Goal: Transaction & Acquisition: Purchase product/service

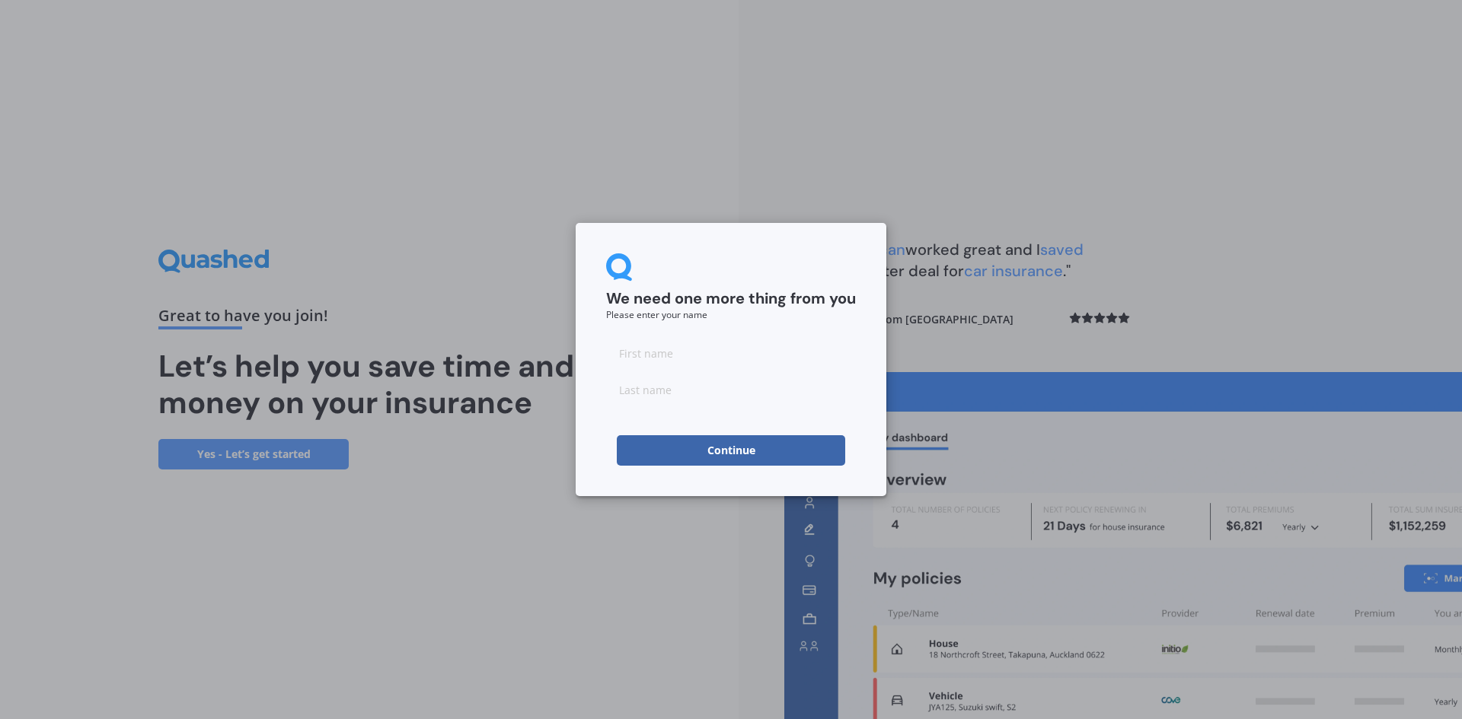
click at [716, 364] on input at bounding box center [731, 353] width 250 height 30
type input "Fraser"
type input "Grieve"
click at [734, 439] on button "Continue" at bounding box center [731, 450] width 228 height 30
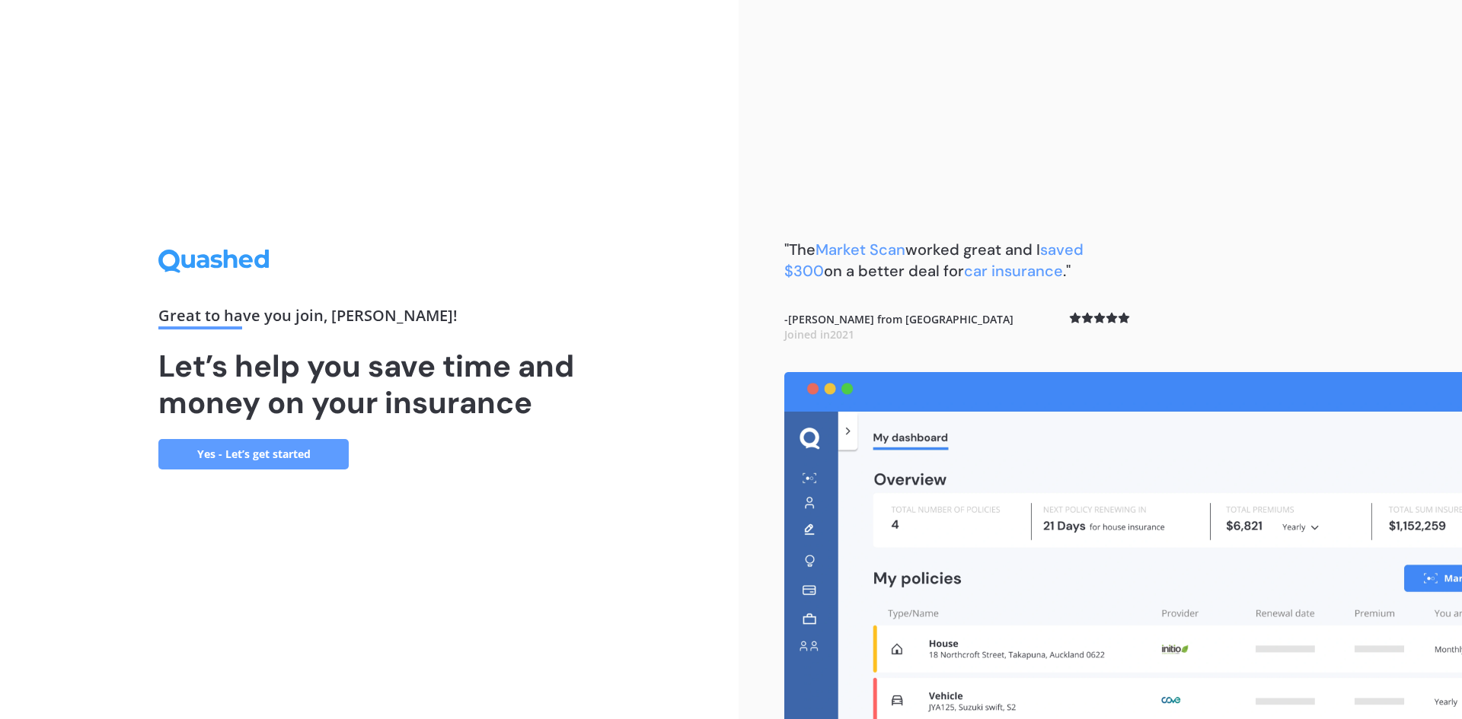
click at [207, 456] on link "Yes - Let’s get started" at bounding box center [253, 454] width 190 height 30
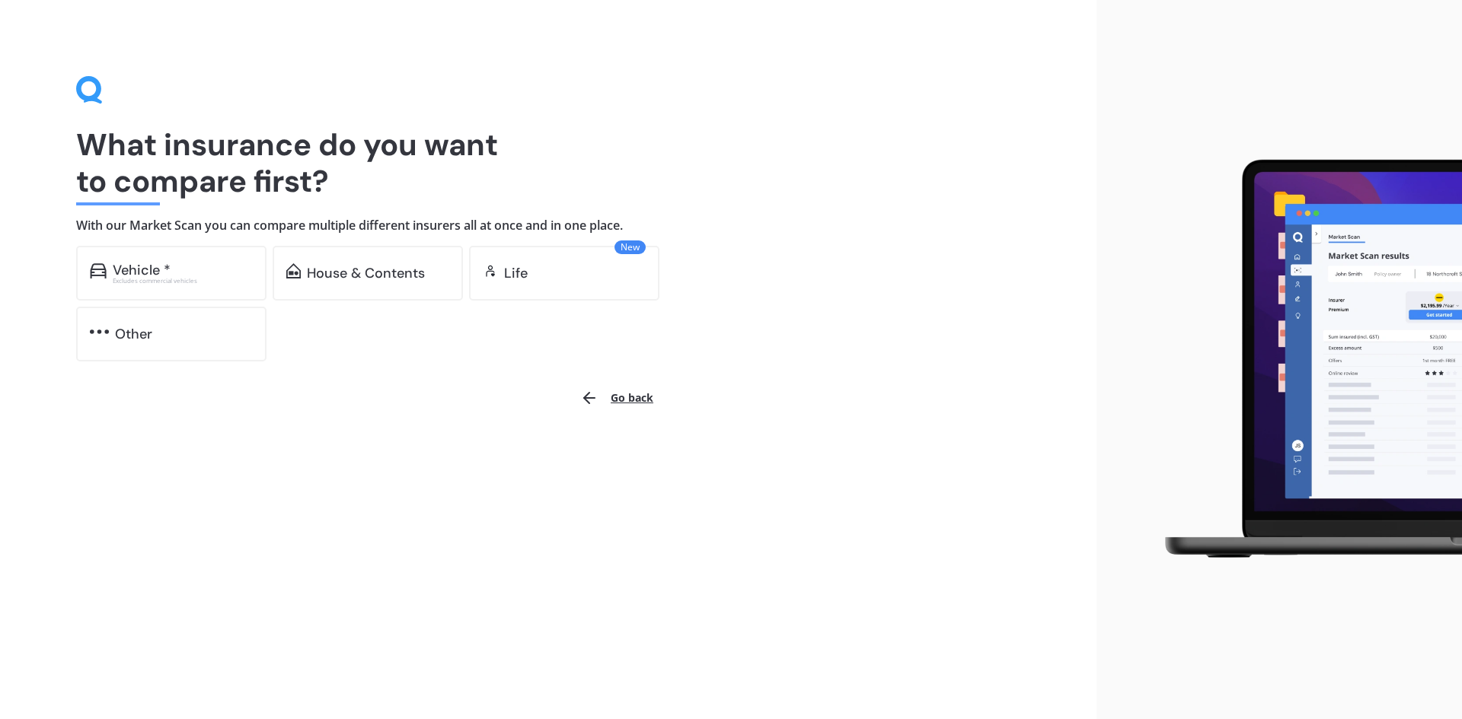
click at [209, 282] on div "Excludes commercial vehicles" at bounding box center [183, 281] width 140 height 6
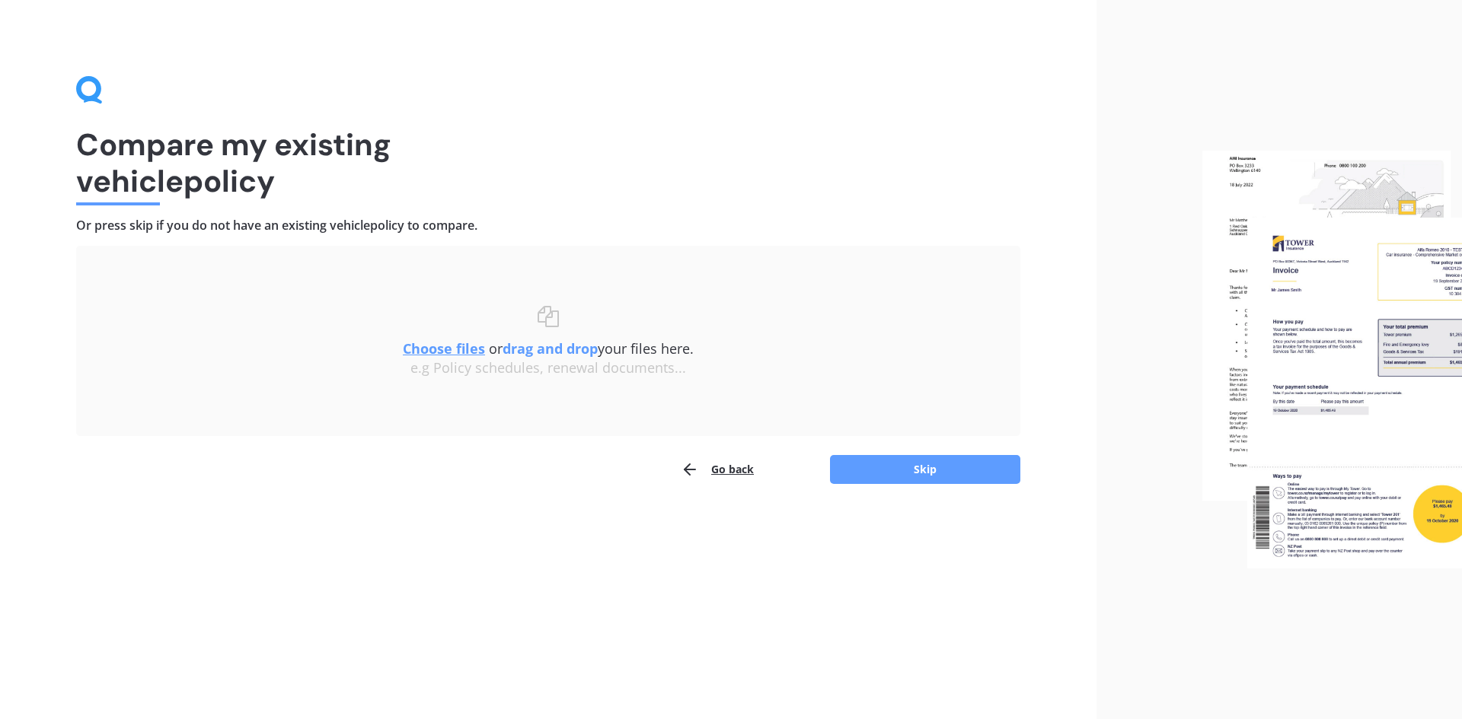
click at [972, 473] on button "Skip" at bounding box center [925, 469] width 190 height 29
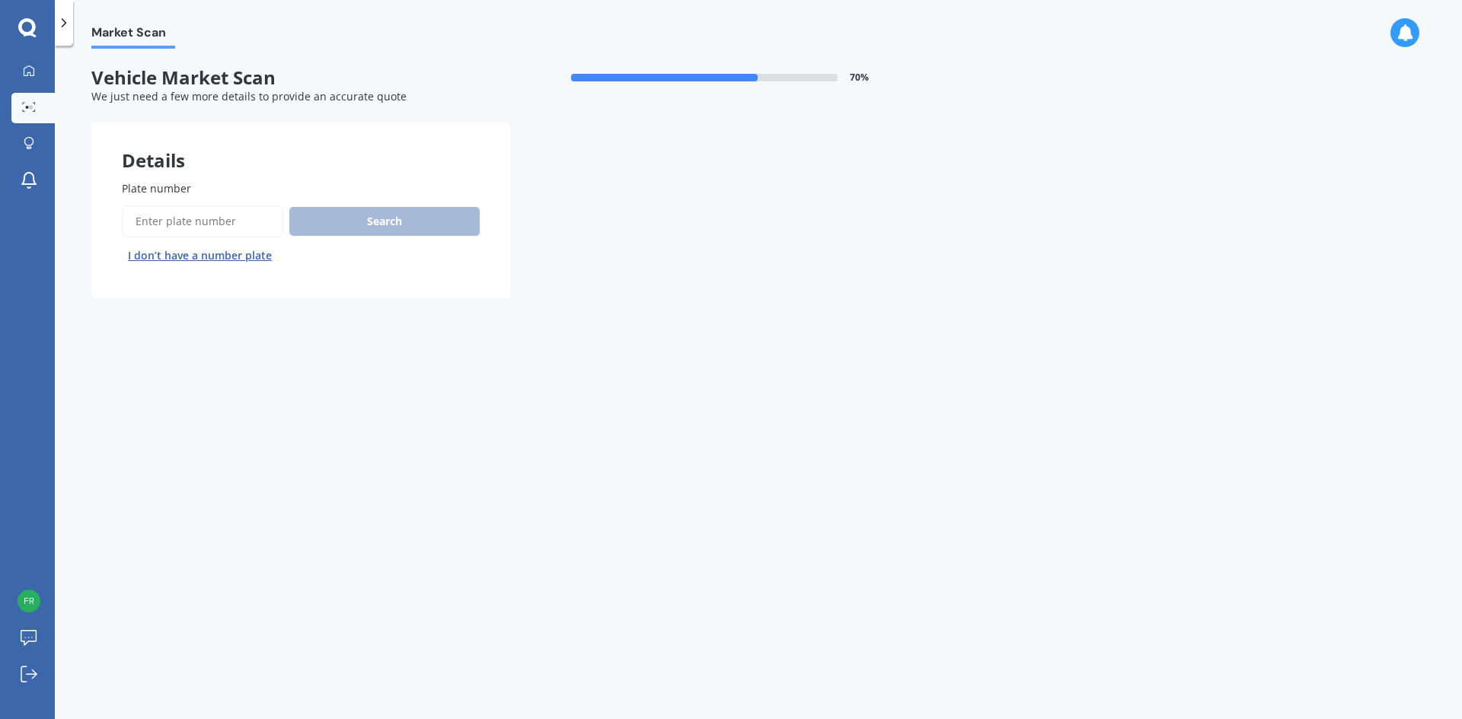
click at [172, 220] on input "Plate number" at bounding box center [202, 222] width 161 height 32
click at [252, 228] on input "Plate number" at bounding box center [202, 222] width 161 height 32
paste input "MNC889"
type input "MNC889"
click at [405, 225] on button "Search" at bounding box center [384, 221] width 190 height 29
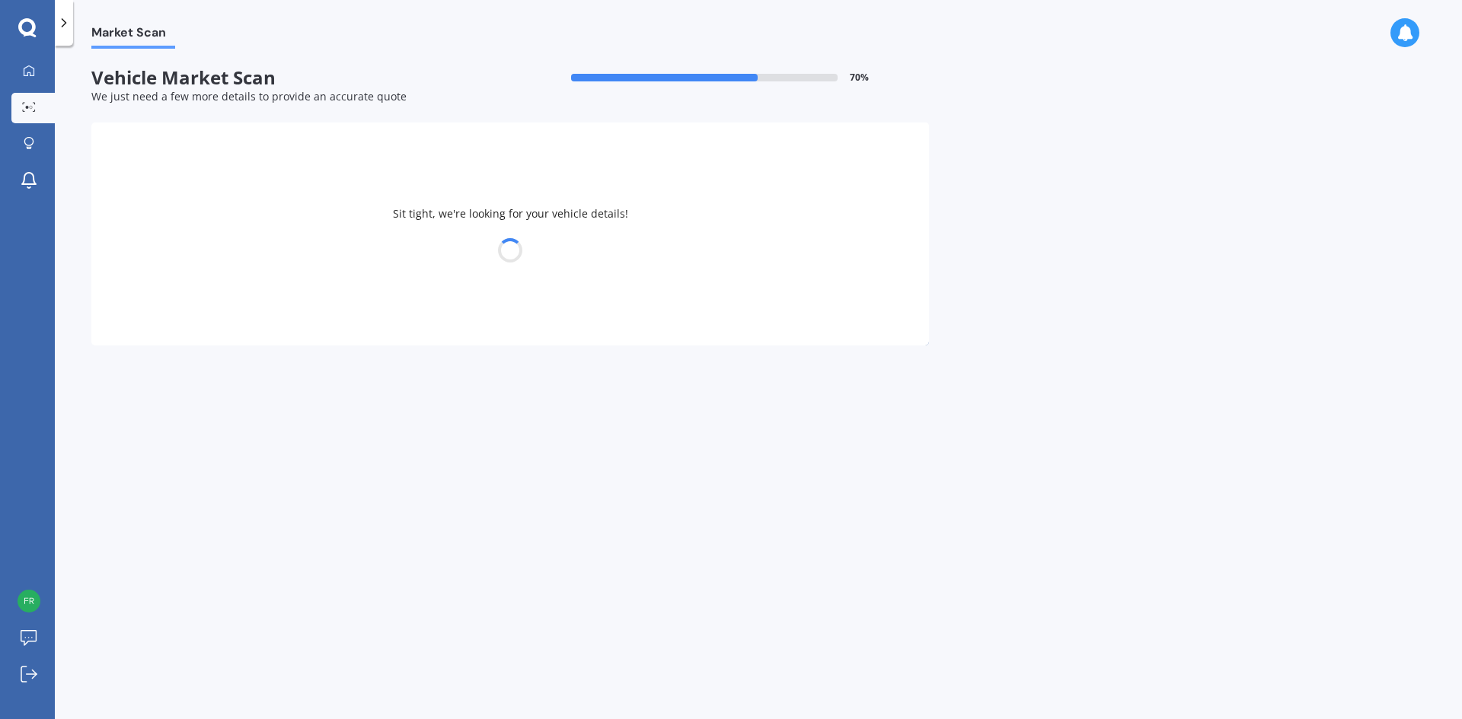
select select "JAGUAR"
select select "E-PACE"
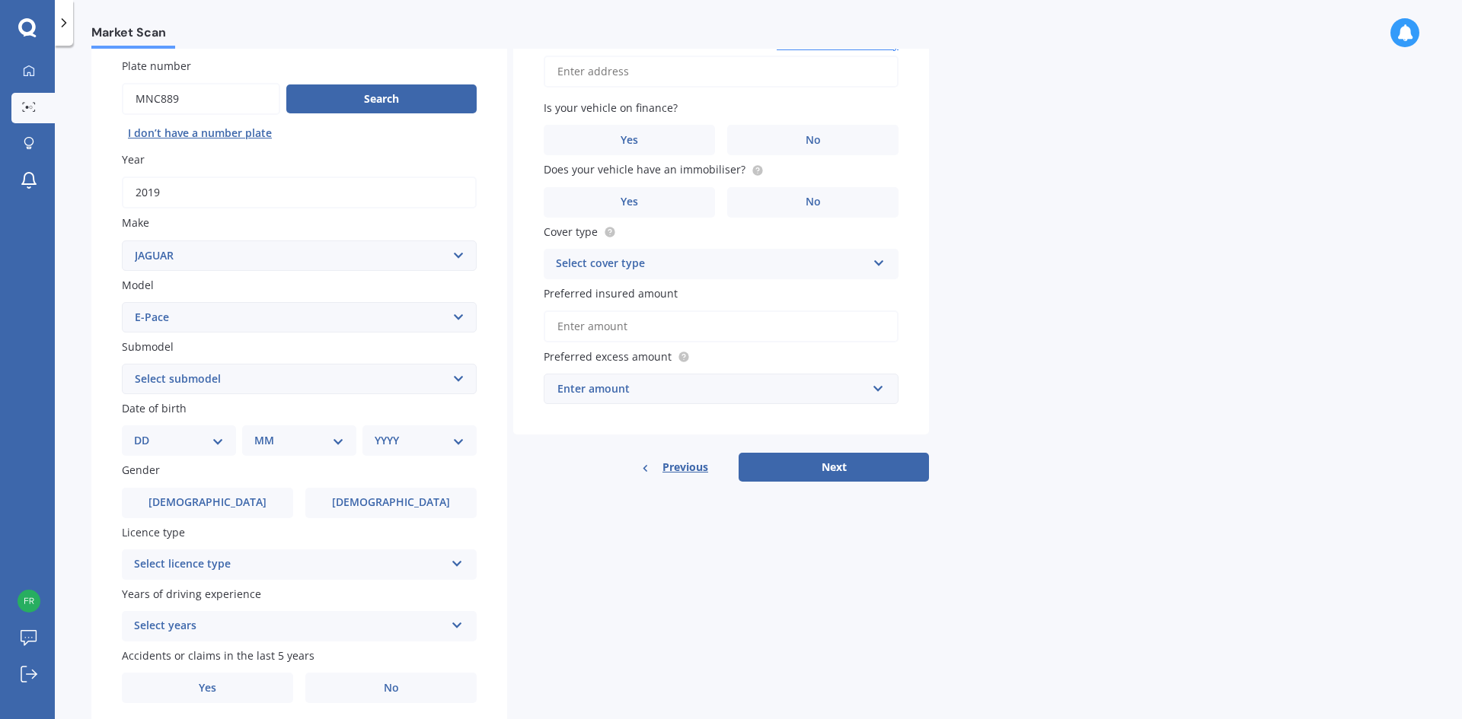
scroll to position [152, 0]
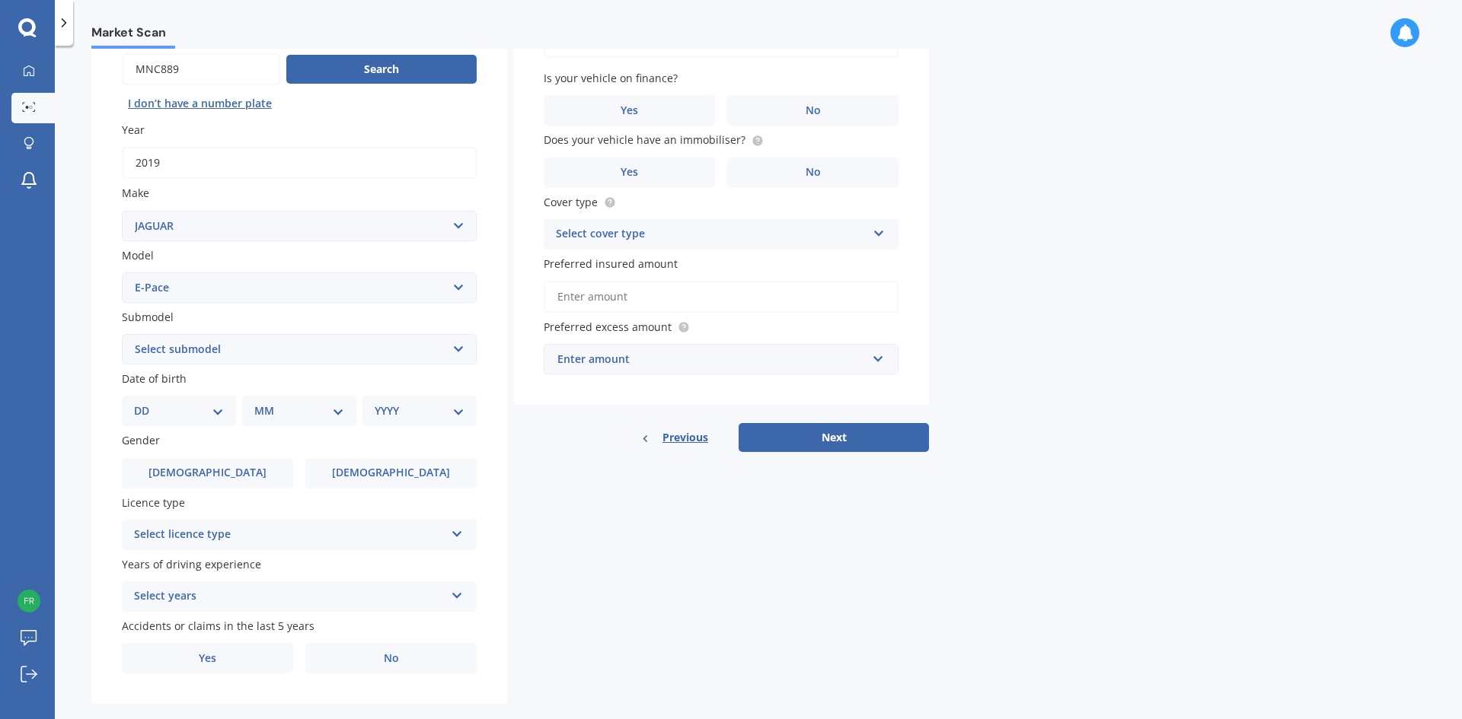
click at [244, 349] on select "Select submodel Prestige petrol turbo R-Dynamic Diesel R-Dynamic Petrol S Diese…" at bounding box center [299, 349] width 355 height 30
select select "R-DYNAMIC DIESEL"
click at [122, 334] on select "Select submodel Prestige petrol turbo R-Dynamic Diesel R-Dynamic Petrol S Diese…" at bounding box center [299, 349] width 355 height 30
click at [216, 414] on select "DD 01 02 03 04 05 06 07 08 09 10 11 12 13 14 15 16 17 18 19 20 21 22 23 24 25 2…" at bounding box center [179, 411] width 90 height 17
select select "17"
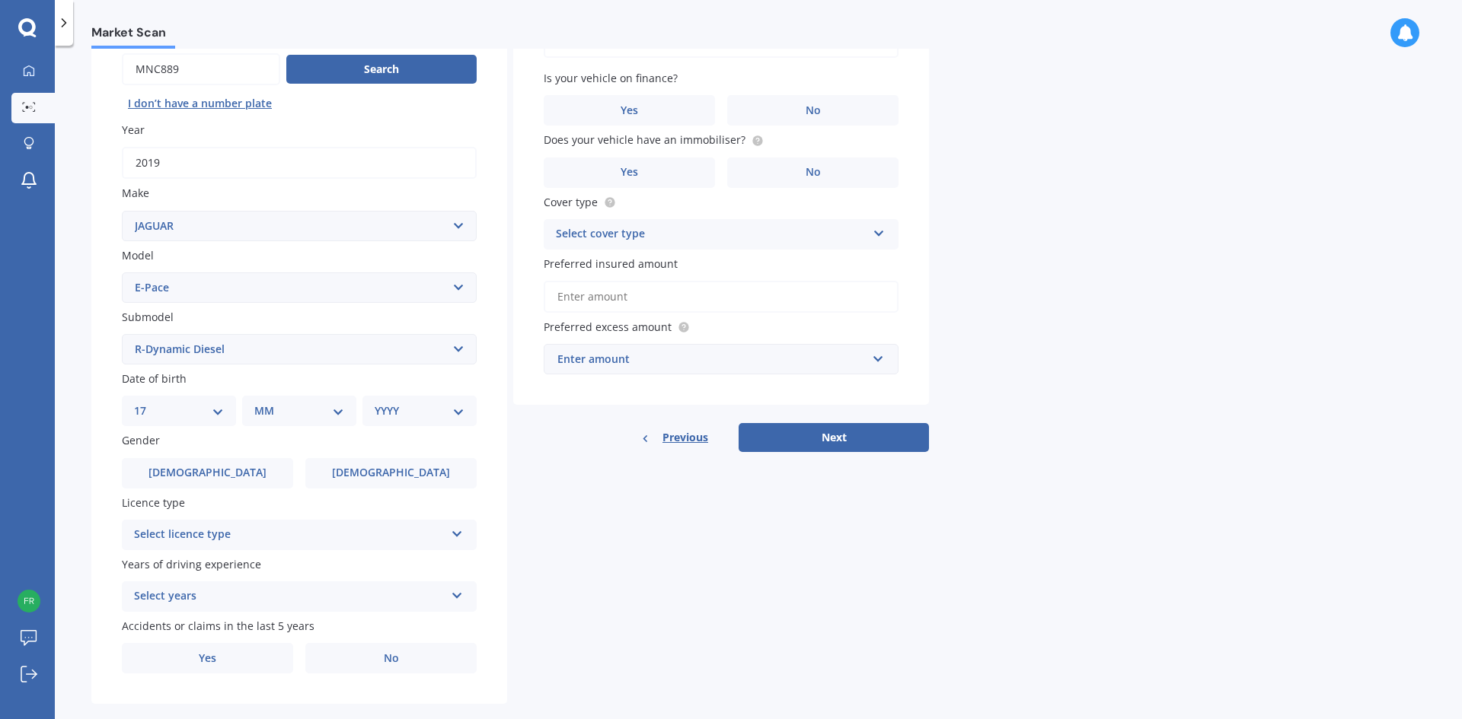
click at [146, 403] on select "DD 01 02 03 04 05 06 07 08 09 10 11 12 13 14 15 16 17 18 19 20 21 22 23 24 25 2…" at bounding box center [179, 411] width 90 height 17
click at [274, 417] on select "MM 01 02 03 04 05 06 07 08 09 10 11 12" at bounding box center [302, 411] width 84 height 17
select select "07"
click at [260, 403] on select "MM 01 02 03 04 05 06 07 08 09 10 11 12" at bounding box center [302, 411] width 84 height 17
click at [397, 422] on div "YYYY 2025 2024 2023 2022 2021 2020 2019 2018 2017 2016 2015 2014 2013 2012 2011…" at bounding box center [416, 411] width 108 height 30
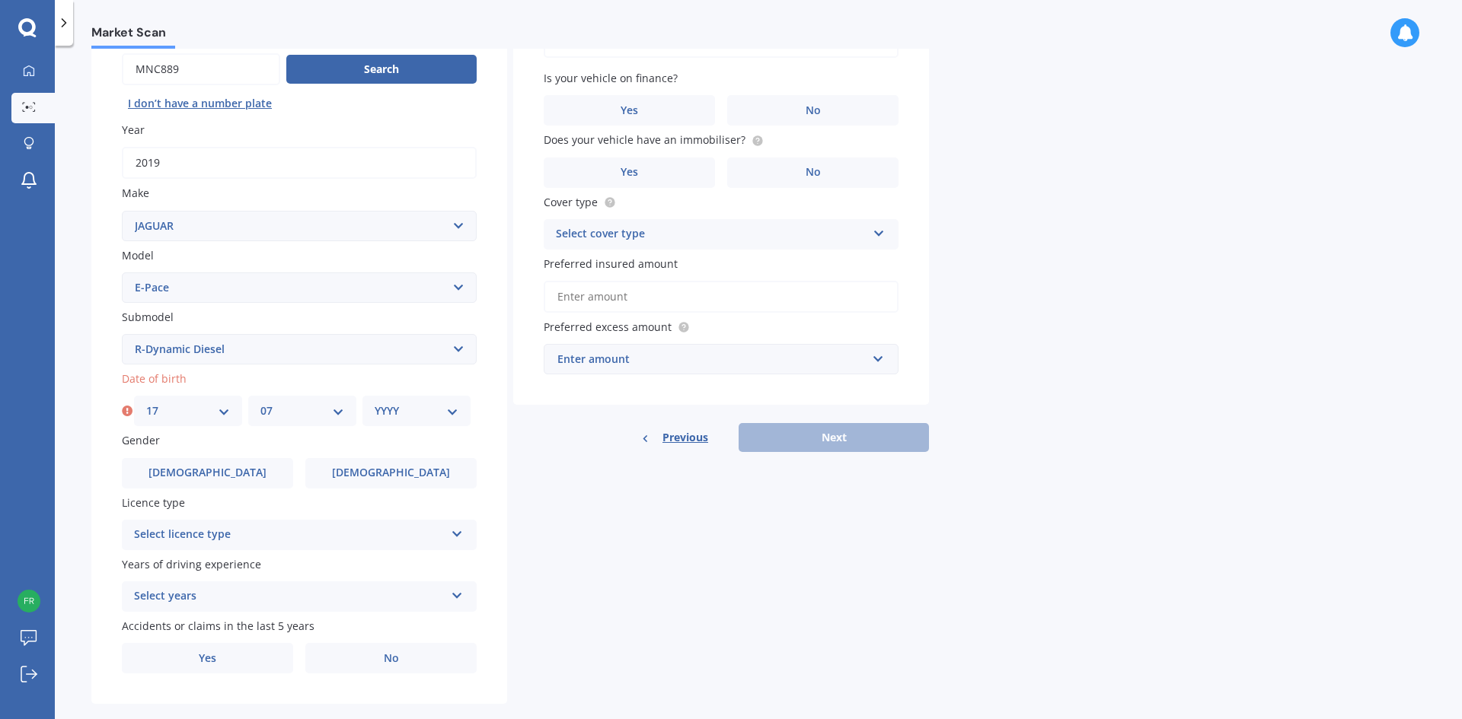
click at [403, 413] on select "YYYY 2025 2024 2023 2022 2021 2020 2019 2018 2017 2016 2015 2014 2013 2012 2011…" at bounding box center [417, 411] width 84 height 17
select select "1981"
click at [375, 403] on select "YYYY 2025 2024 2023 2022 2021 2020 2019 2018 2017 2016 2015 2014 2013 2012 2011…" at bounding box center [417, 411] width 84 height 17
click at [253, 477] on label "[DEMOGRAPHIC_DATA]" at bounding box center [207, 473] width 171 height 30
click at [0, 0] on input "[DEMOGRAPHIC_DATA]" at bounding box center [0, 0] width 0 height 0
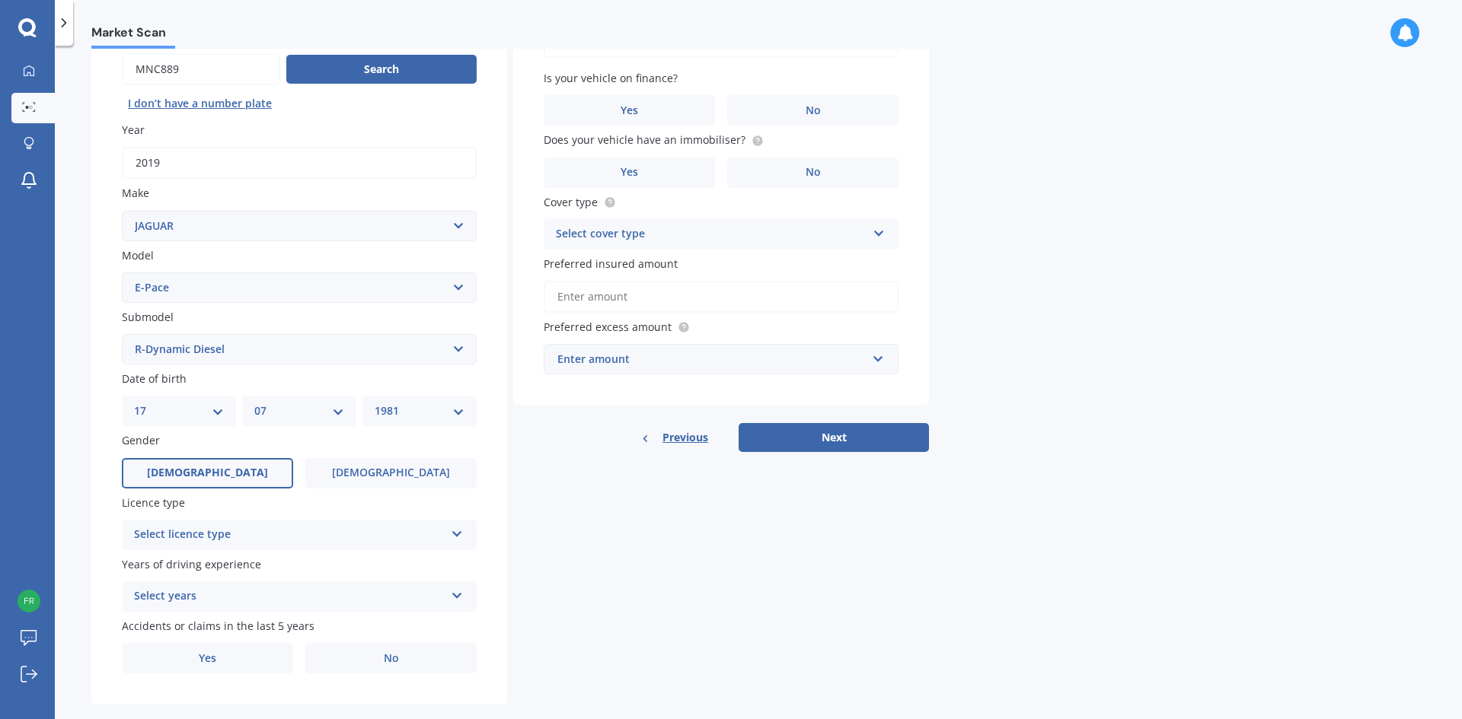
click at [260, 541] on div "Select licence type" at bounding box center [289, 535] width 311 height 18
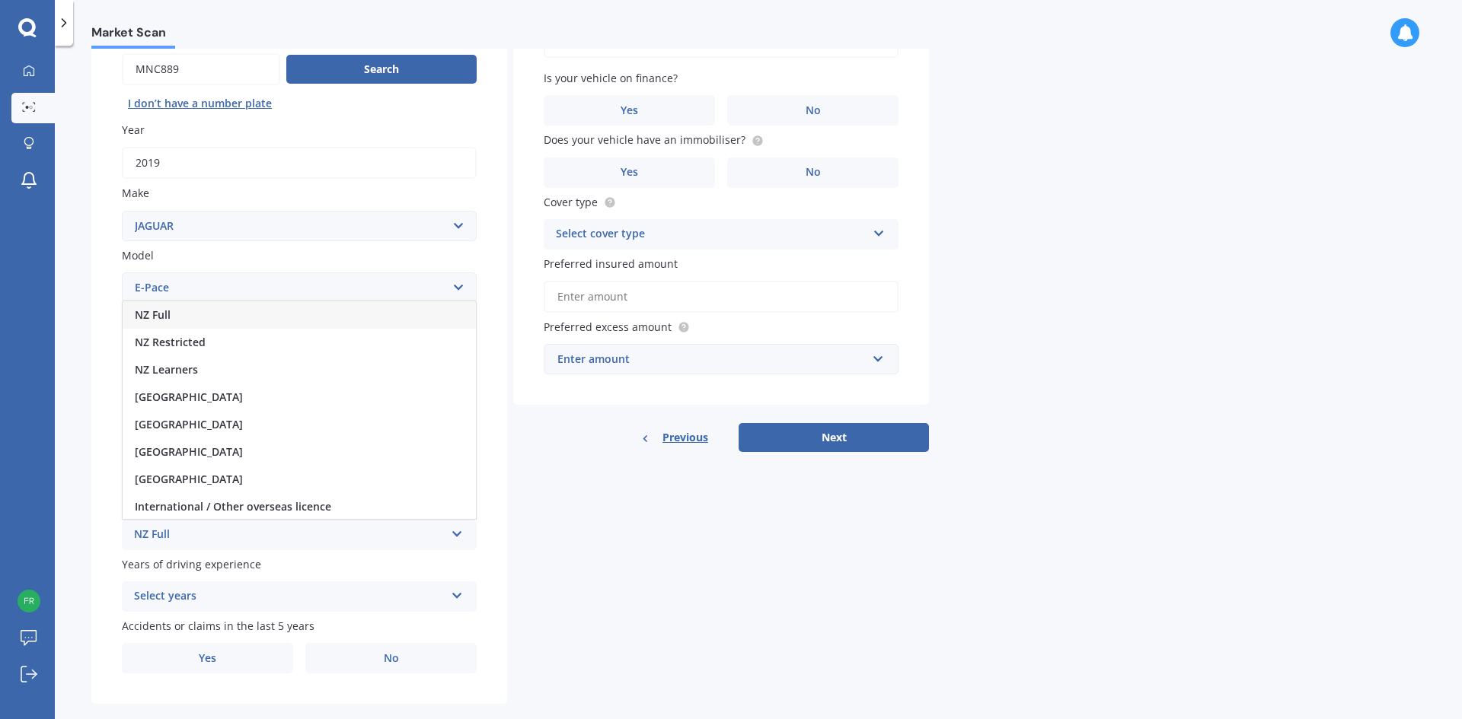
click at [286, 324] on div "NZ Full" at bounding box center [299, 314] width 353 height 27
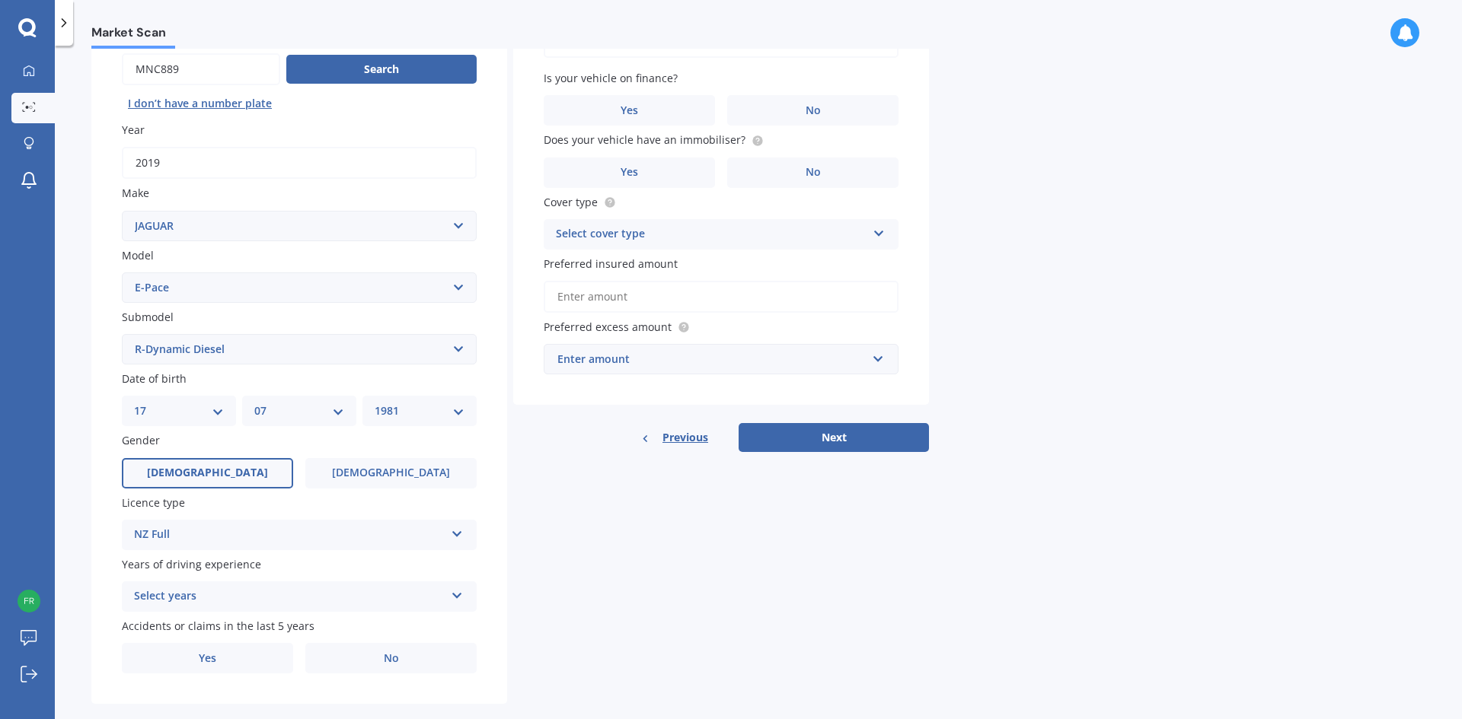
scroll to position [177, 0]
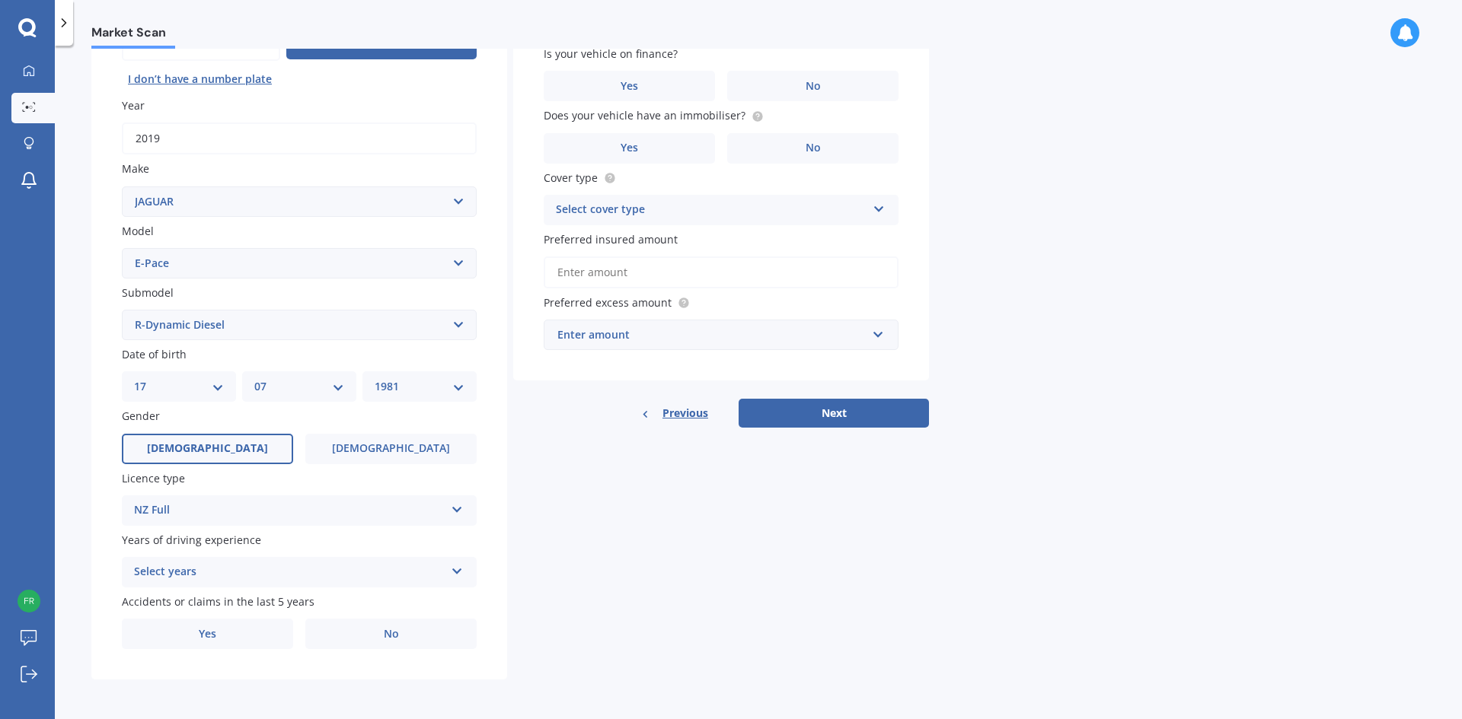
click at [297, 566] on div "Select years" at bounding box center [289, 572] width 311 height 18
click at [316, 430] on div "5 or more years" at bounding box center [299, 432] width 353 height 27
click at [358, 631] on label "No" at bounding box center [390, 634] width 171 height 30
click at [0, 0] on input "No" at bounding box center [0, 0] width 0 height 0
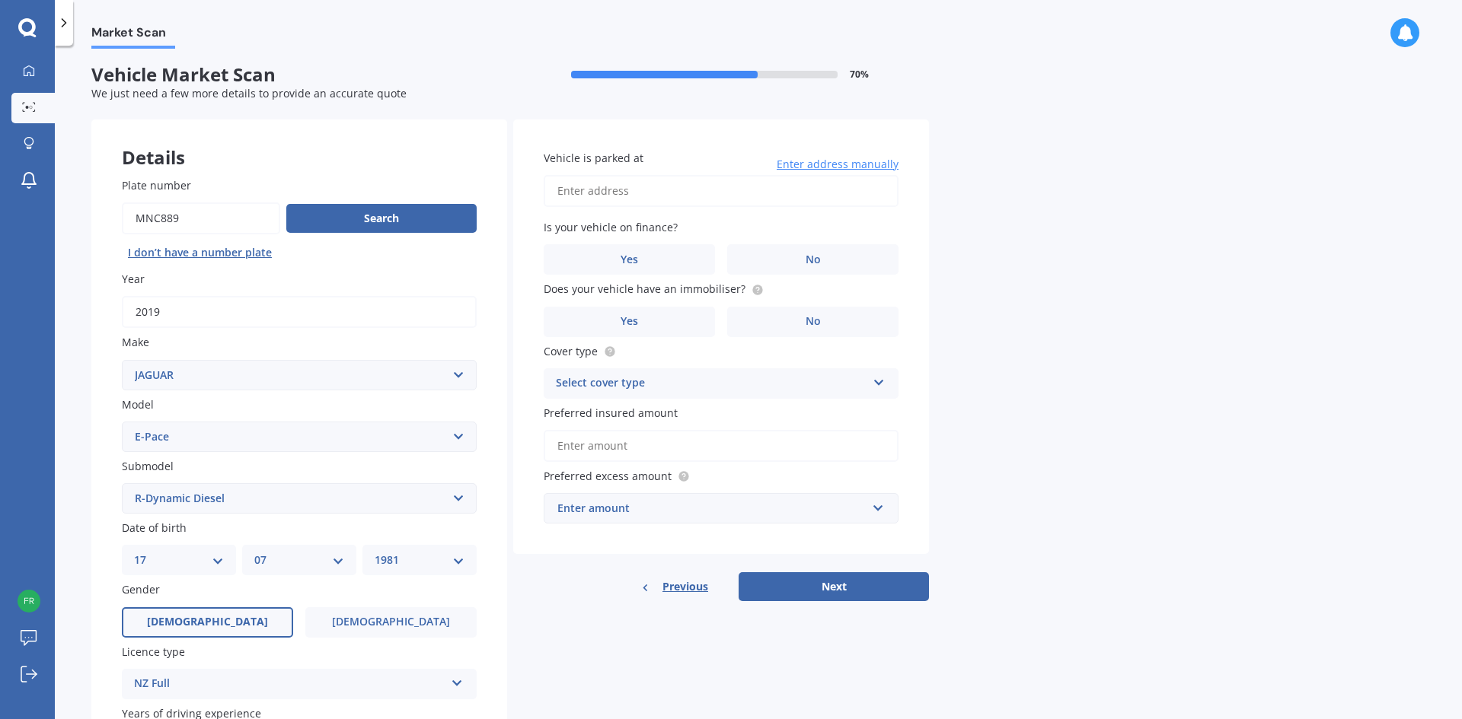
scroll to position [0, 0]
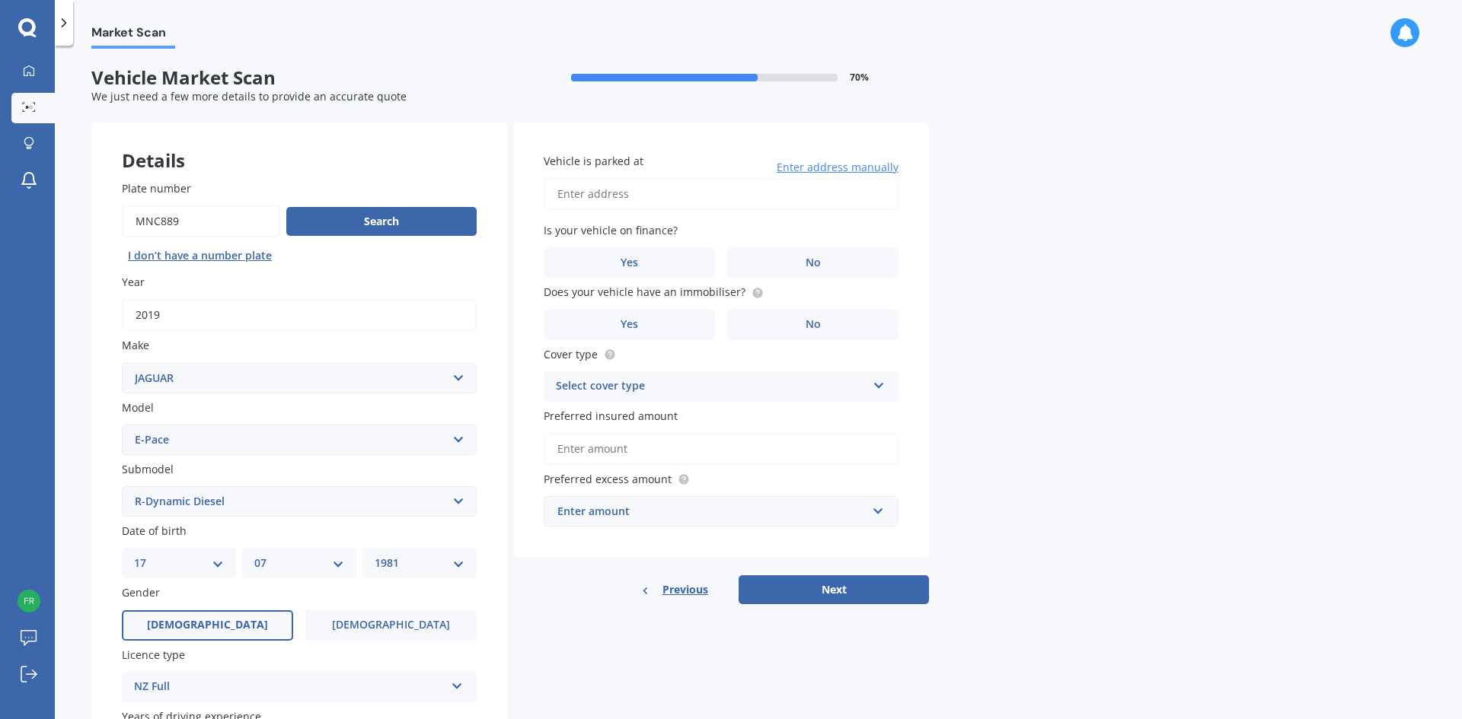
click at [641, 193] on input "Vehicle is parked at" at bounding box center [721, 194] width 355 height 32
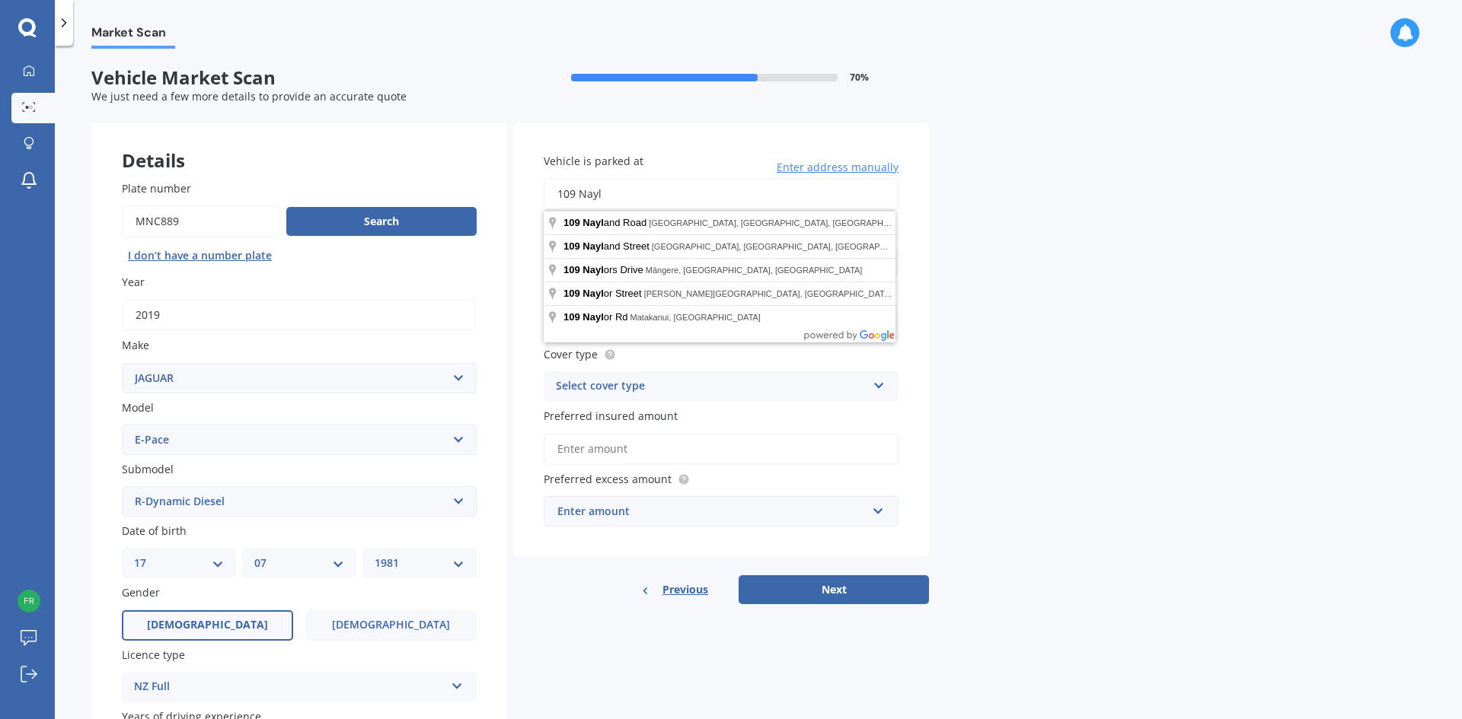
drag, startPoint x: 646, startPoint y: 190, endPoint x: 554, endPoint y: 186, distance: 92.2
click at [554, 186] on input "109 Nayl" at bounding box center [721, 194] width 355 height 32
type input "[STREET_ADDRESS][PERSON_NAME]"
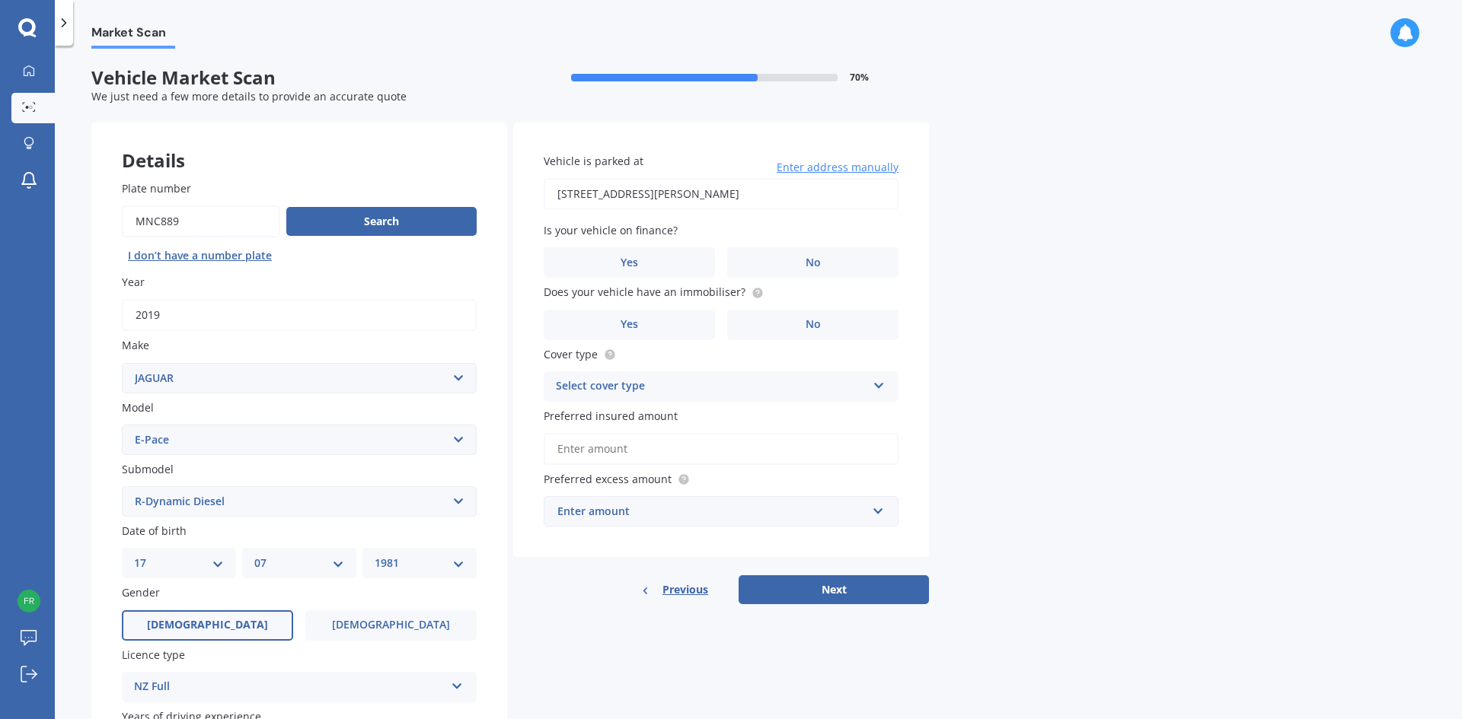
click at [816, 260] on span "No" at bounding box center [812, 263] width 15 height 13
click at [0, 0] on input "No" at bounding box center [0, 0] width 0 height 0
click at [637, 326] on span "Yes" at bounding box center [629, 324] width 18 height 13
click at [0, 0] on input "Yes" at bounding box center [0, 0] width 0 height 0
click at [705, 384] on div "Select cover type" at bounding box center [711, 387] width 311 height 18
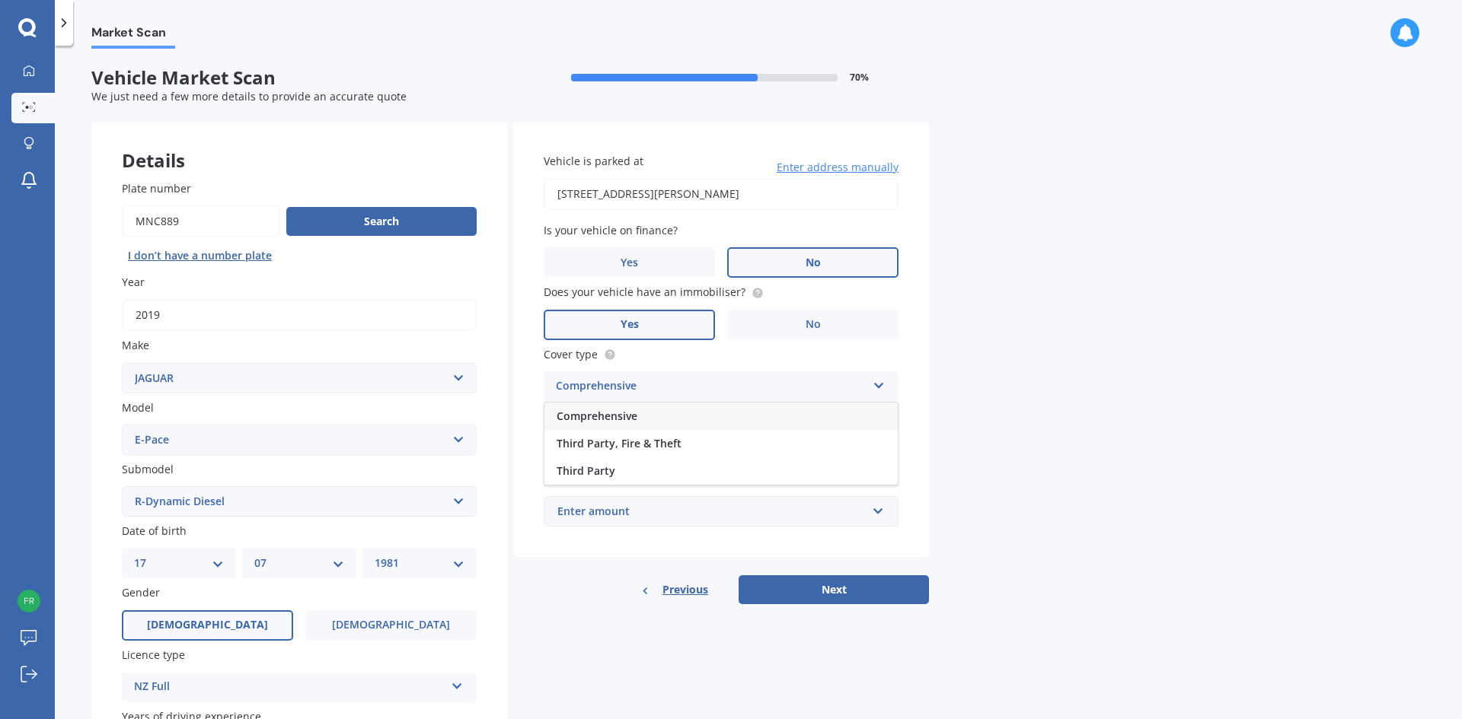
click at [696, 415] on div "Comprehensive" at bounding box center [720, 416] width 353 height 27
click at [685, 445] on input "Preferred insured amount" at bounding box center [721, 449] width 355 height 32
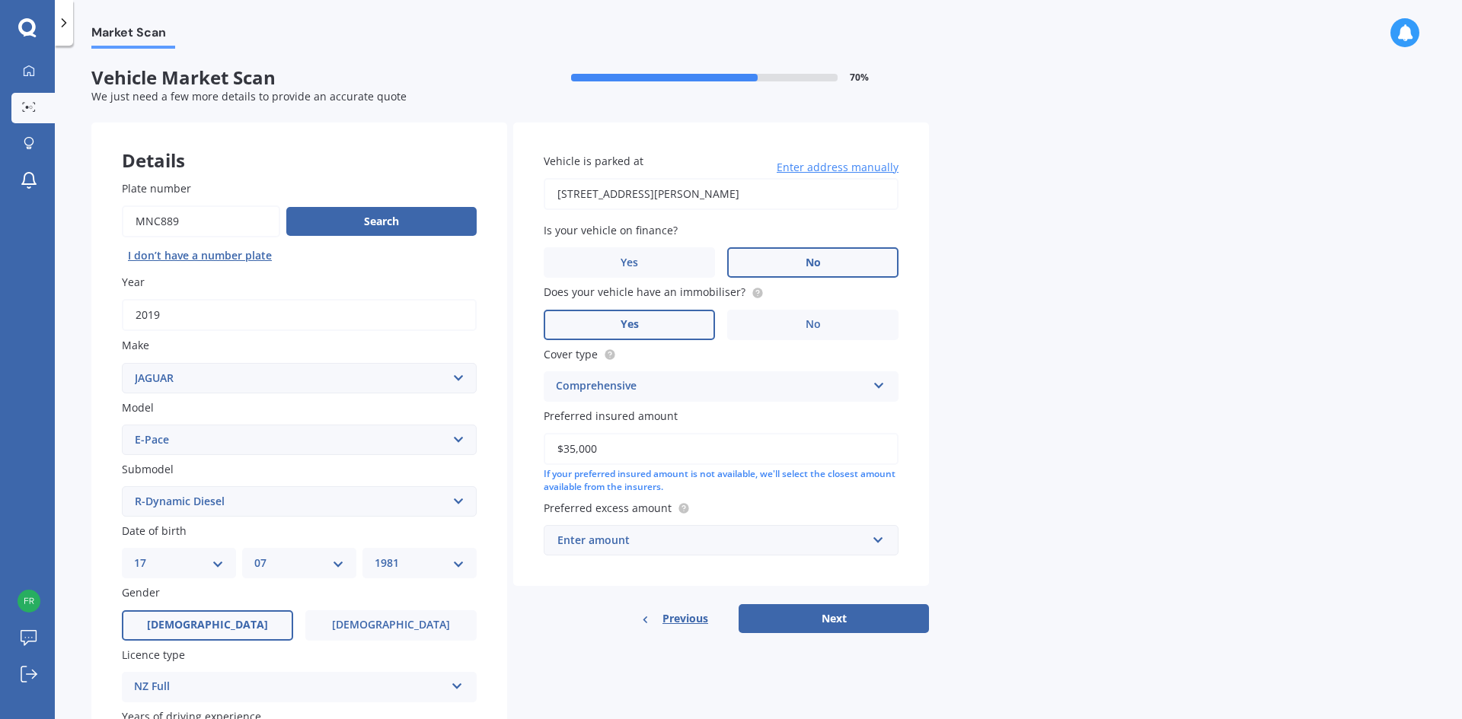
type input "$35,000"
click at [735, 538] on div "Enter amount" at bounding box center [711, 540] width 309 height 17
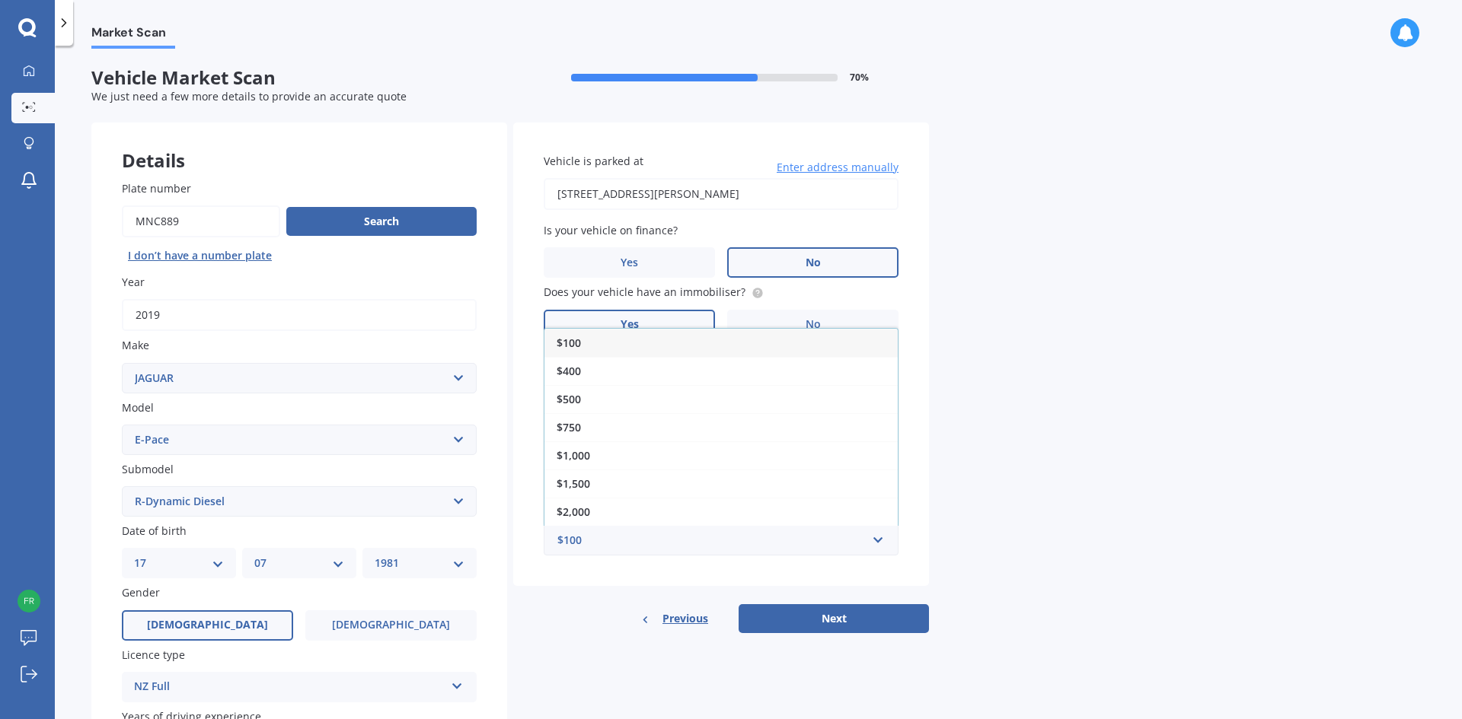
click at [585, 633] on div "Details Plate number Search I don’t have a number plate Year [DATE] Make Select…" at bounding box center [509, 490] width 837 height 735
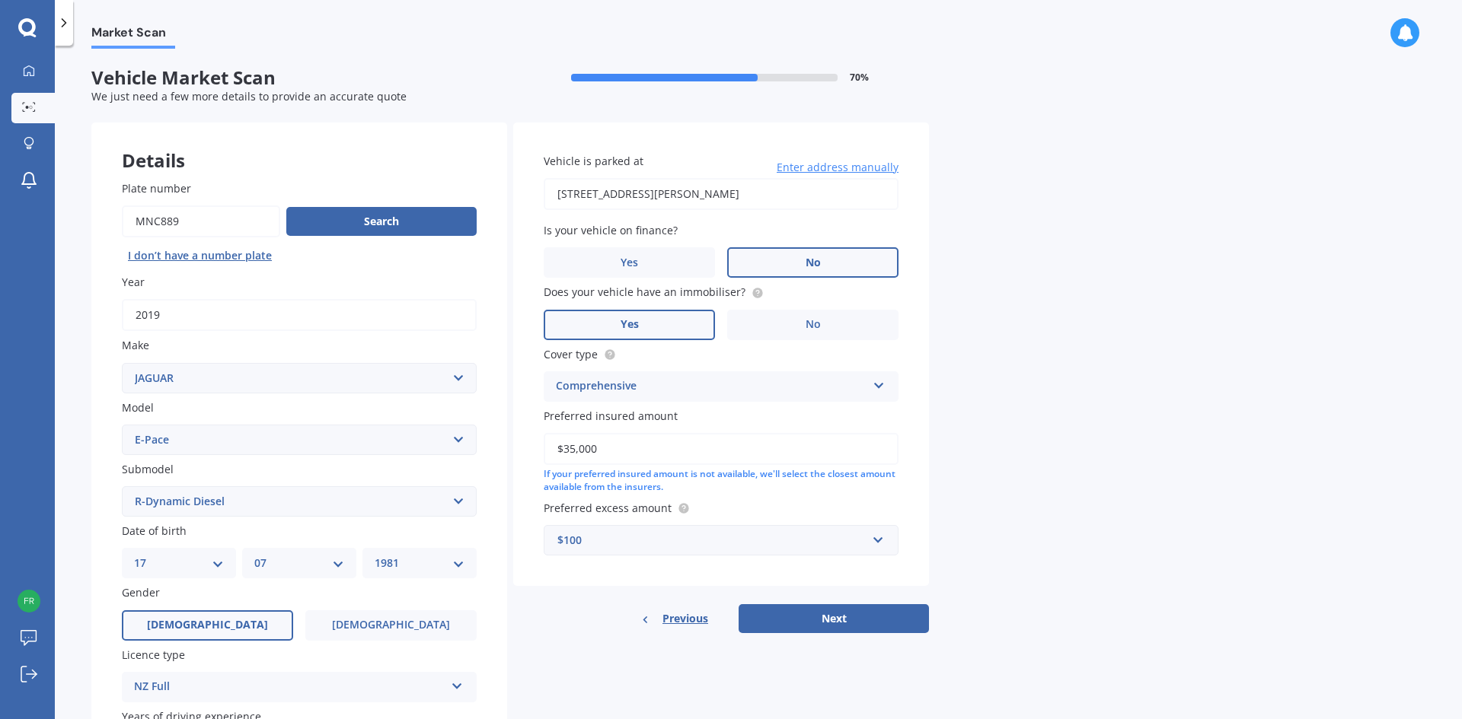
click at [640, 532] on div "$100" at bounding box center [711, 540] width 309 height 17
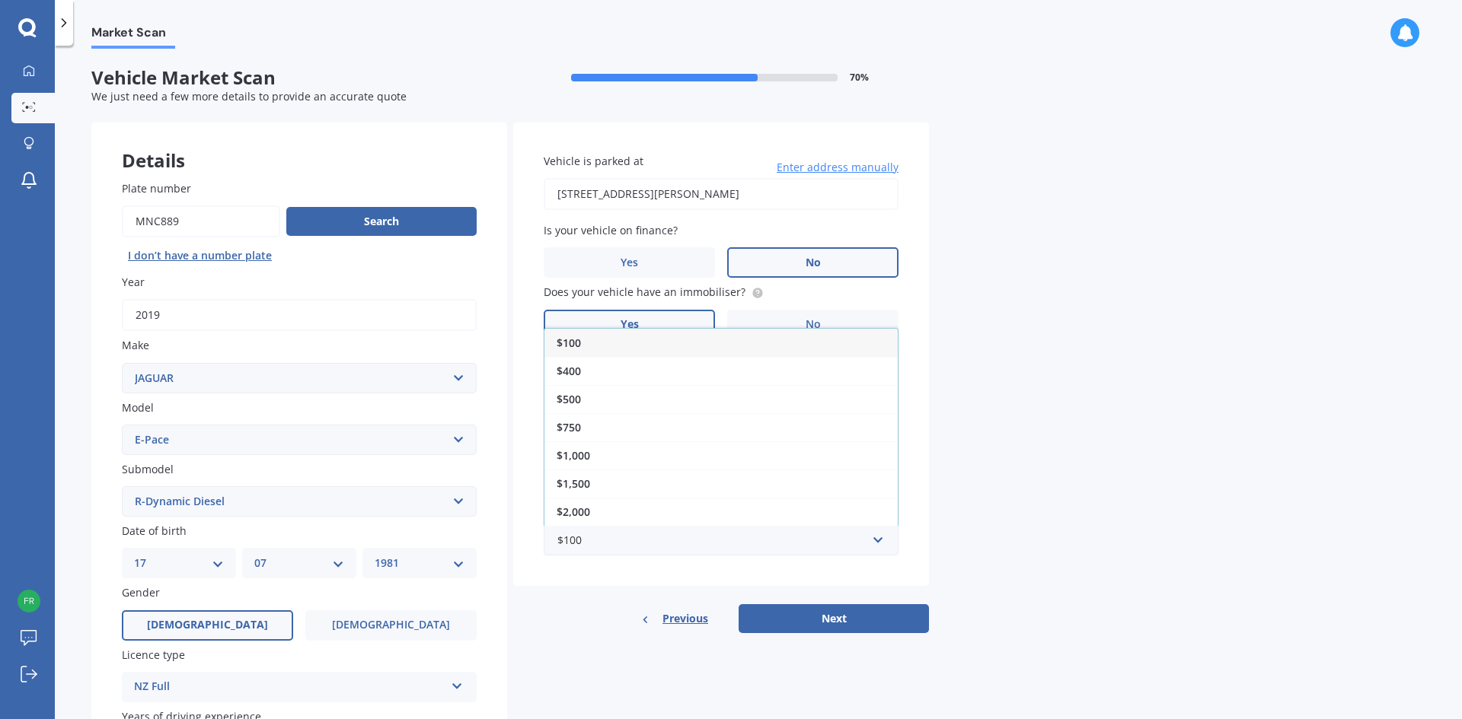
click at [670, 396] on div "$500" at bounding box center [720, 399] width 353 height 28
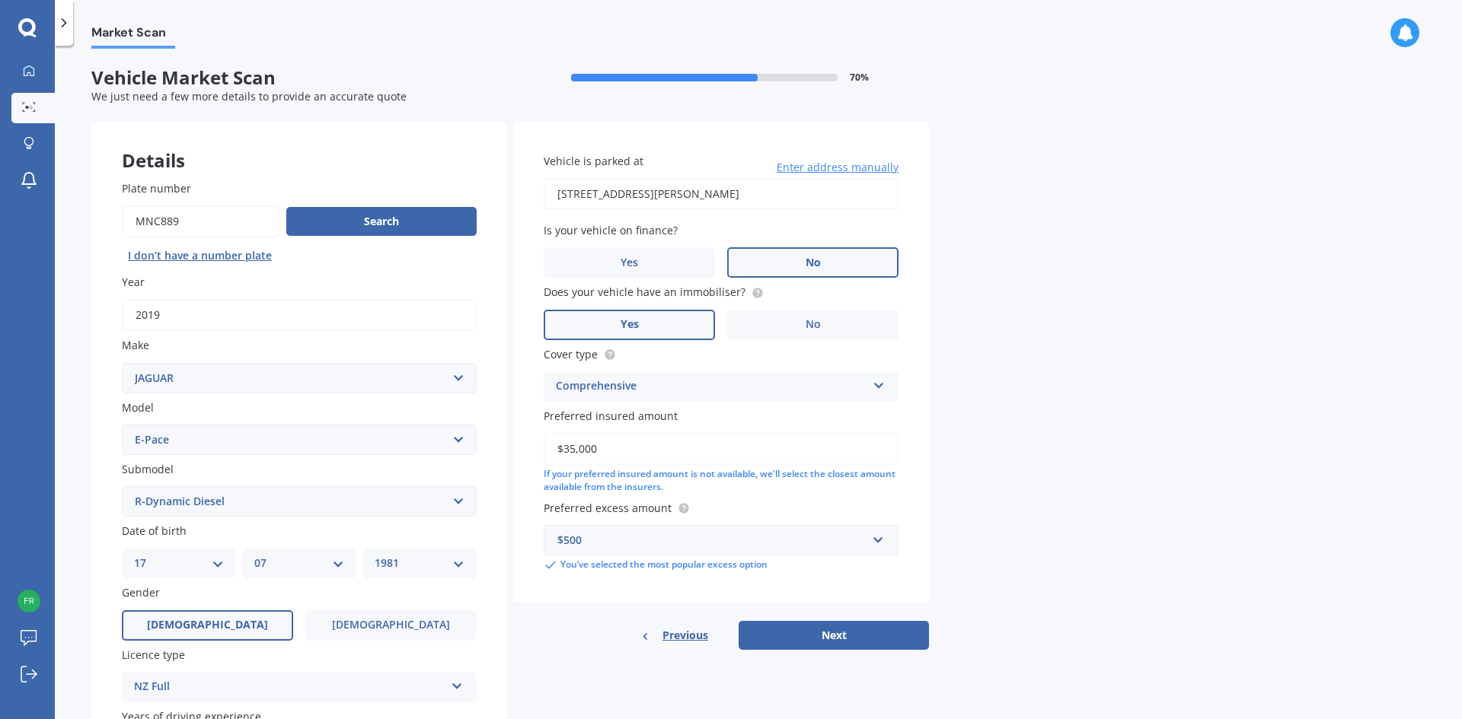
click at [854, 633] on button "Next" at bounding box center [833, 635] width 190 height 29
select select "17"
select select "07"
select select "1981"
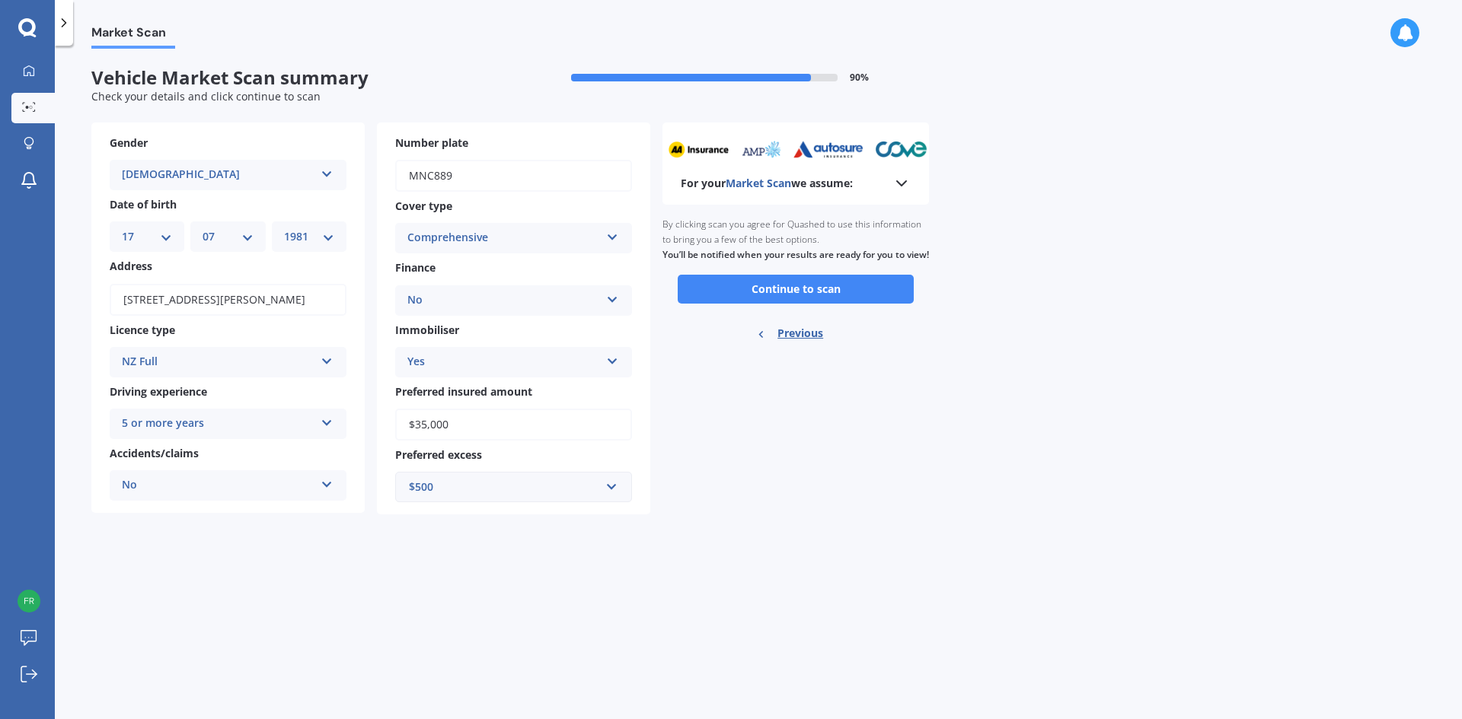
click at [839, 304] on button "Continue to scan" at bounding box center [795, 289] width 236 height 29
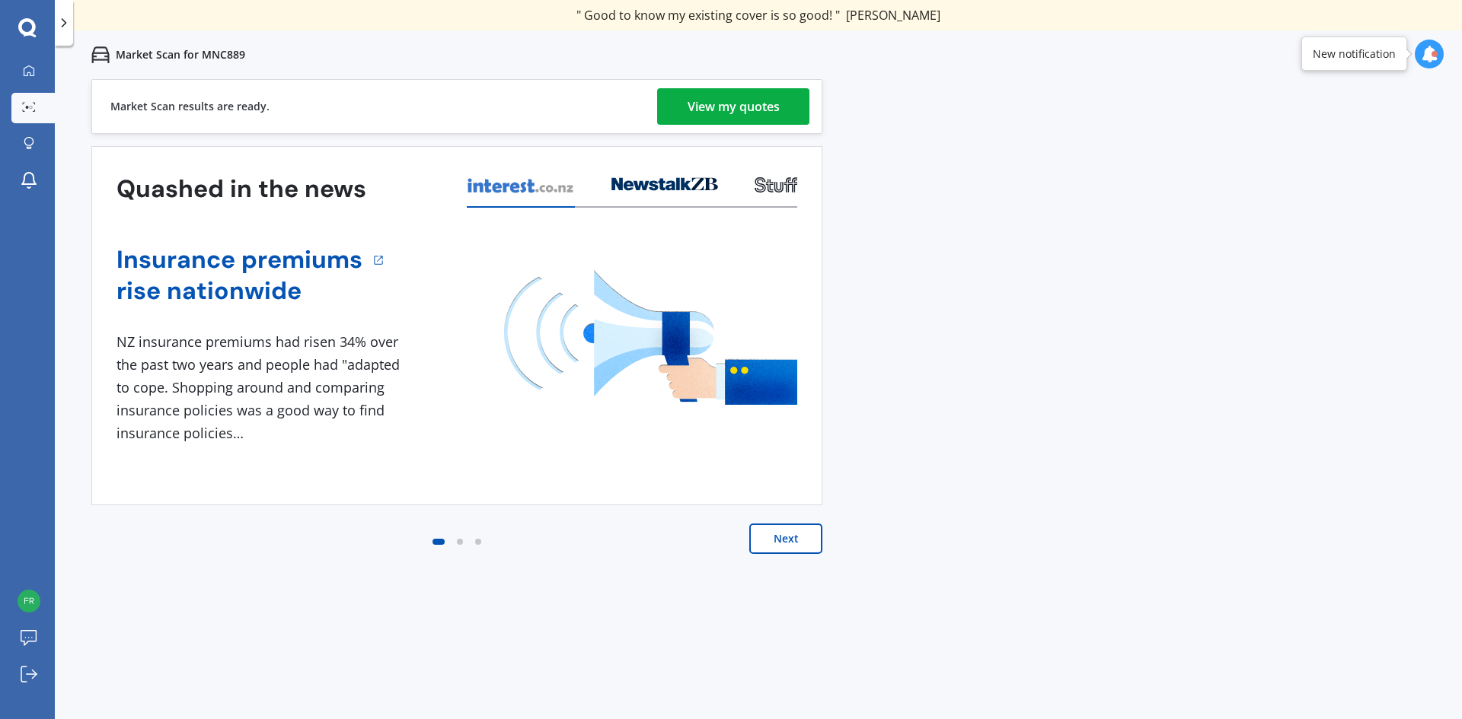
click at [773, 111] on div "View my quotes" at bounding box center [733, 106] width 92 height 37
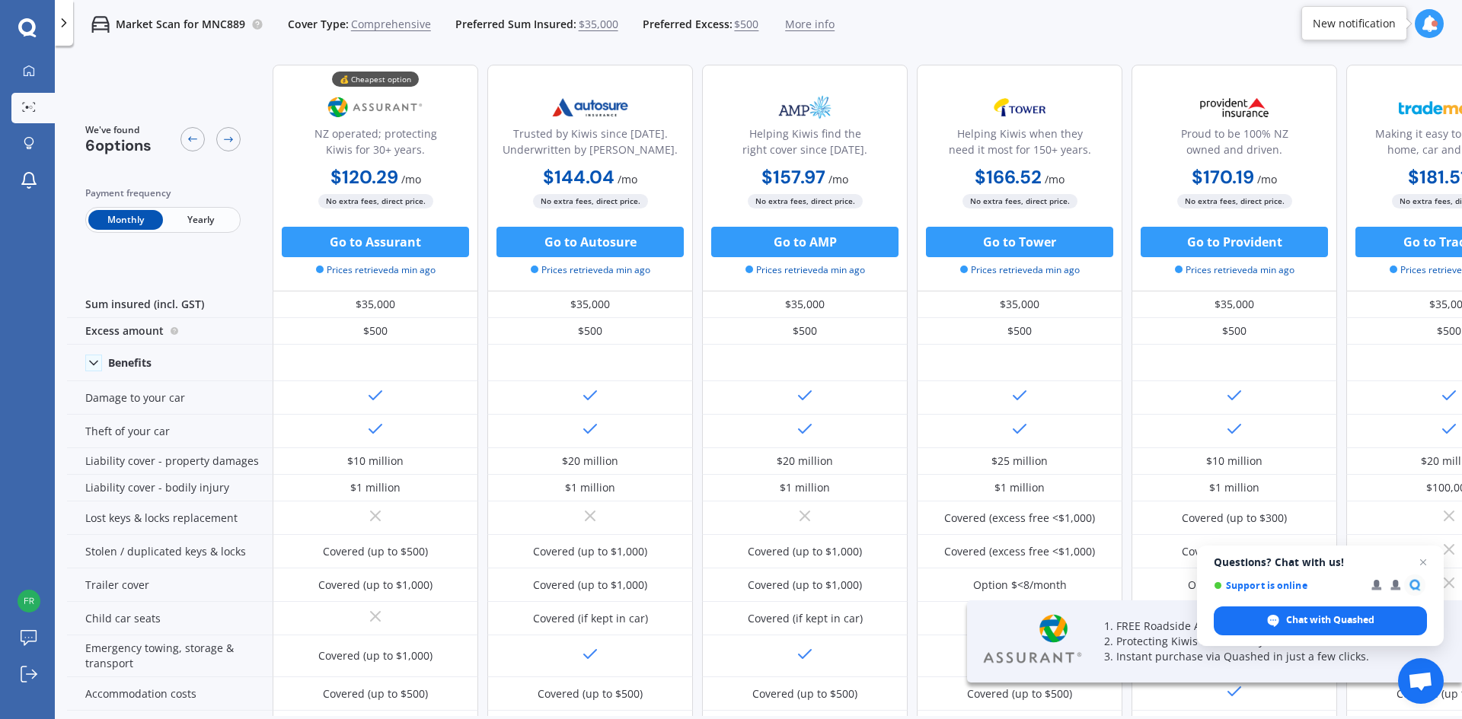
click at [202, 225] on span "Yearly" at bounding box center [200, 220] width 75 height 20
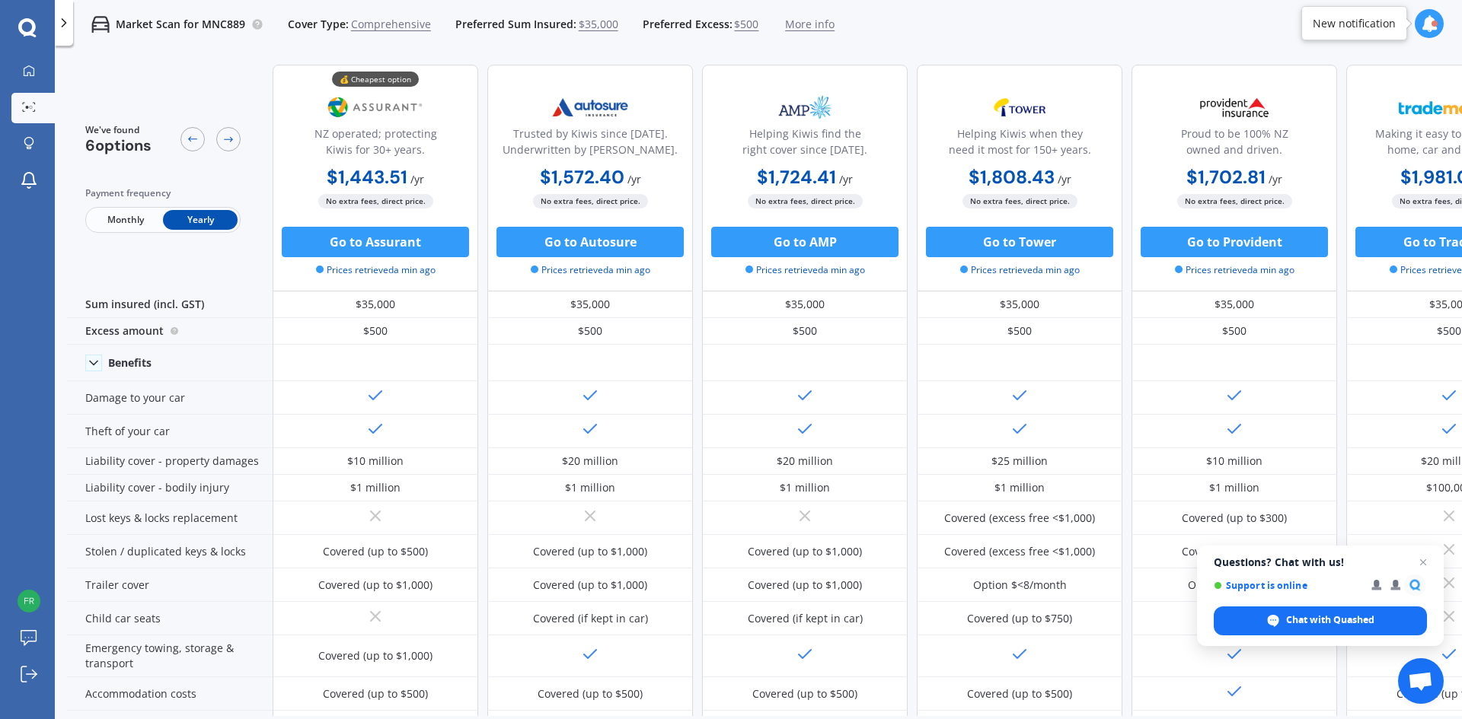
click at [235, 145] on div at bounding box center [228, 139] width 24 height 24
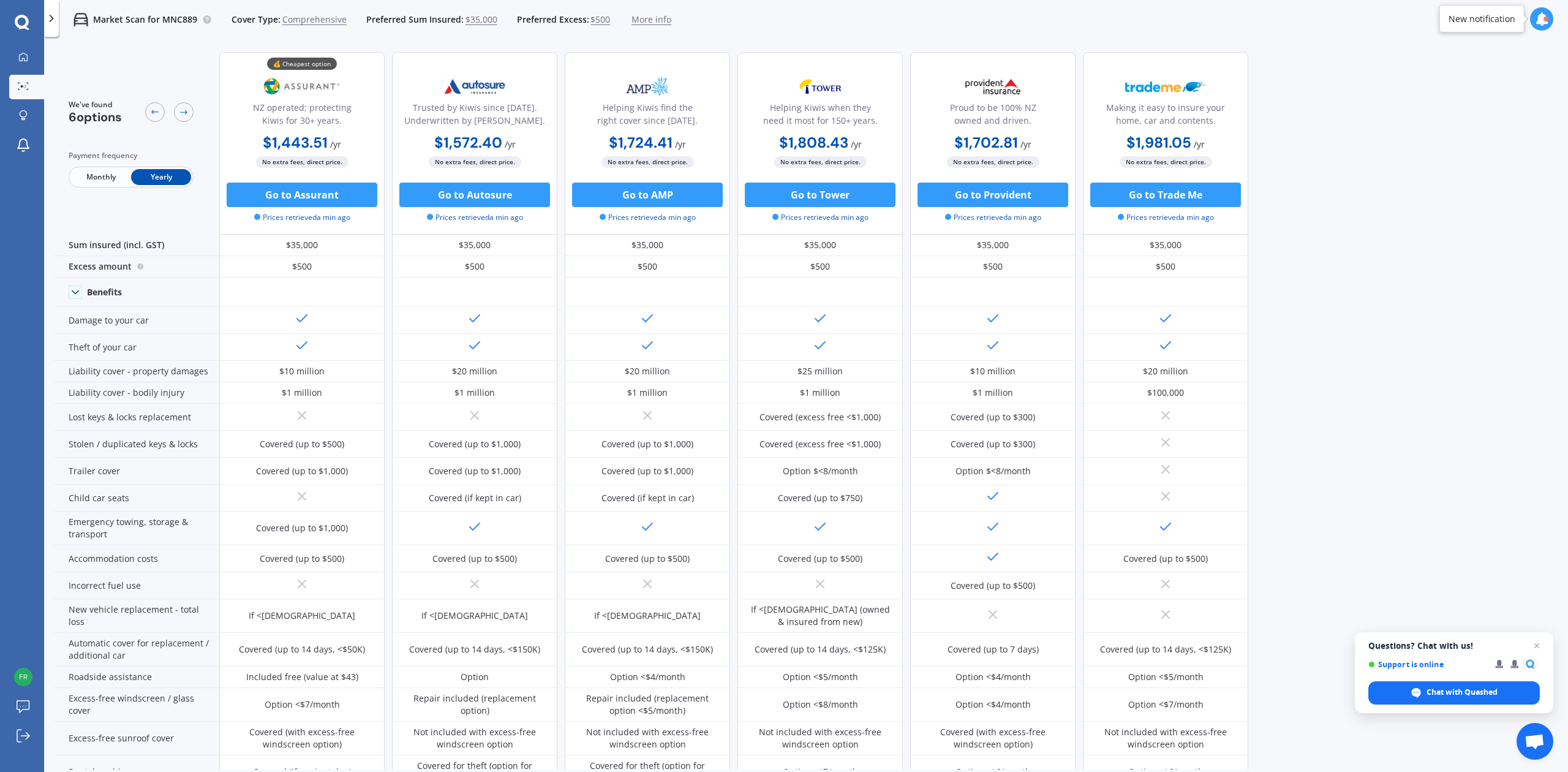
click at [157, 104] on div at bounding box center [154, 112] width 19 height 19
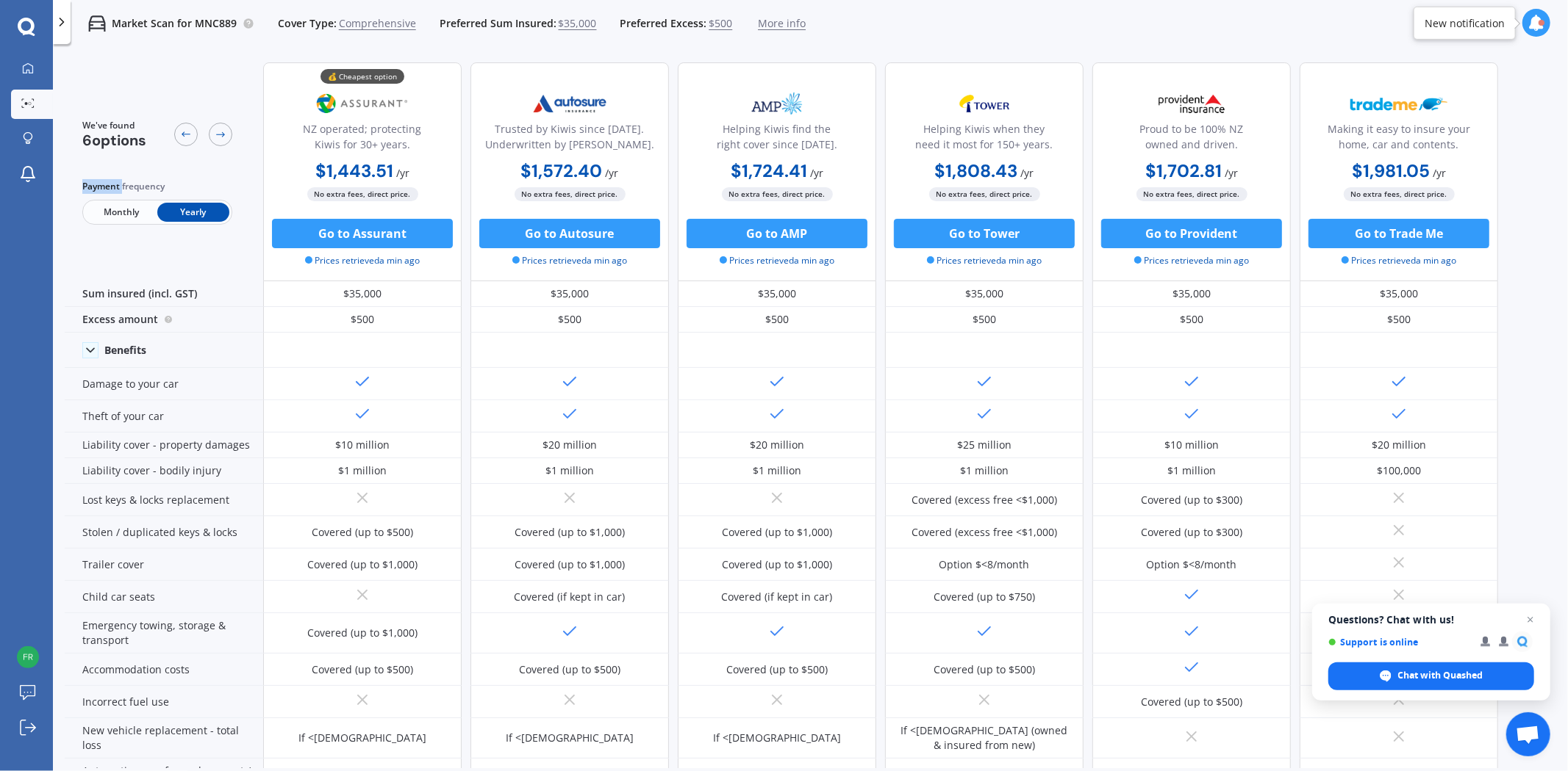
click at [1411, 620] on span "Close chat" at bounding box center [1530, 620] width 17 height 17
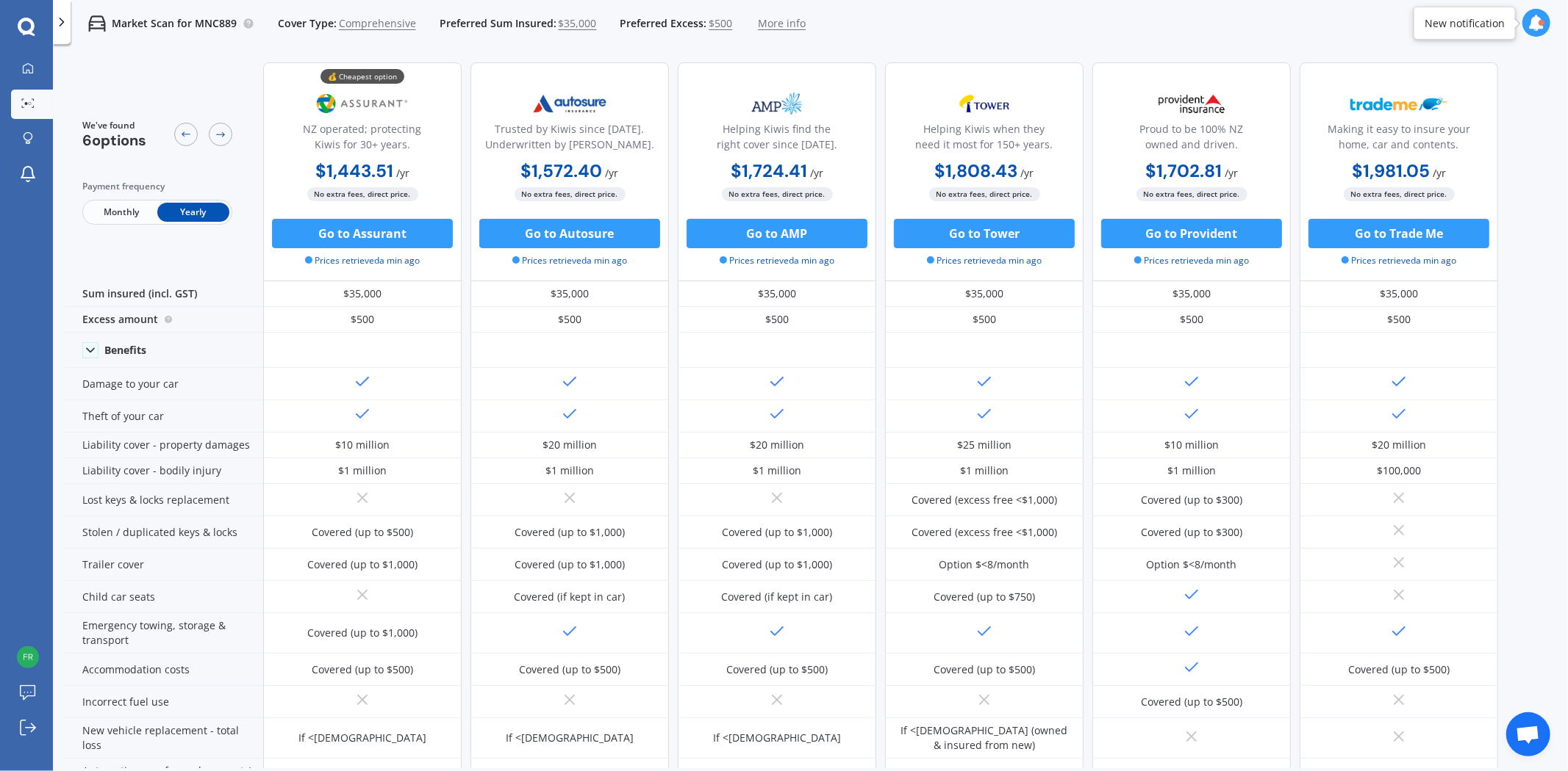
click at [110, 210] on span "Monthly" at bounding box center [121, 212] width 72 height 19
click at [31, 72] on icon at bounding box center [28, 68] width 11 height 11
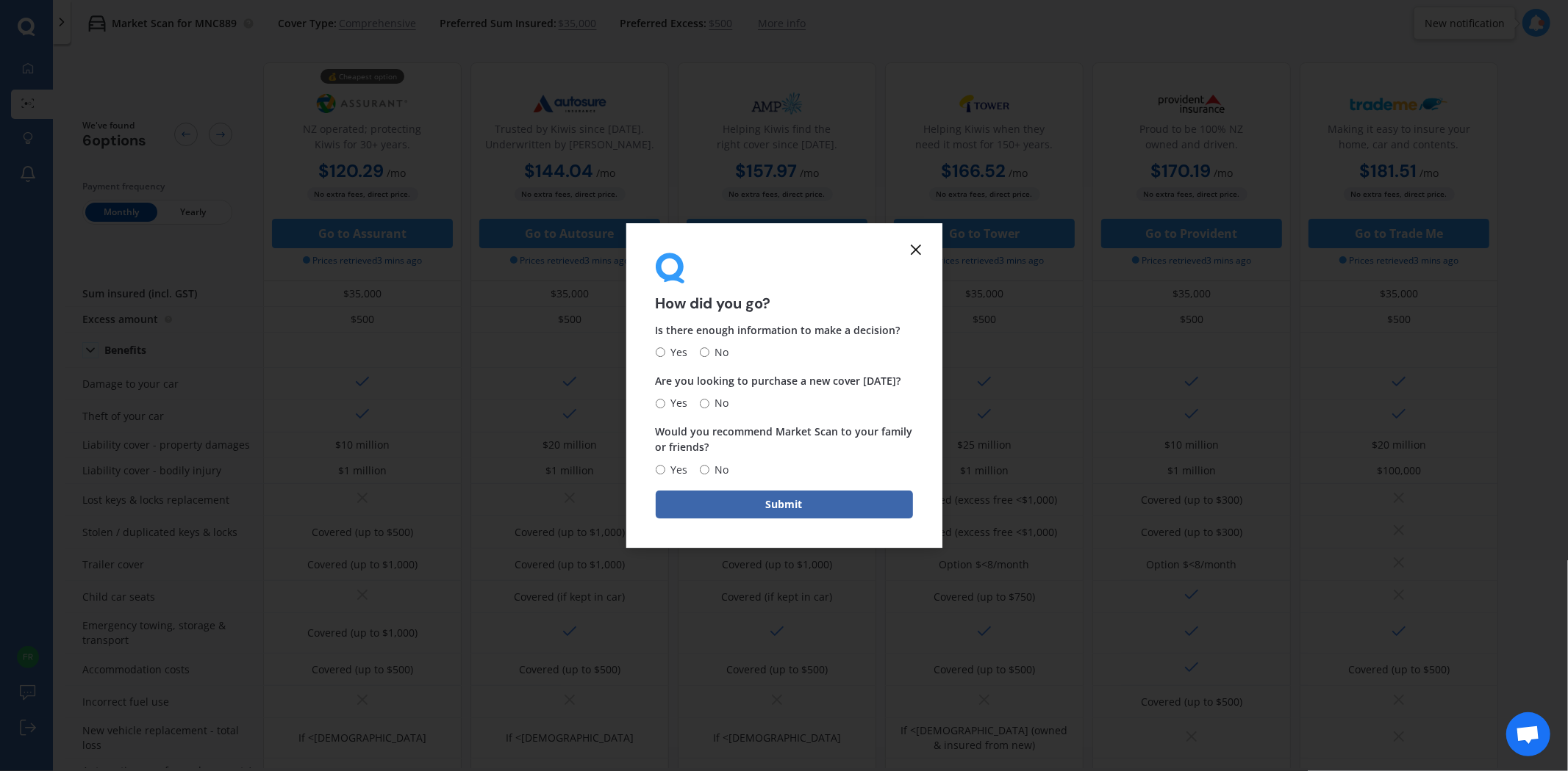
click at [659, 352] on input "Yes" at bounding box center [660, 353] width 10 height 10
radio input "true"
click at [669, 401] on span "Yes" at bounding box center [677, 403] width 23 height 17
click at [665, 401] on input "Yes" at bounding box center [660, 403] width 10 height 10
radio input "true"
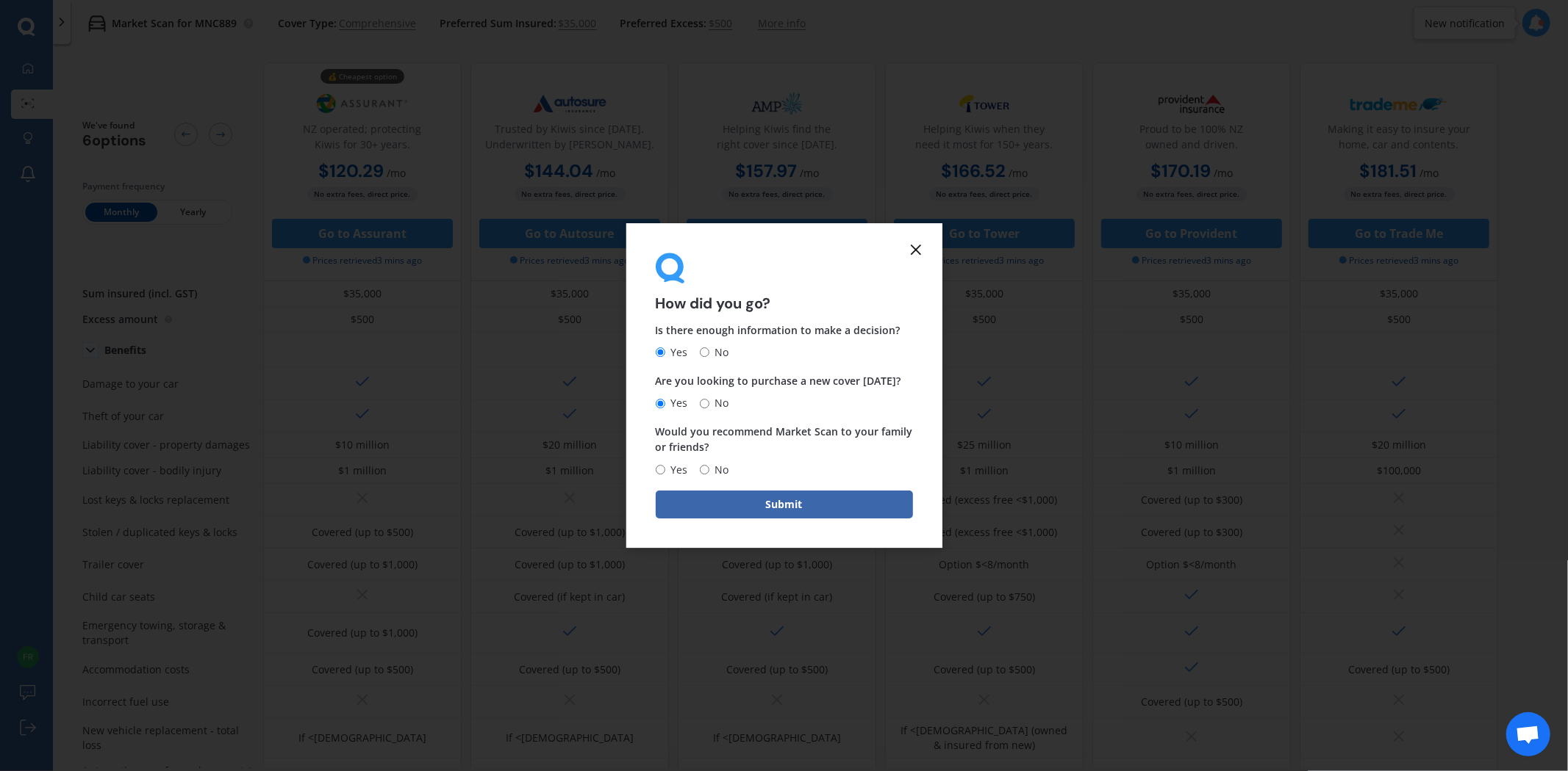
click at [681, 471] on span "Yes" at bounding box center [677, 470] width 23 height 17
click at [665, 471] on input "Yes" at bounding box center [660, 470] width 10 height 10
radio input "true"
click at [710, 501] on button "Submit" at bounding box center [784, 505] width 257 height 28
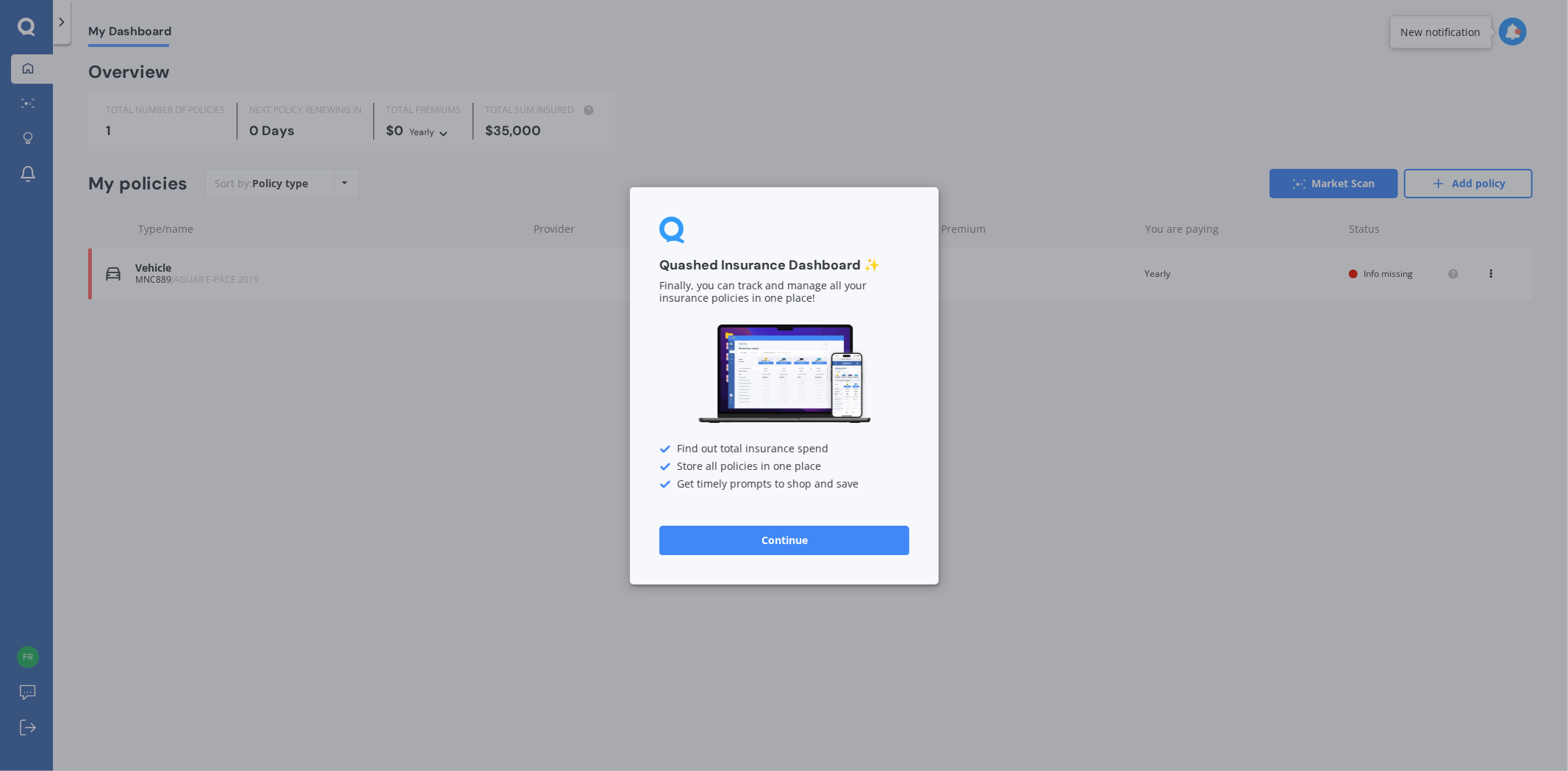
click at [791, 535] on button "Continue" at bounding box center [784, 539] width 250 height 29
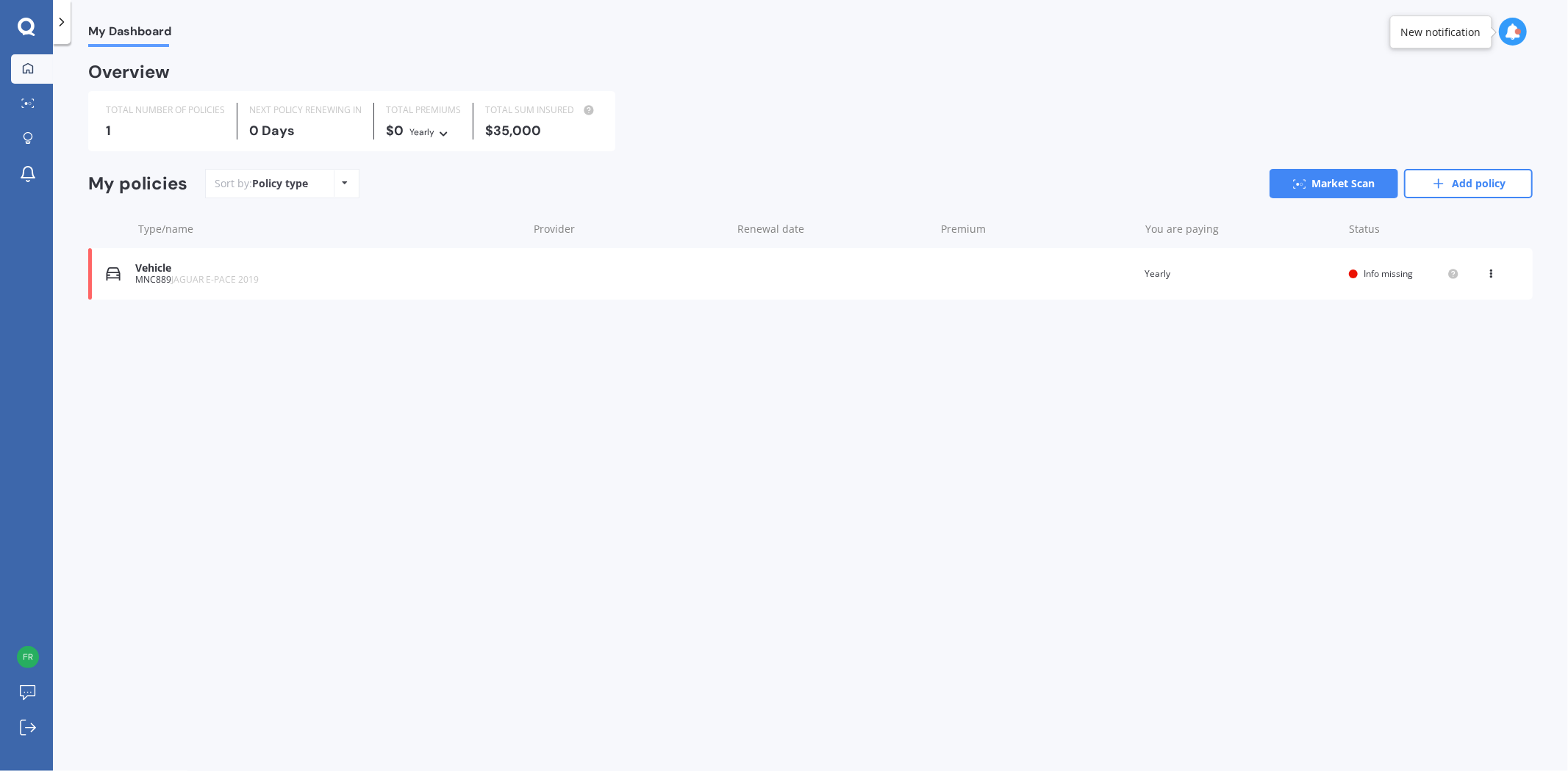
click at [1411, 179] on link "Add policy" at bounding box center [1468, 183] width 128 height 29
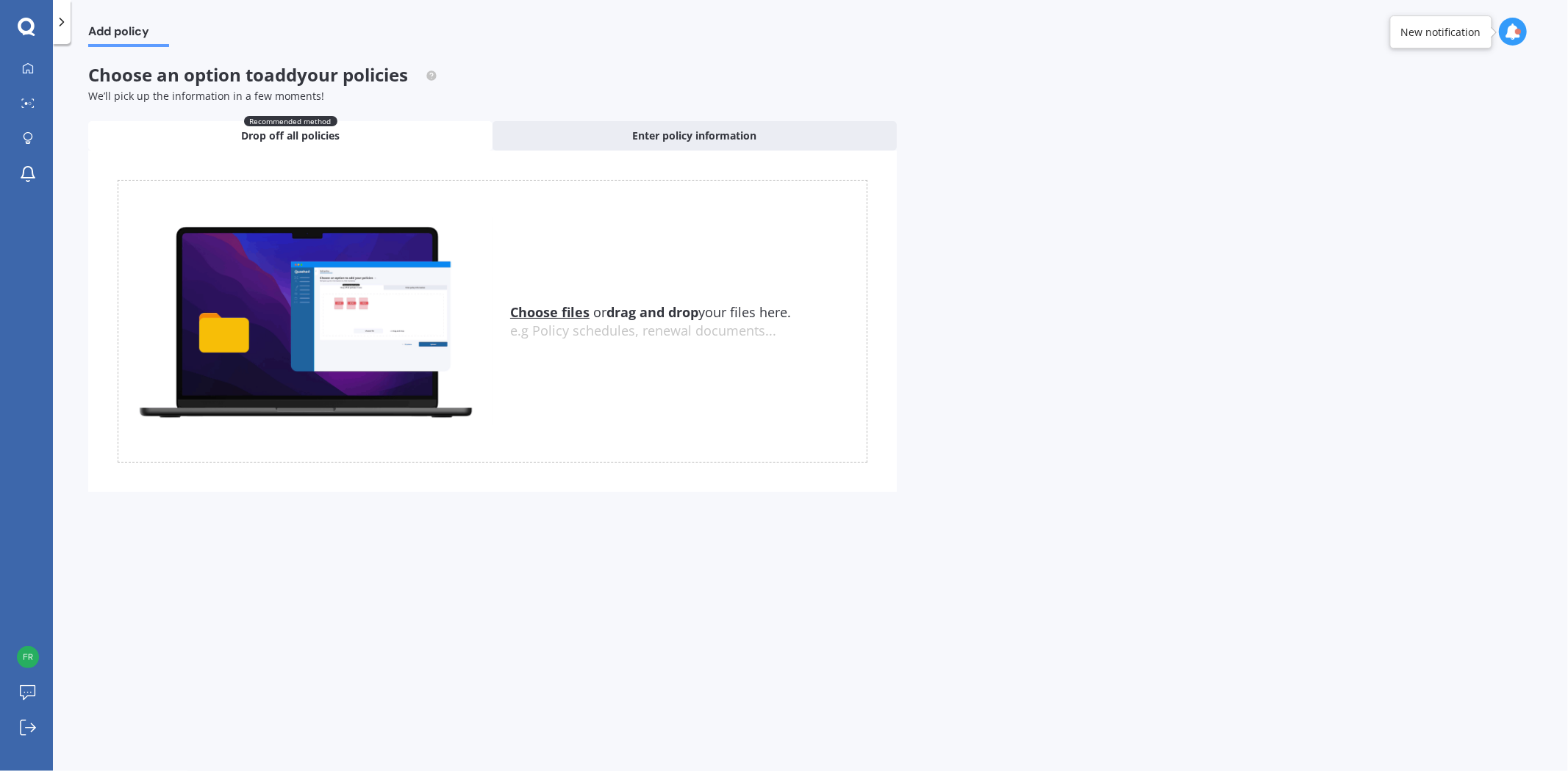
click at [669, 137] on span "Enter policy information" at bounding box center [694, 135] width 125 height 14
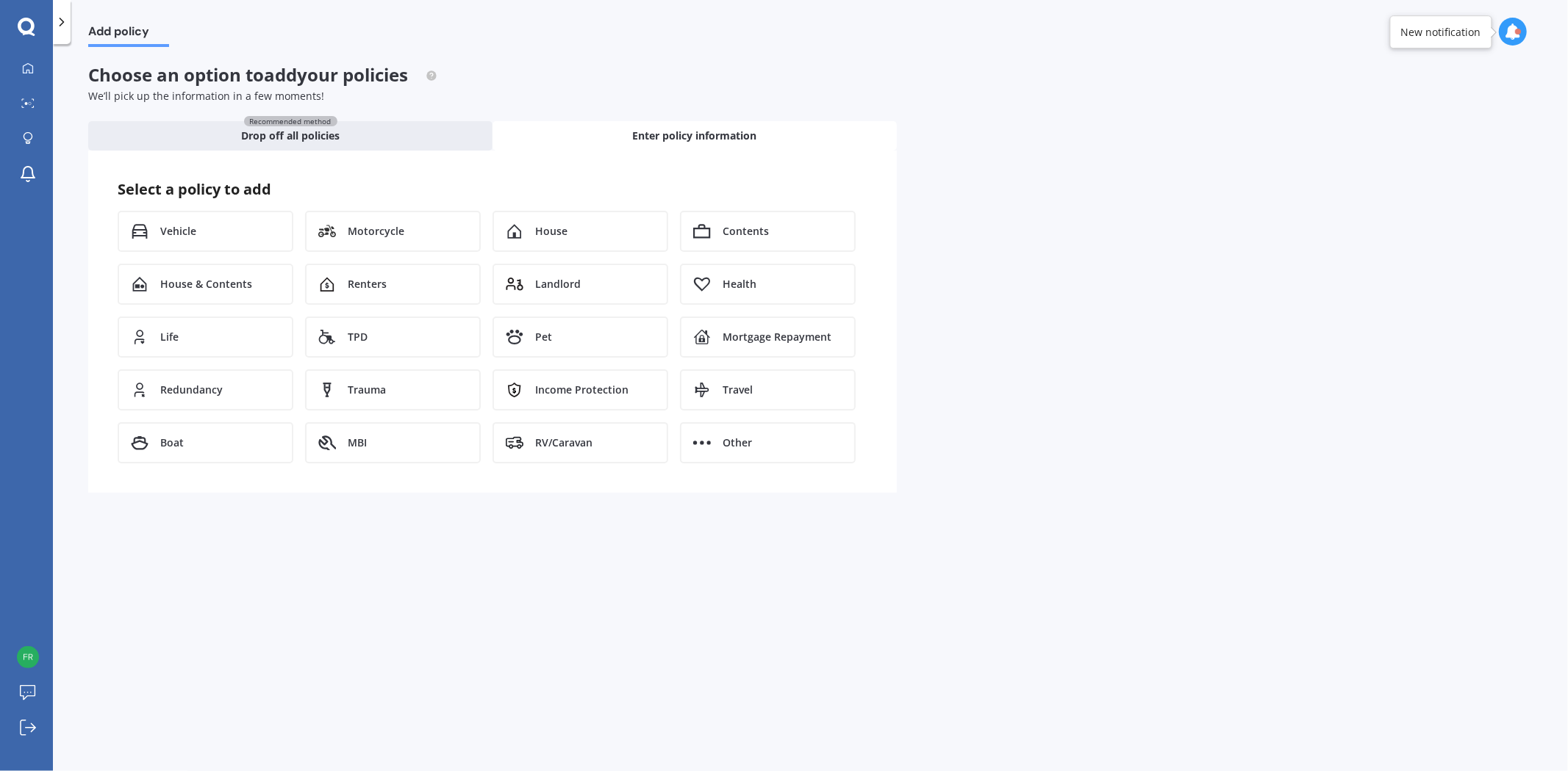
click at [172, 221] on div "Vehicle" at bounding box center [206, 231] width 176 height 41
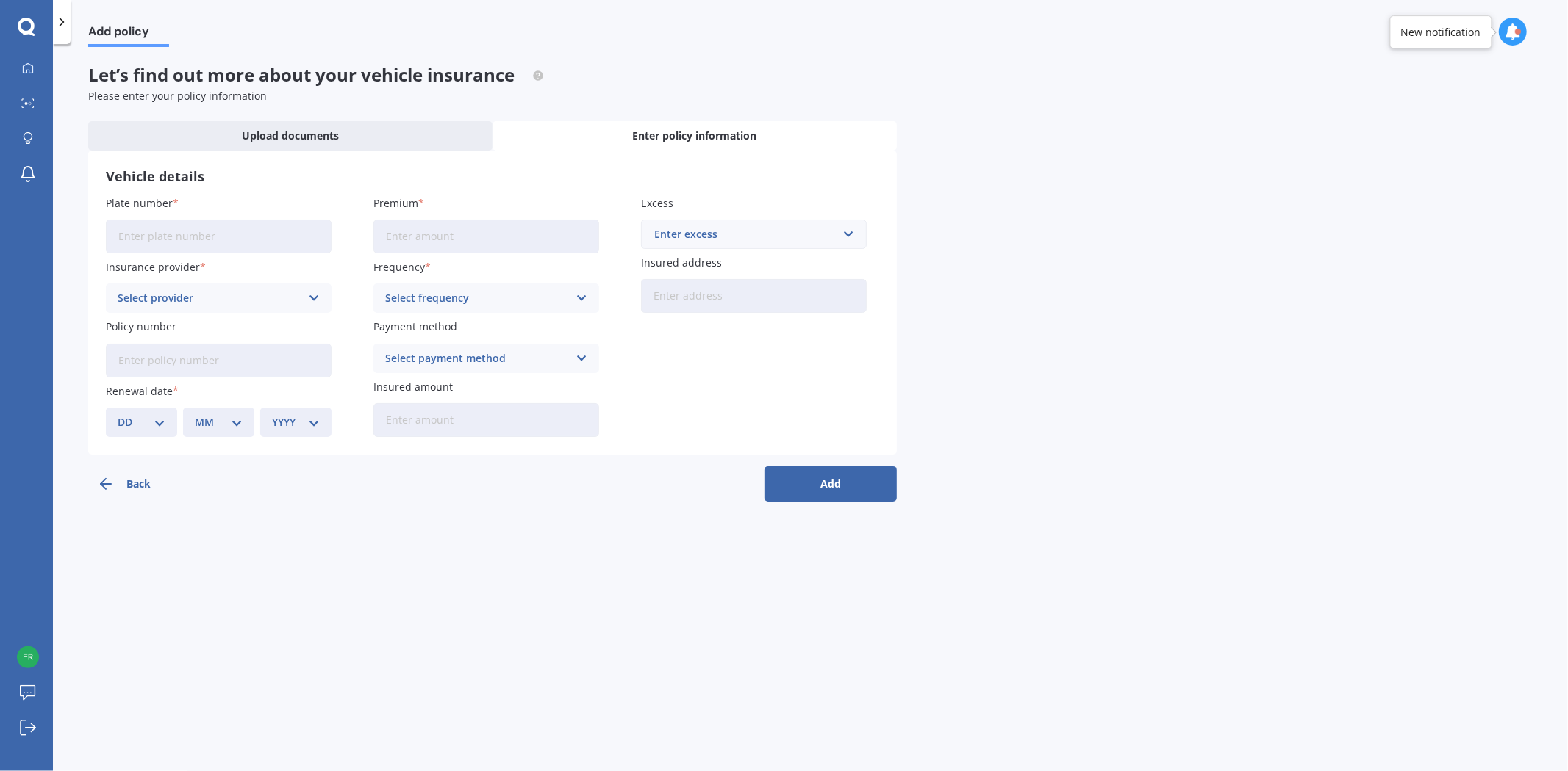
click at [243, 232] on input "Plate number" at bounding box center [219, 236] width 226 height 34
type input "LYM803"
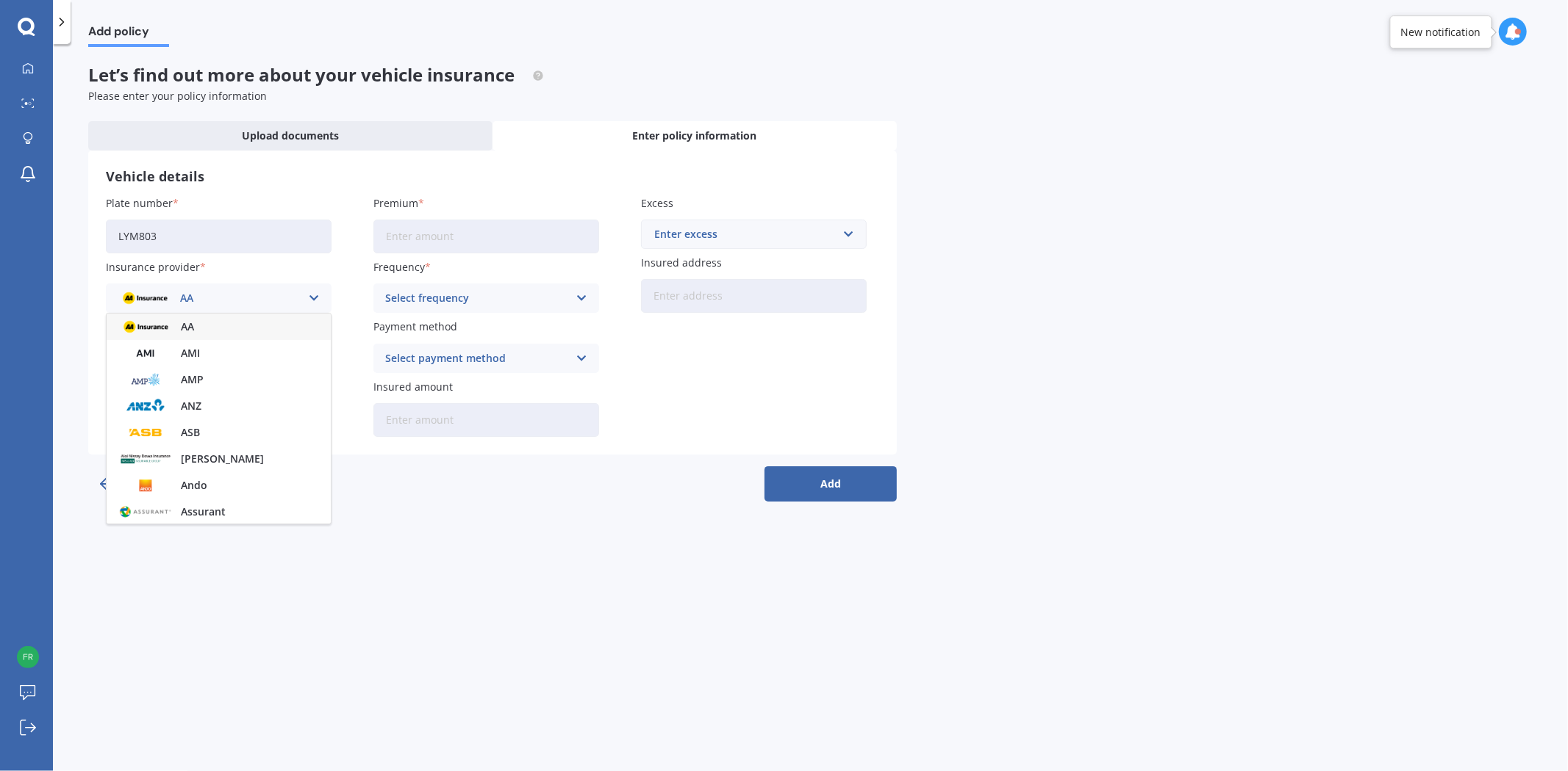
click at [269, 269] on label "Insurance provider" at bounding box center [216, 267] width 220 height 15
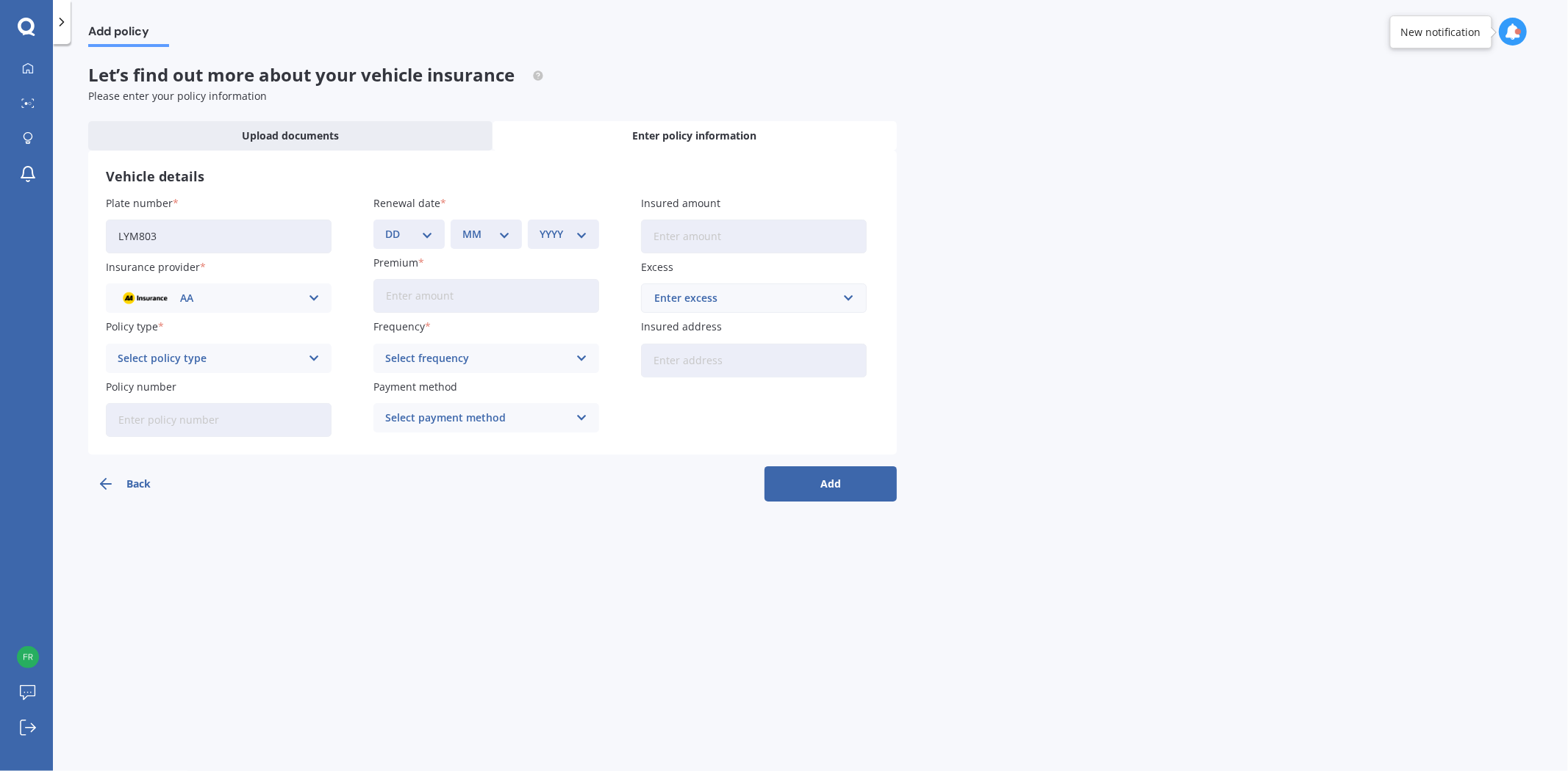
click at [120, 479] on button "Back" at bounding box center [154, 483] width 132 height 36
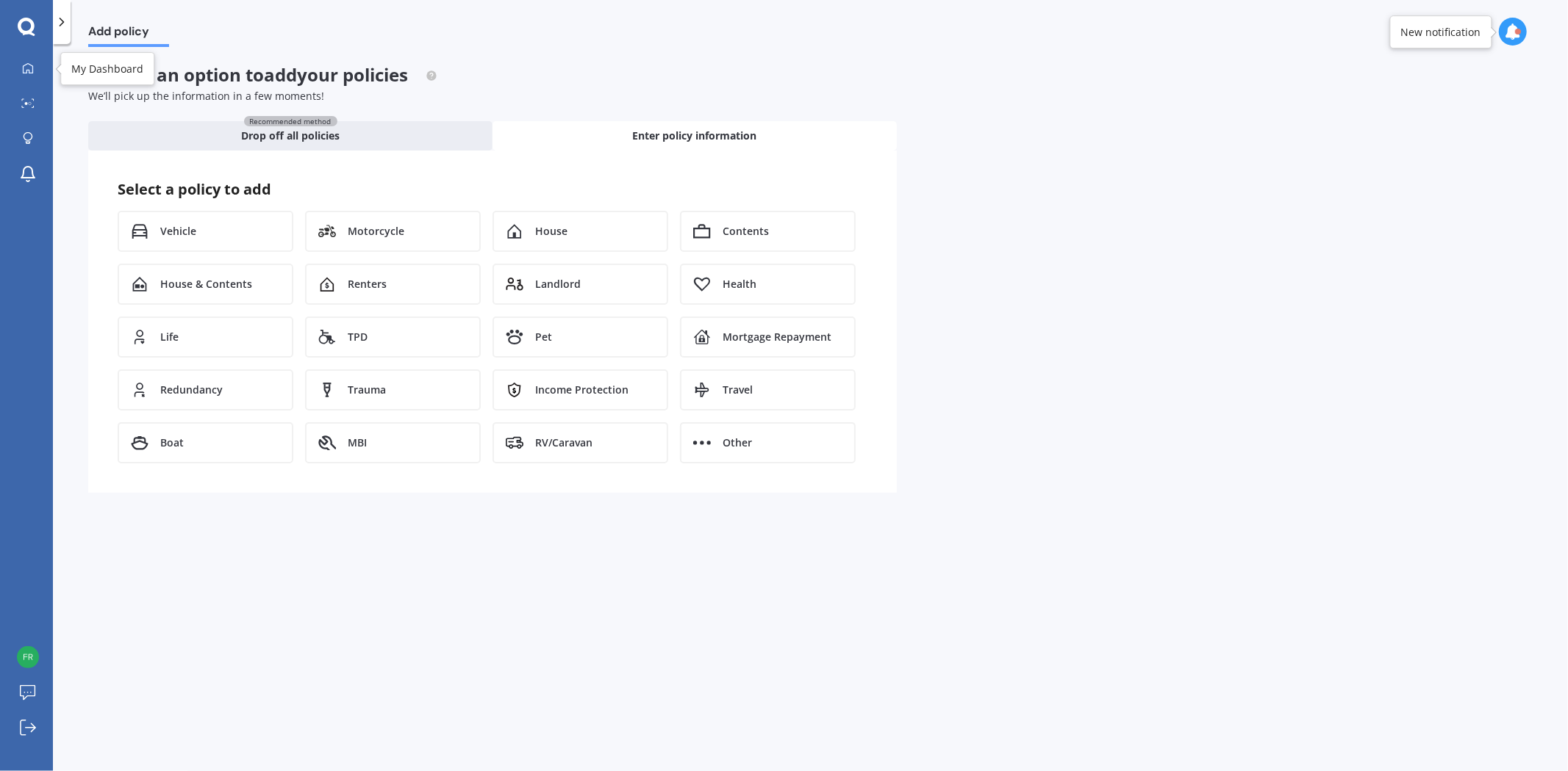
click at [34, 67] on div at bounding box center [28, 69] width 22 height 14
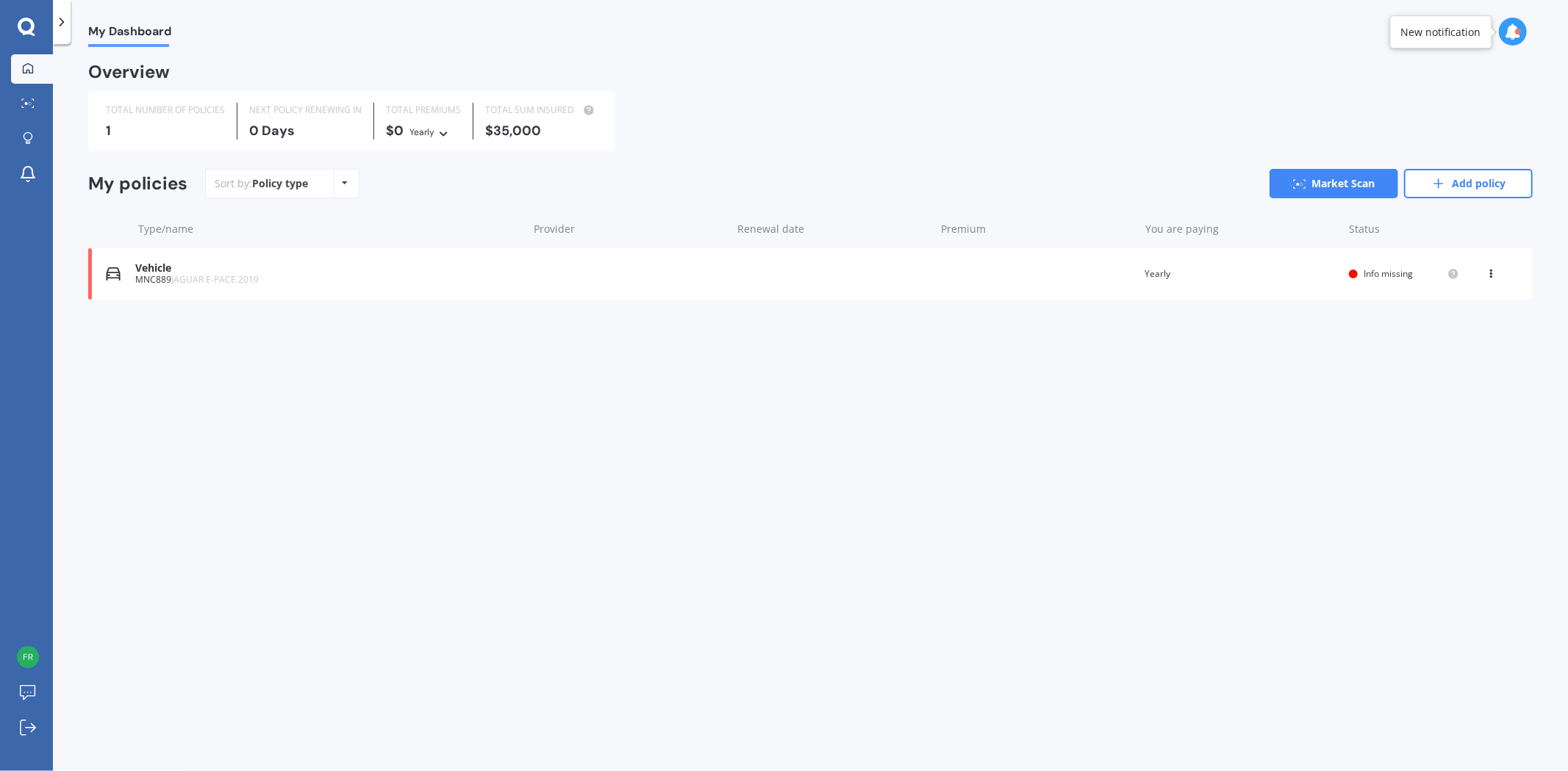
click at [32, 26] on icon at bounding box center [26, 26] width 17 height 17
click at [27, 17] on icon at bounding box center [26, 26] width 17 height 17
click at [54, 20] on icon at bounding box center [61, 21] width 14 height 14
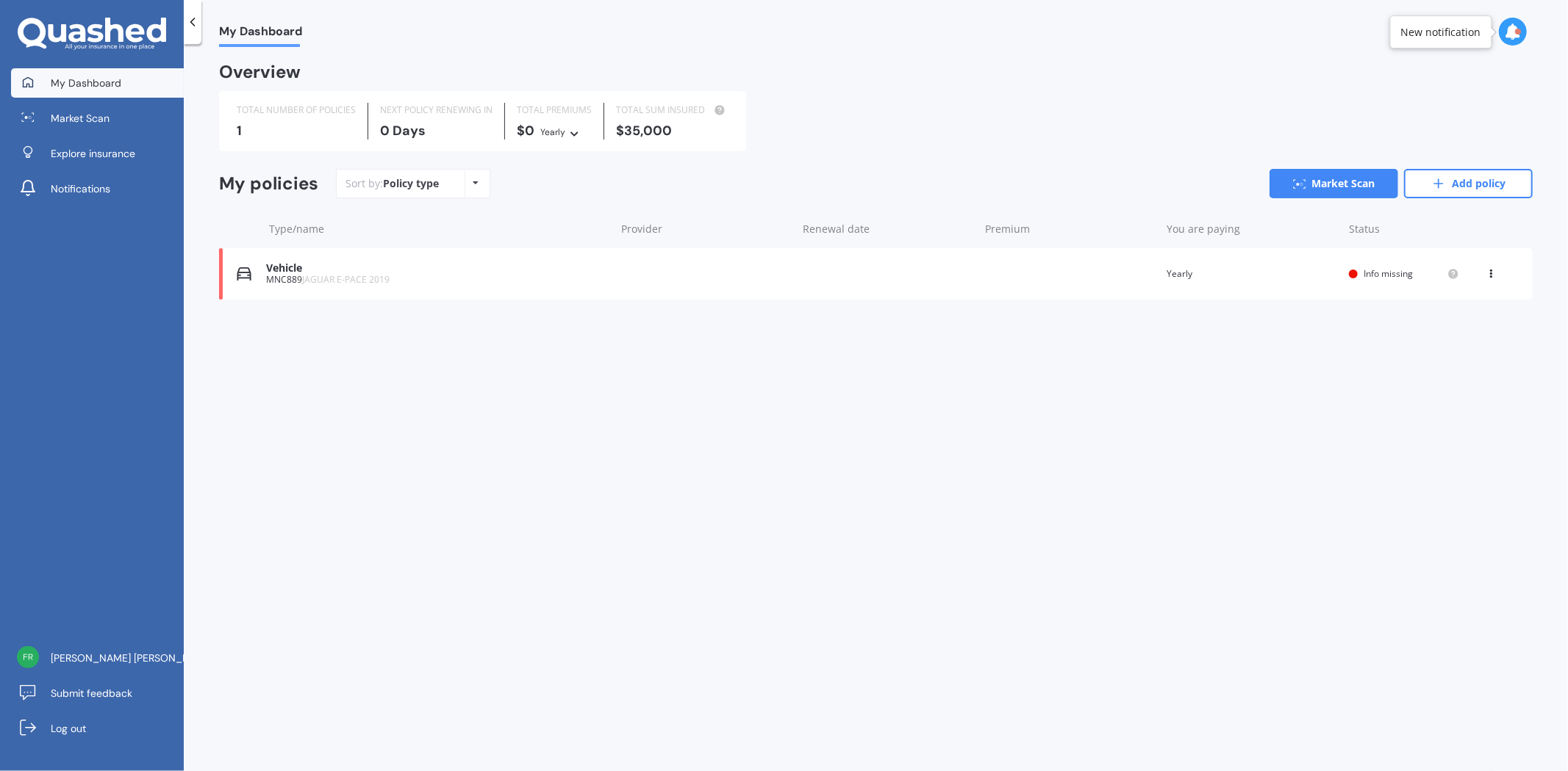
click at [108, 82] on span "My Dashboard" at bounding box center [86, 82] width 70 height 14
click at [1411, 186] on link "Add policy" at bounding box center [1468, 183] width 128 height 29
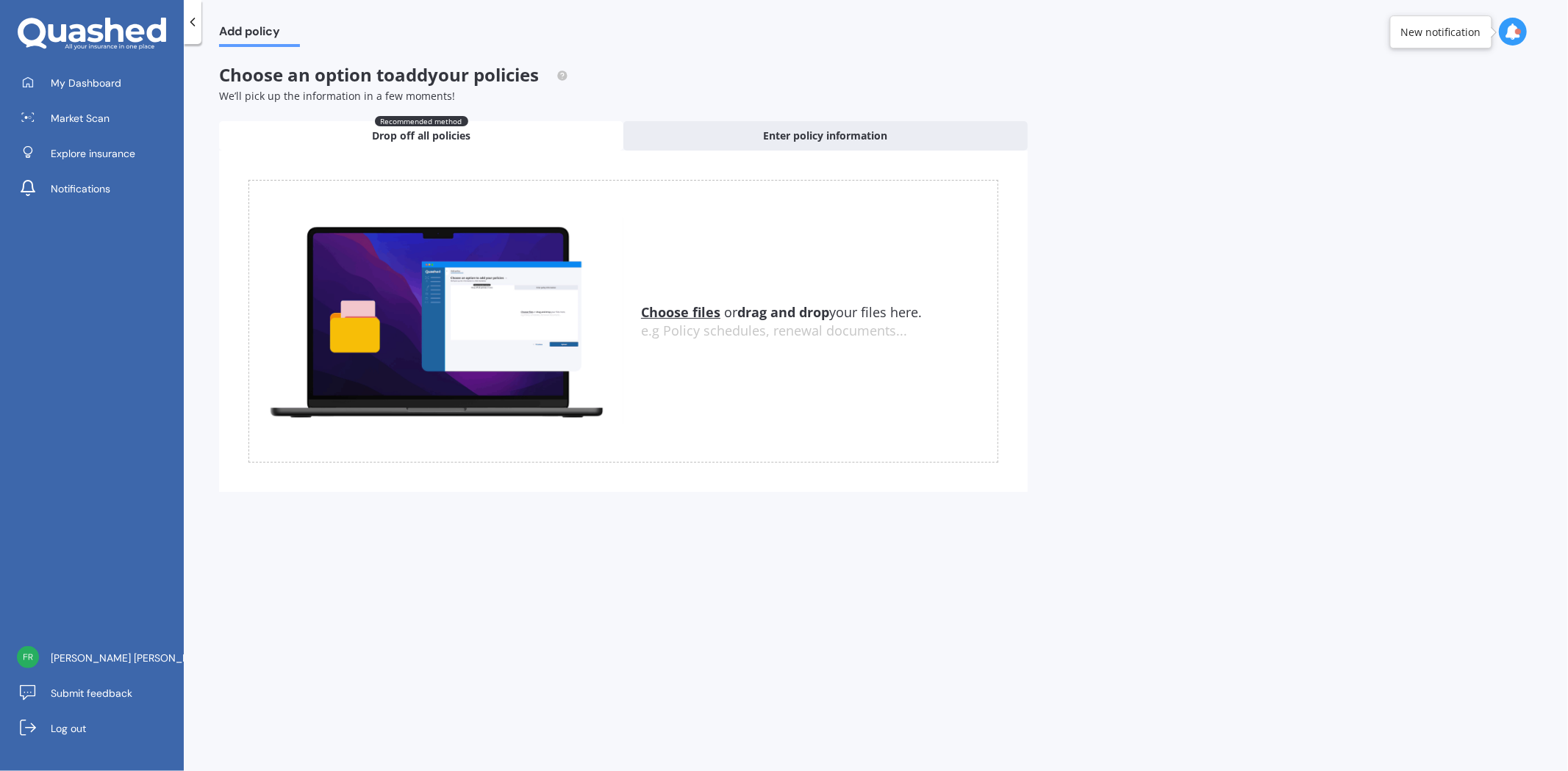
click at [879, 126] on div "Enter policy information" at bounding box center [826, 136] width 405 height 29
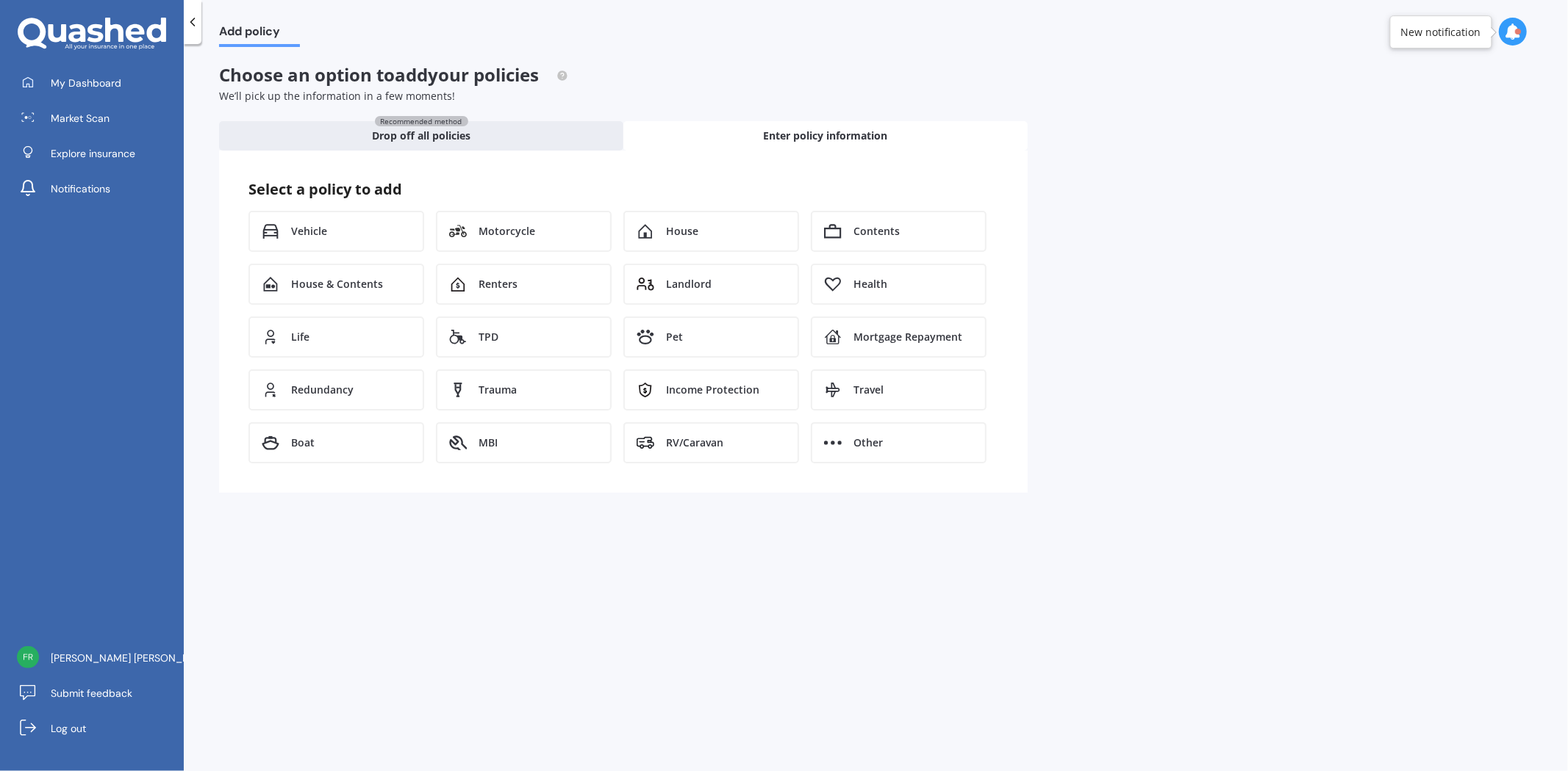
click at [304, 238] on div "Vehicle" at bounding box center [336, 231] width 176 height 41
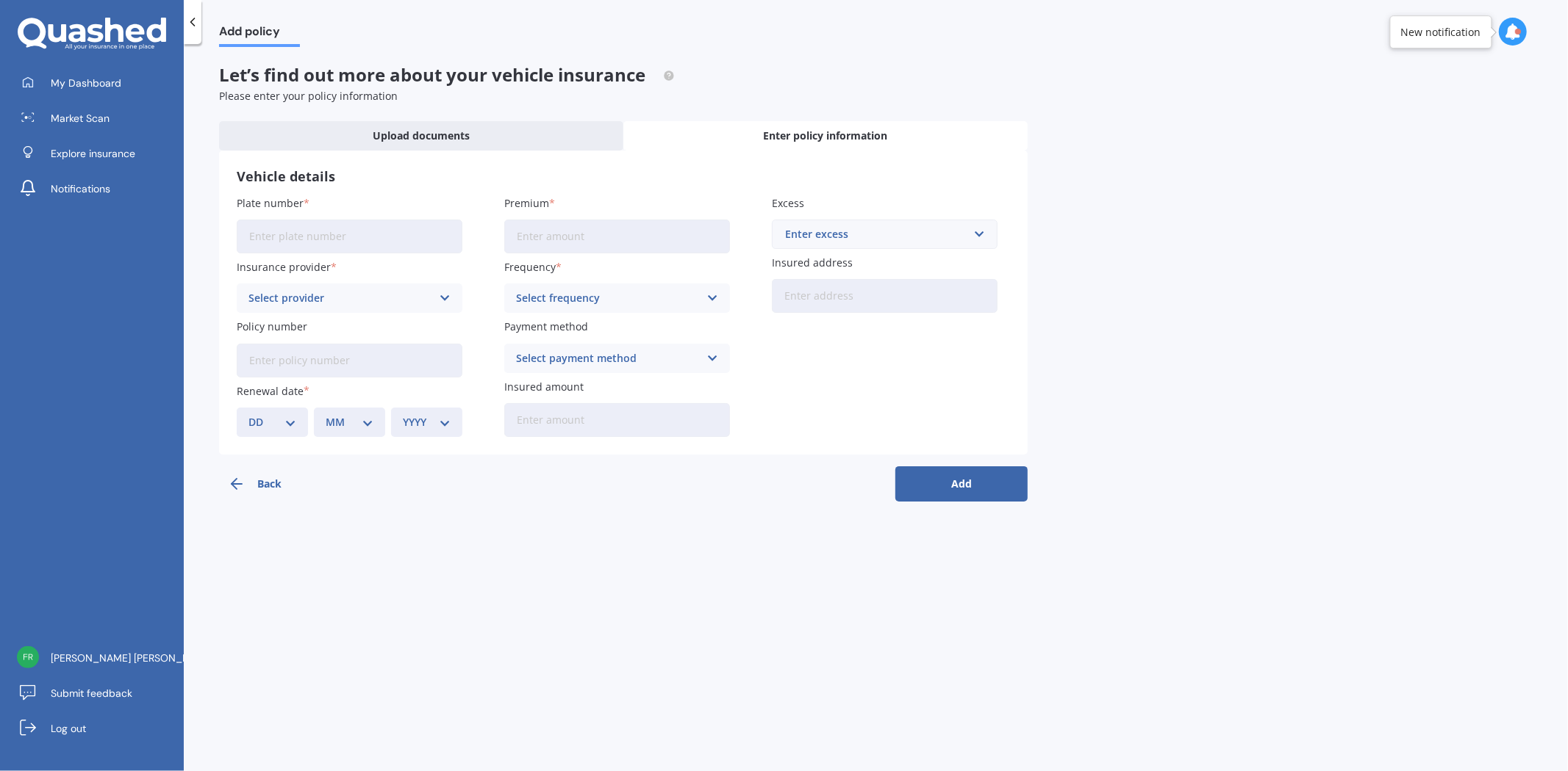
click at [301, 478] on button "Back" at bounding box center [285, 483] width 132 height 36
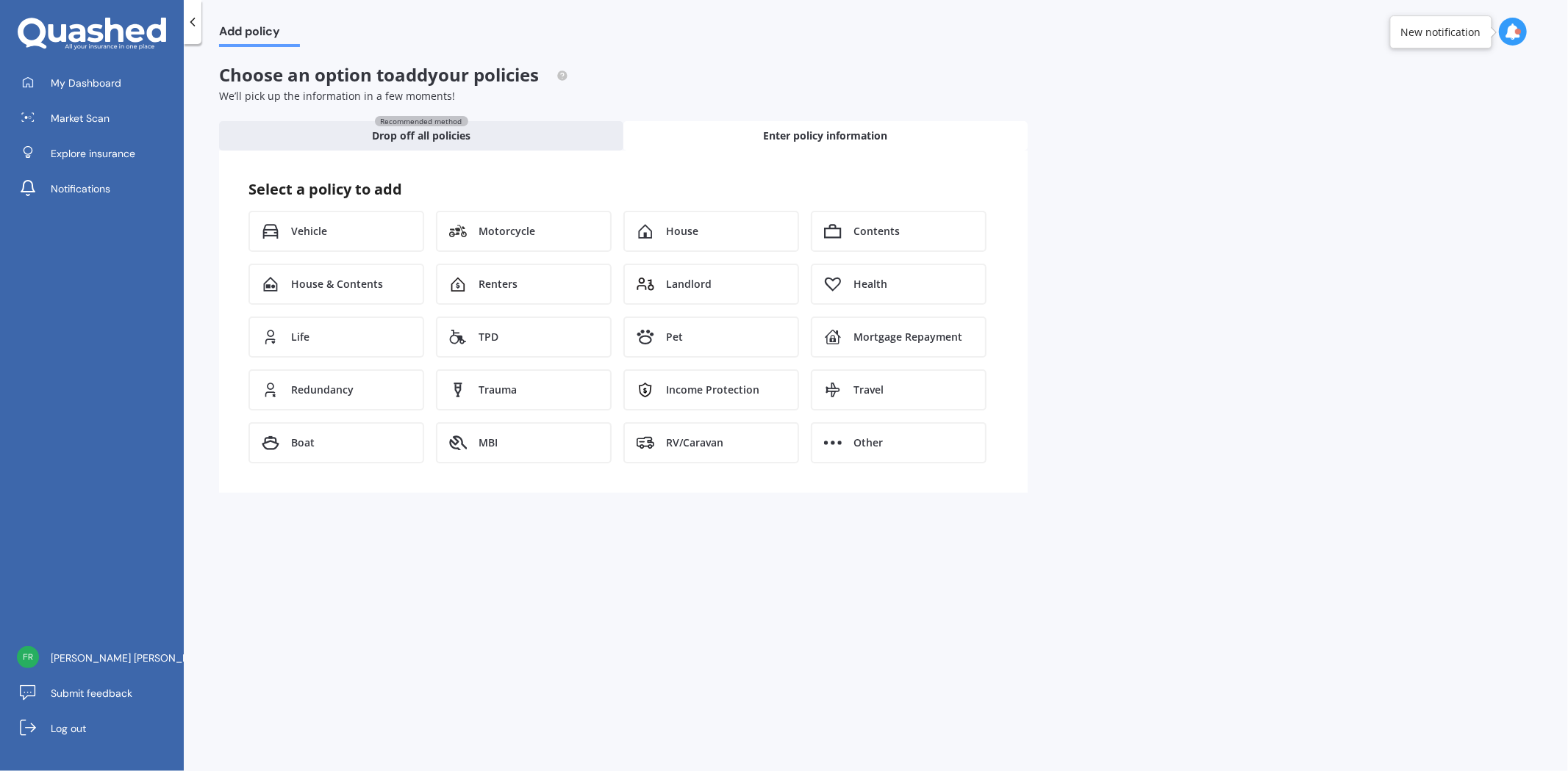
click at [98, 155] on span "Explore insurance" at bounding box center [94, 152] width 85 height 14
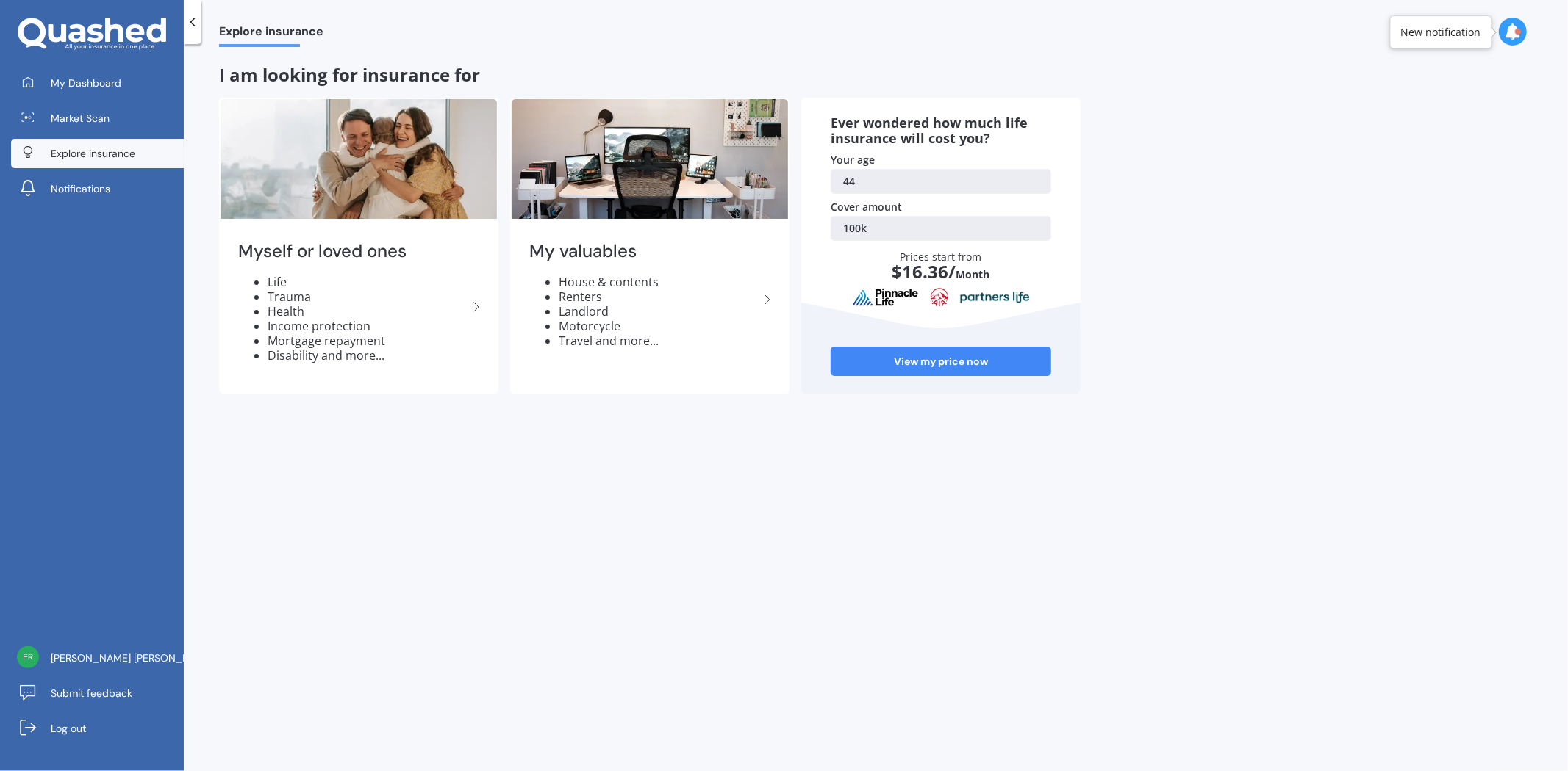
click at [406, 318] on li "Income protection" at bounding box center [367, 325] width 200 height 14
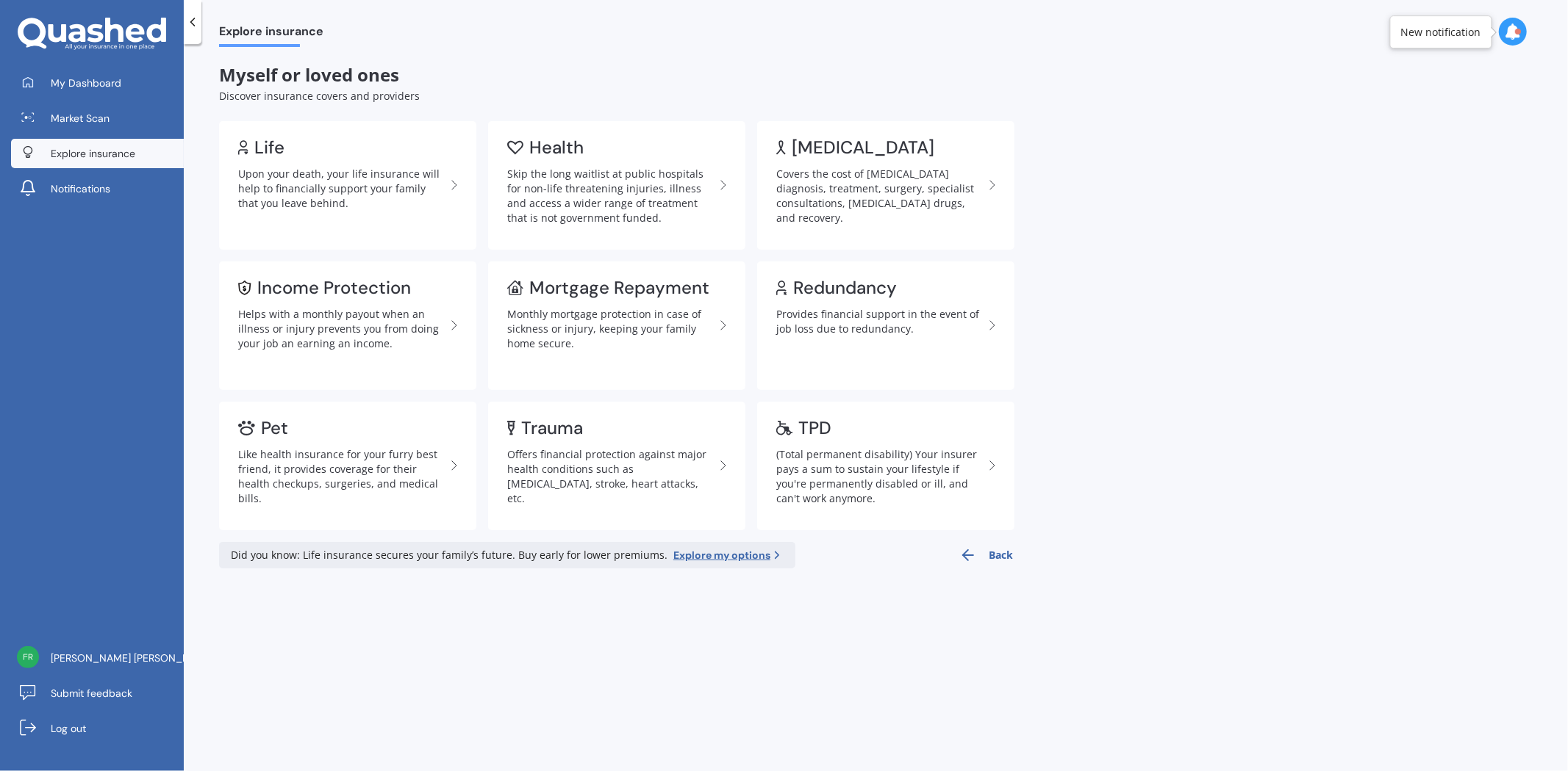
click at [445, 187] on div "Upon your death, your life insurance will help to financially support your fami…" at bounding box center [342, 189] width 208 height 44
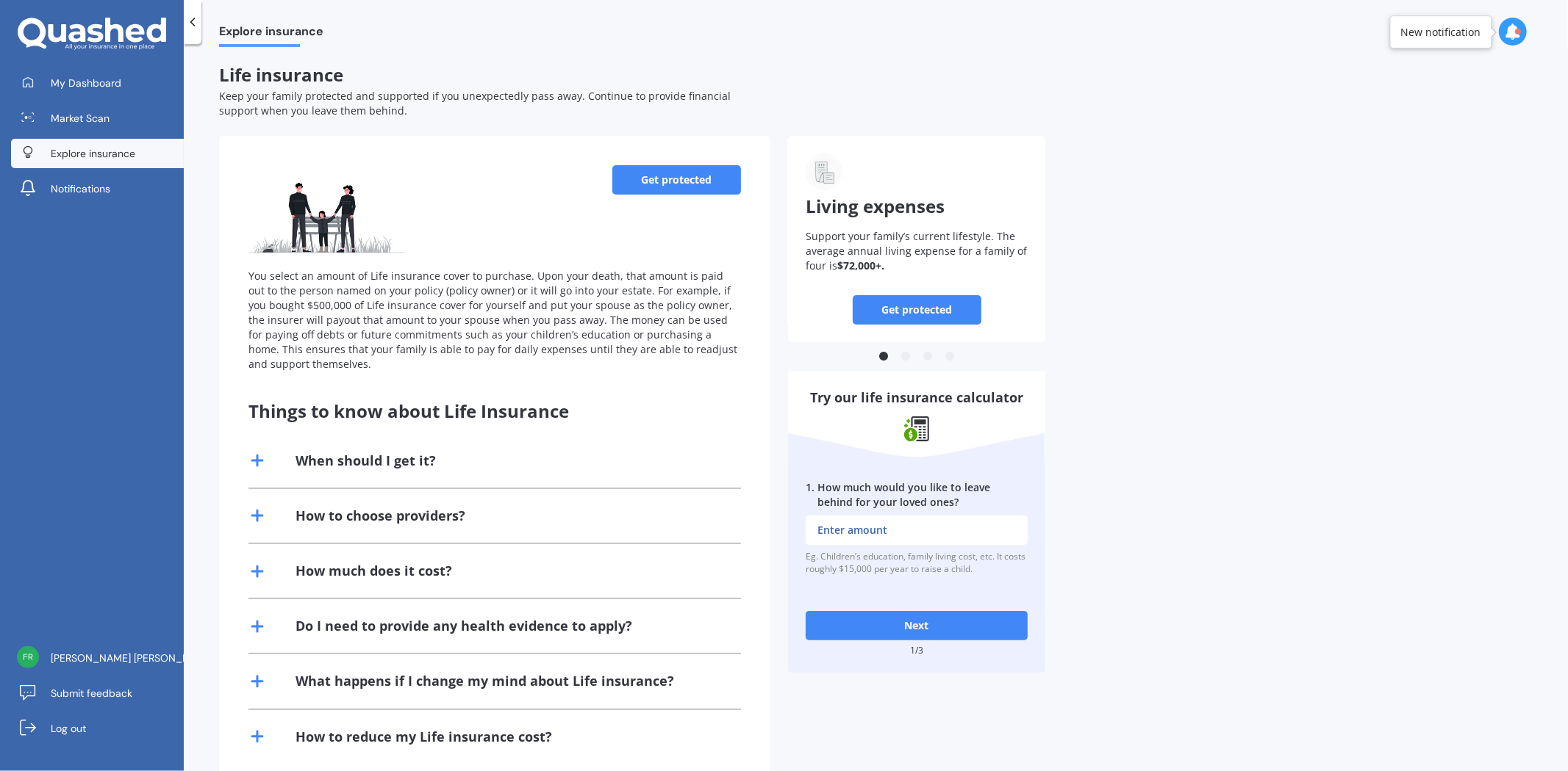
click at [91, 26] on icon at bounding box center [96, 33] width 16 height 18
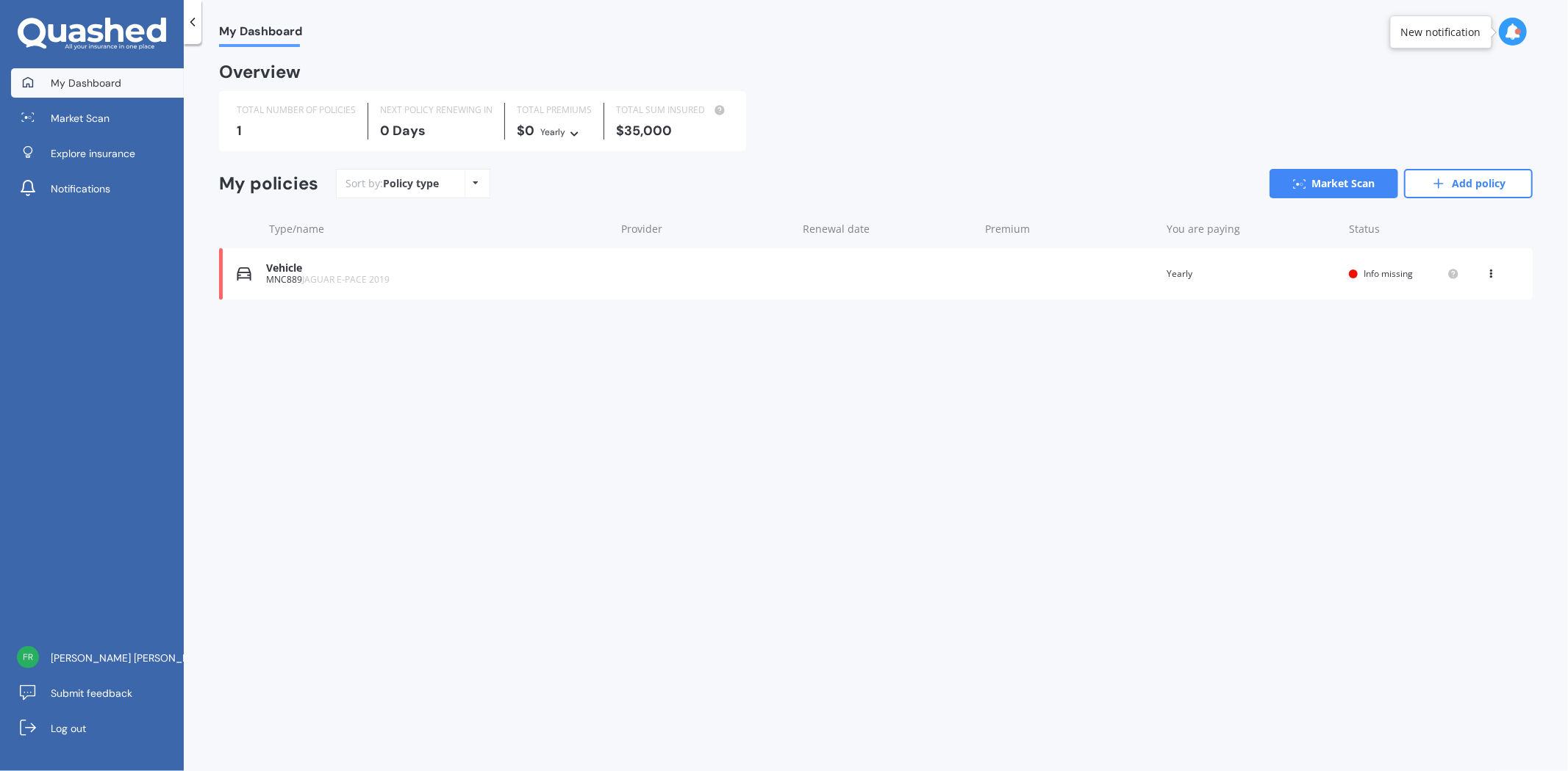
click at [1334, 175] on link "Market Scan" at bounding box center [1333, 183] width 128 height 29
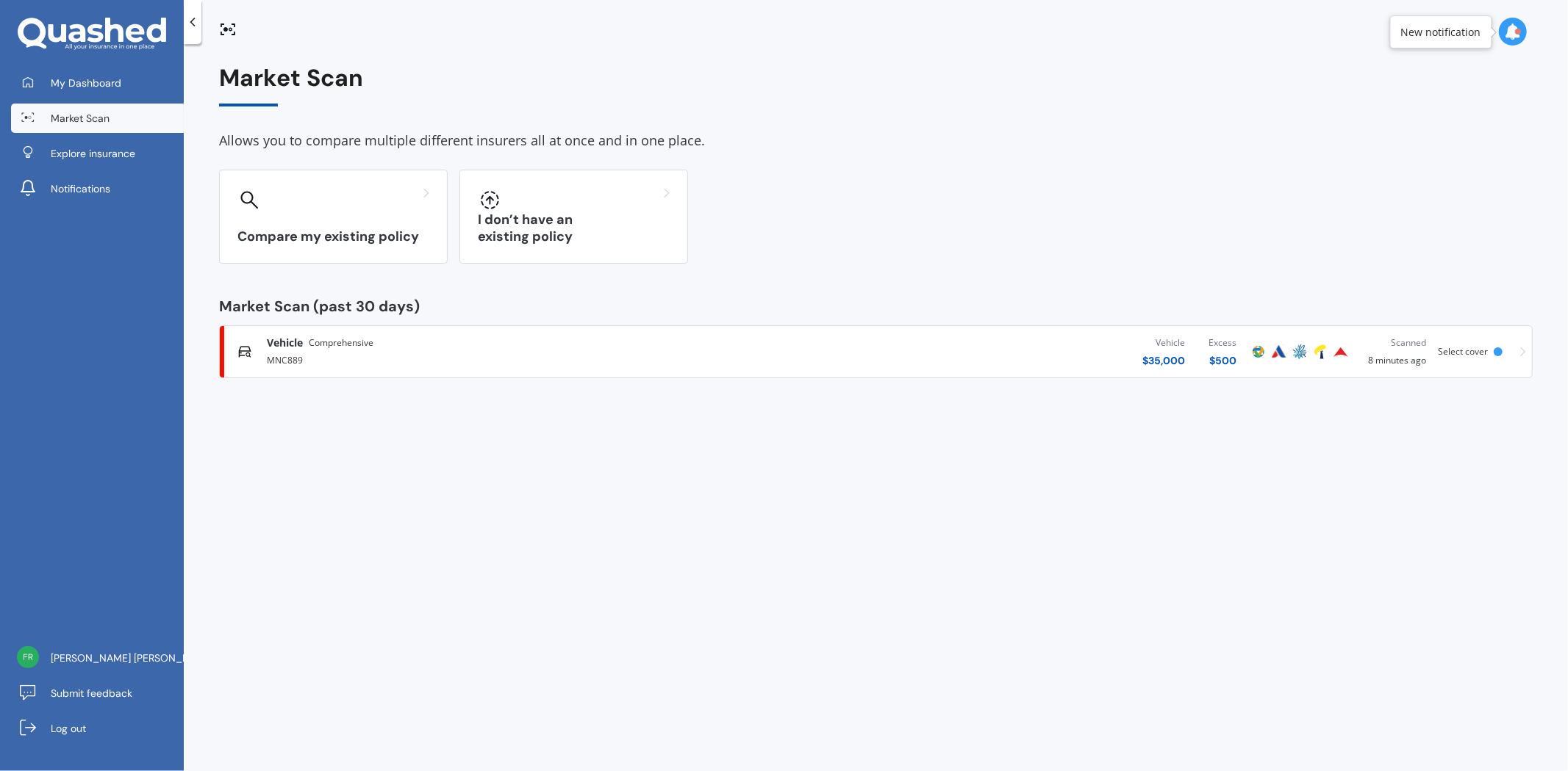
click at [604, 214] on div "I don’t have an existing policy" at bounding box center [574, 216] width 229 height 94
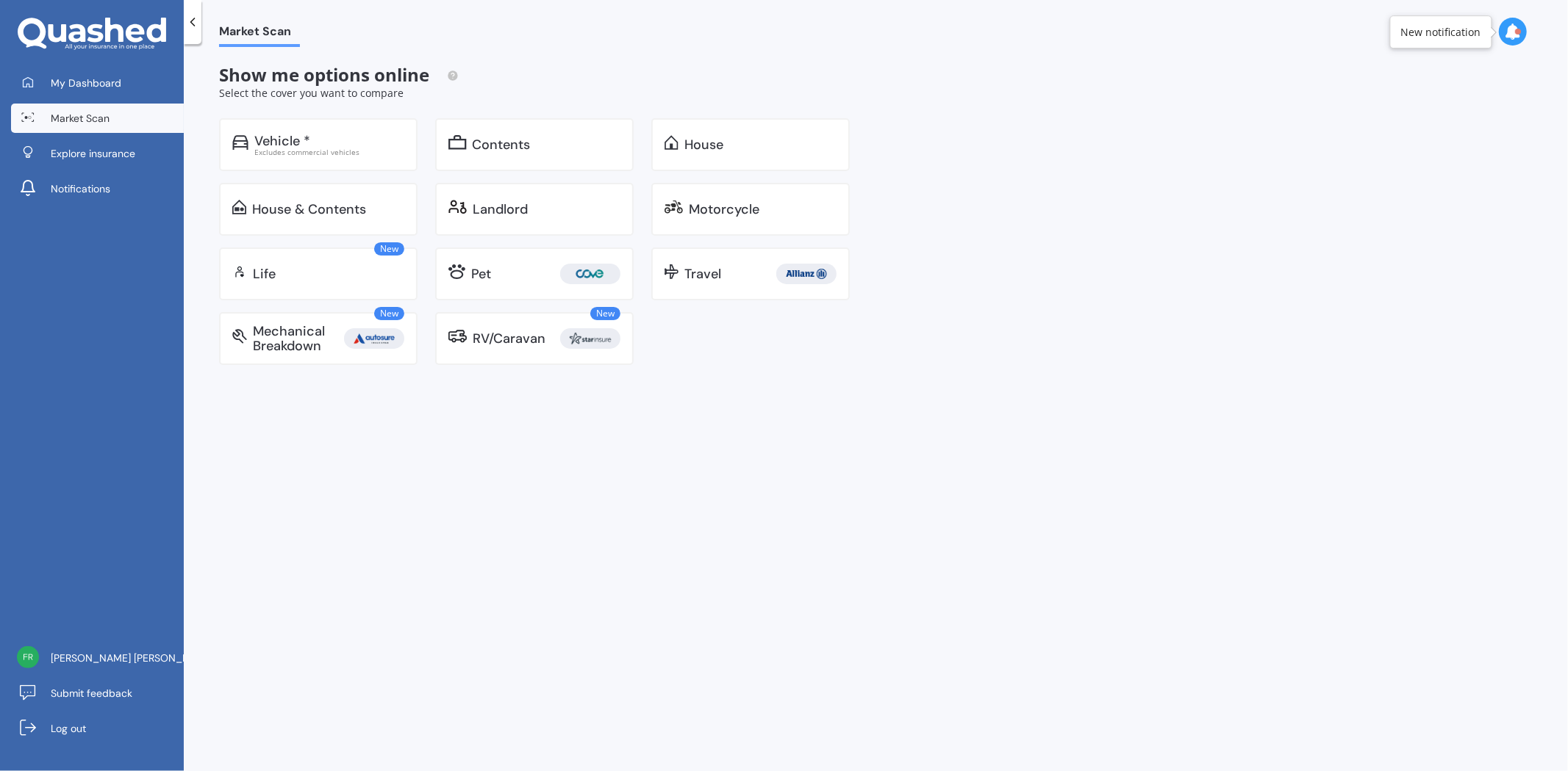
click at [323, 155] on div "Excludes commercial vehicles" at bounding box center [328, 152] width 150 height 8
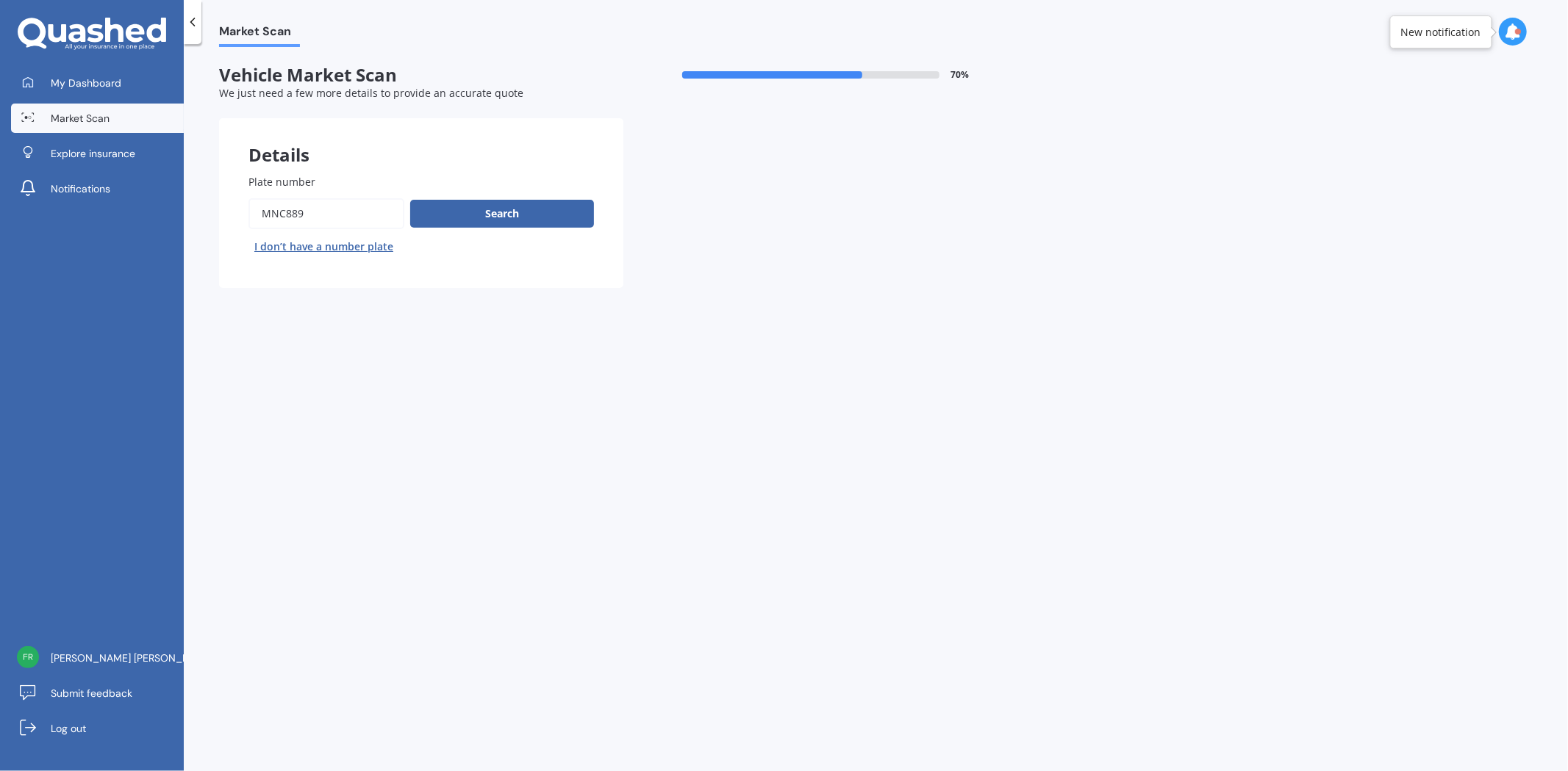
drag, startPoint x: 307, startPoint y: 207, endPoint x: 78, endPoint y: 204, distance: 229.0
click at [78, 204] on div "My Dashboard Market Scan Explore insurance Notifications Fraser Grieve Submit f…" at bounding box center [784, 385] width 1568 height 771
type input "LYM803"
click at [520, 203] on button "Search" at bounding box center [502, 213] width 183 height 28
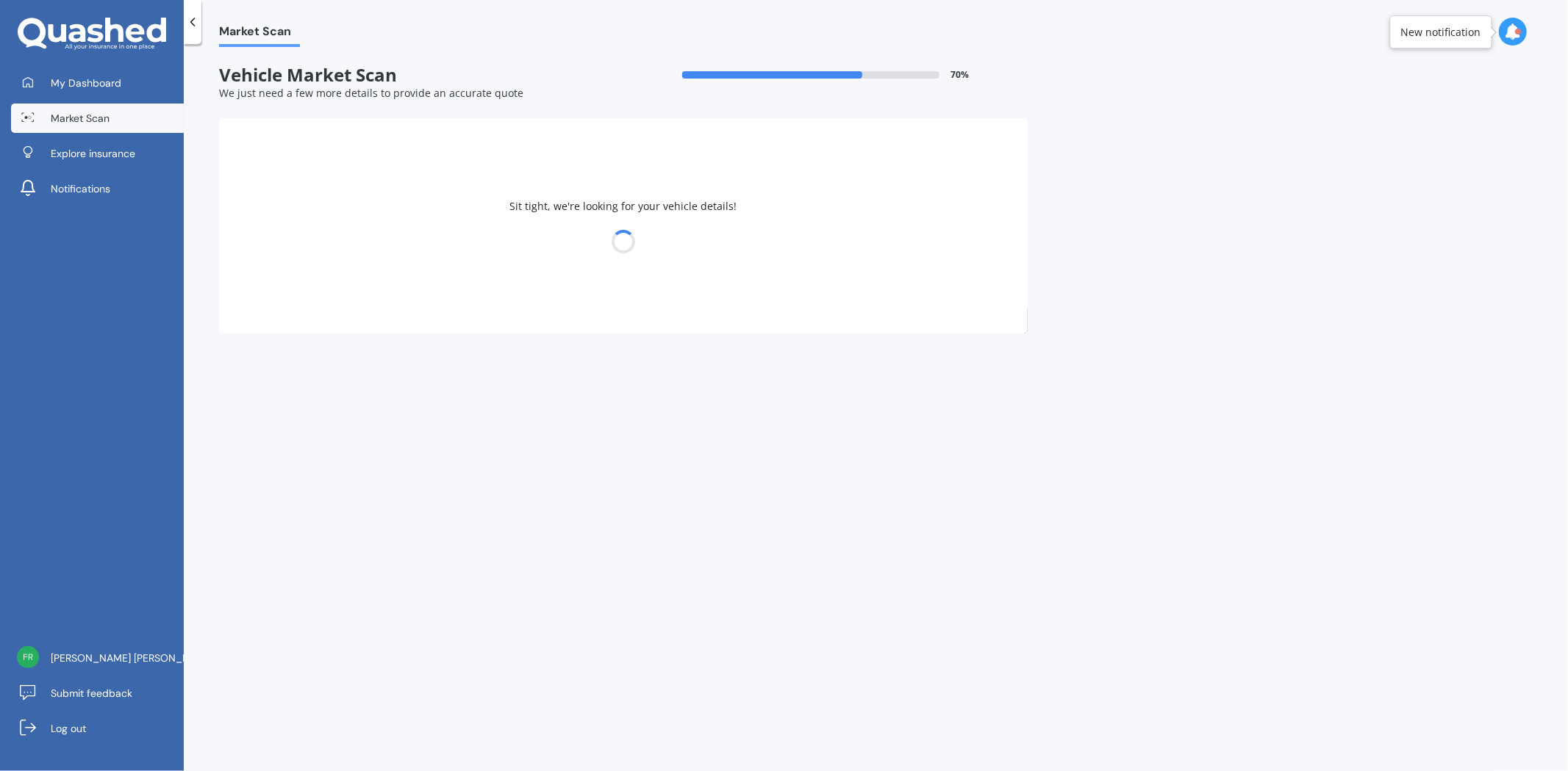
select select "BMW"
select select "X5"
select select "17"
select select "07"
select select "1981"
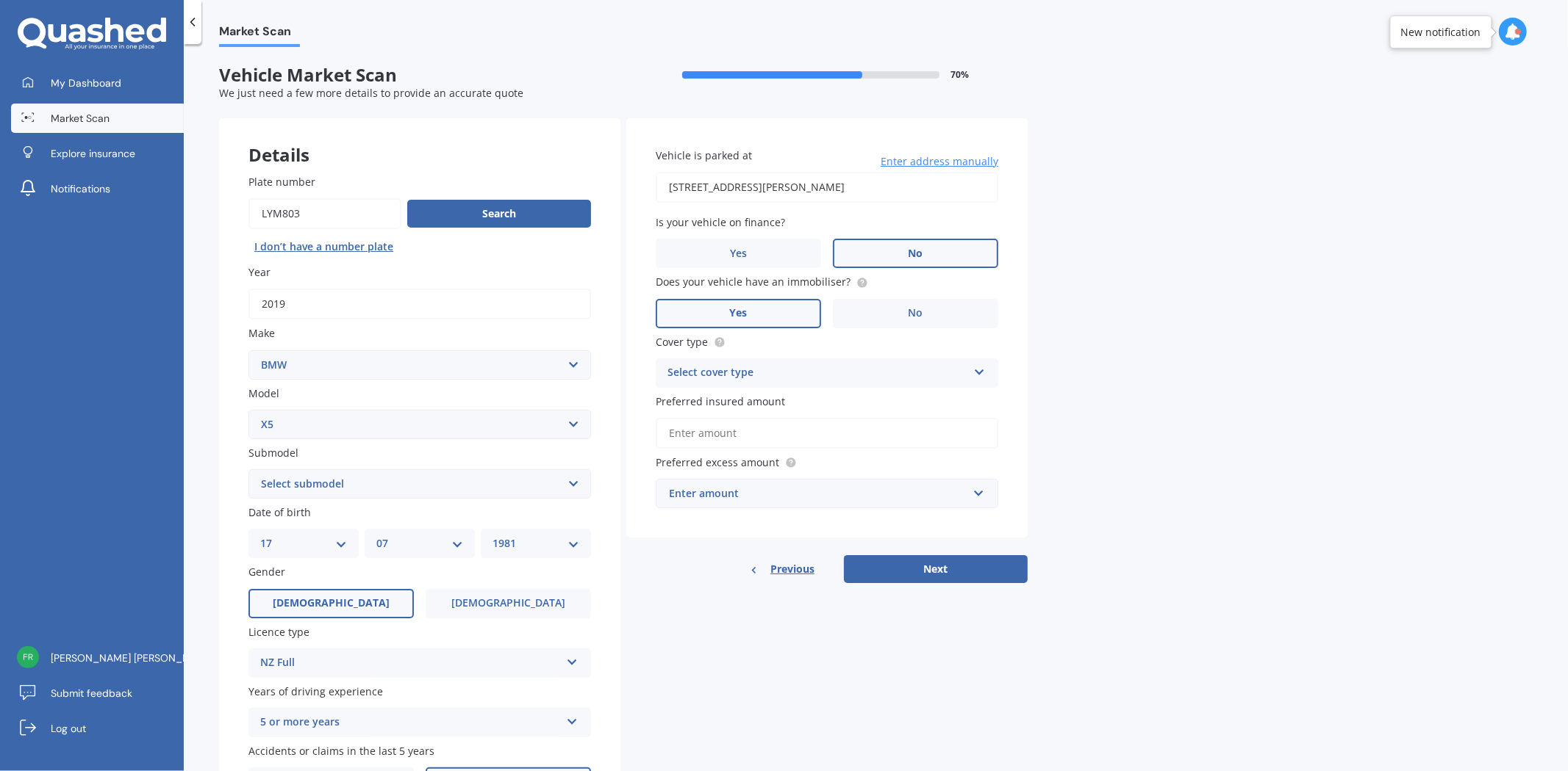
click at [818, 487] on div "Enter amount" at bounding box center [818, 493] width 298 height 16
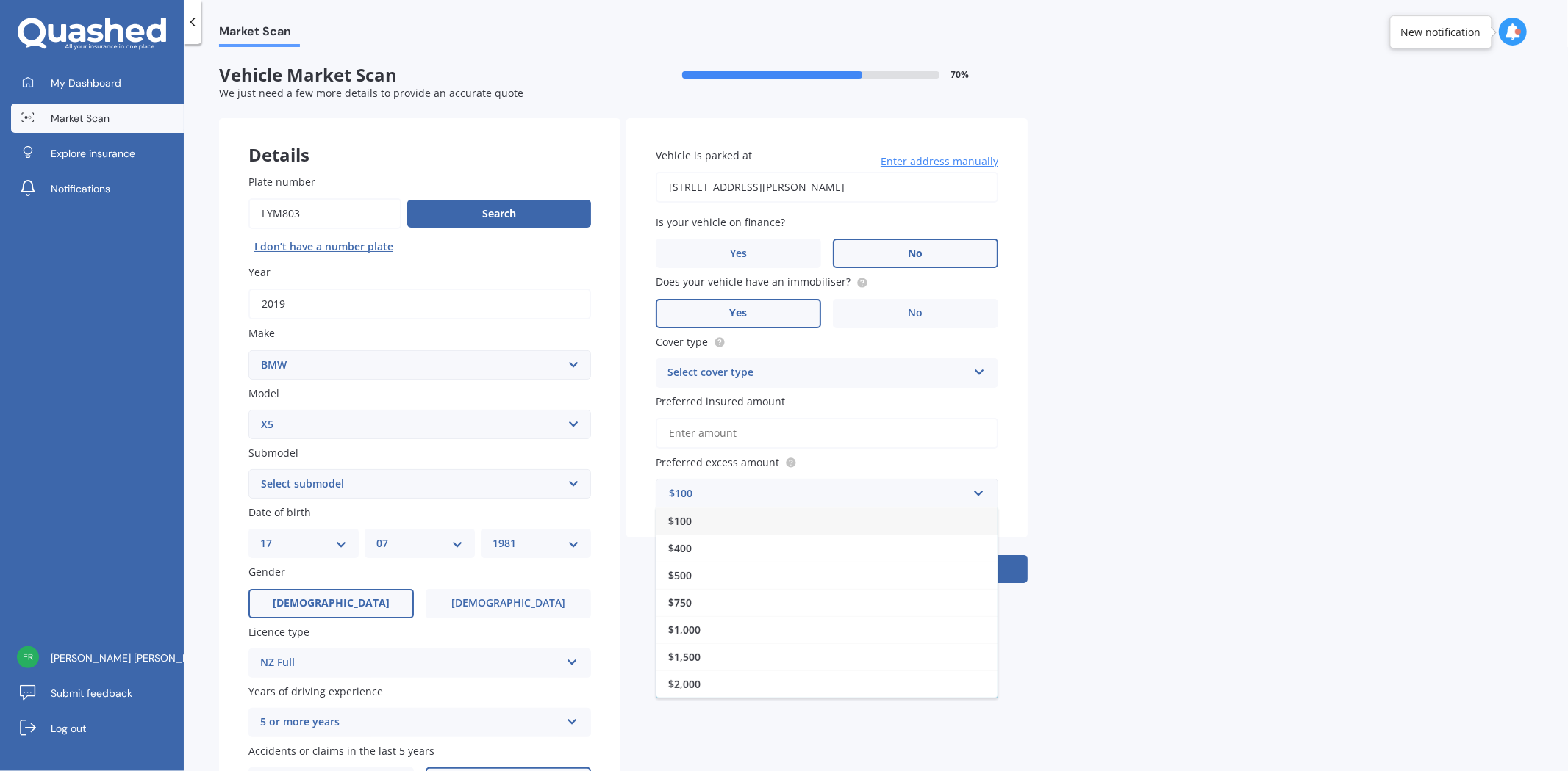
click at [759, 567] on div "$500" at bounding box center [826, 575] width 341 height 27
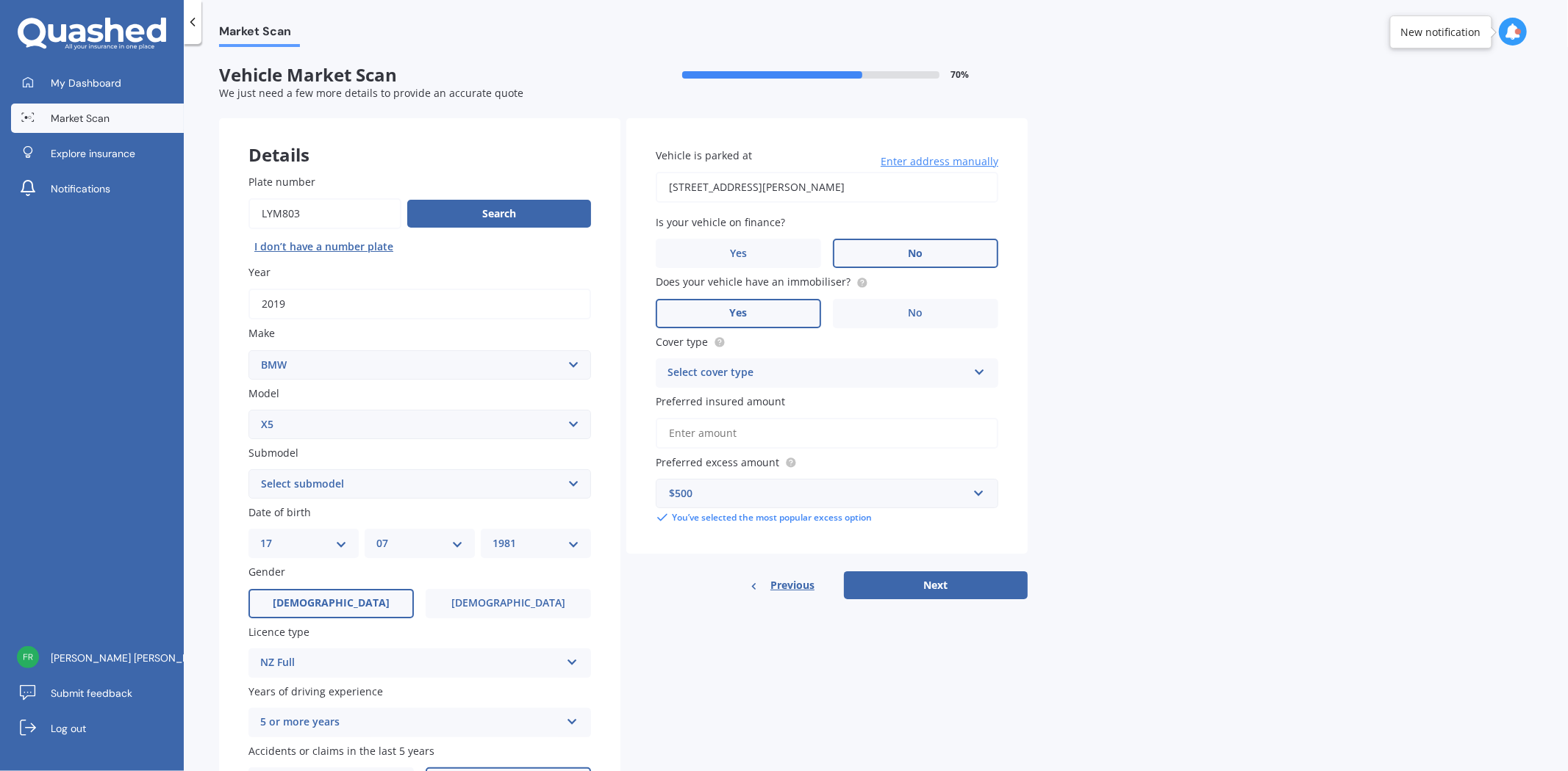
click at [885, 571] on button "Next" at bounding box center [936, 585] width 183 height 28
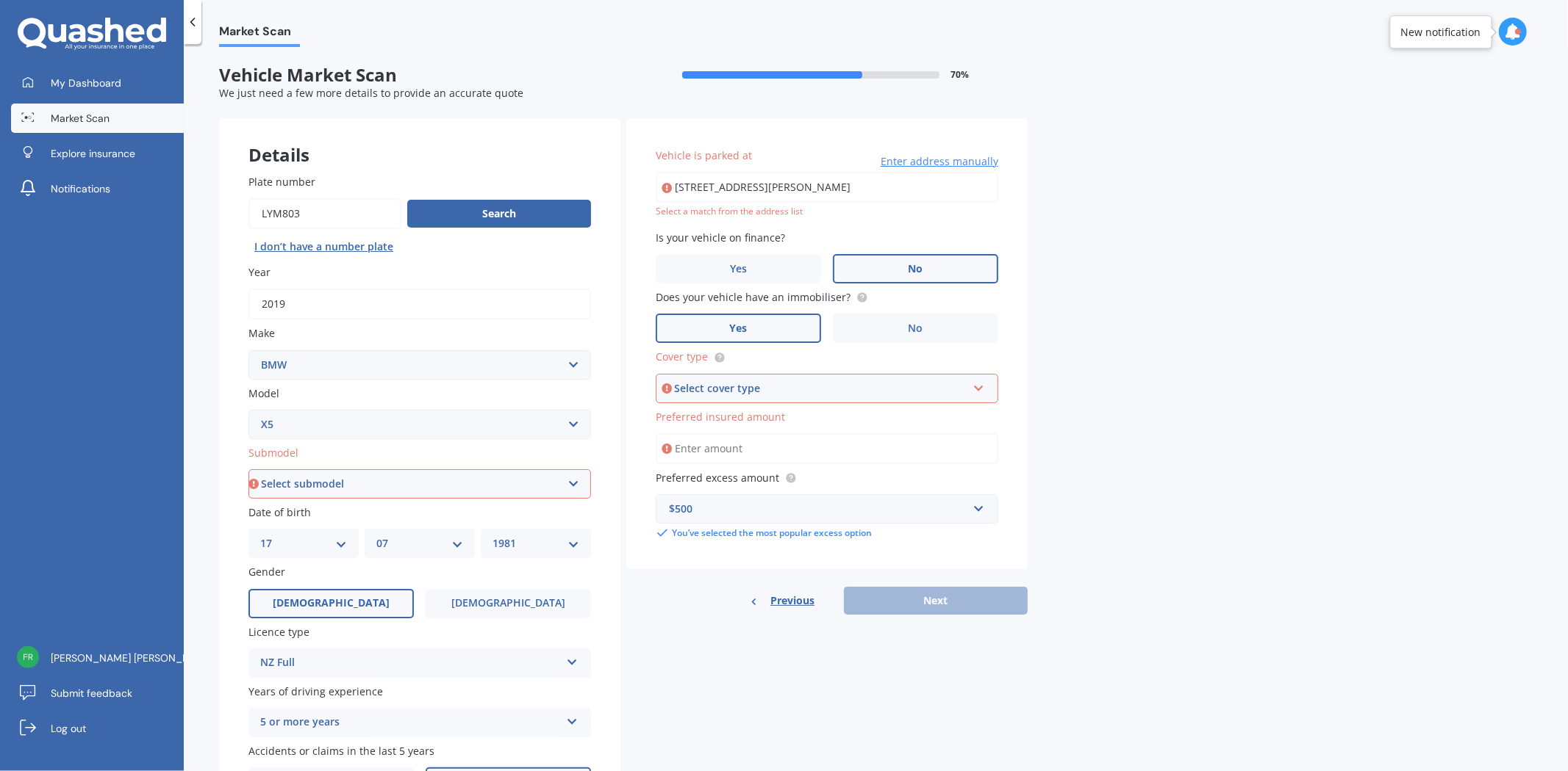
click at [420, 478] on select "Select submodel (All other) 3.0d 3.0d twin turbo 3.0i 3.0L Diesel 4WD Turbo 4.0…" at bounding box center [419, 483] width 343 height 29
select select "M50DSAV 3.0D/4WD/8AT"
click at [248, 469] on select "Select submodel (All other) 3.0d 3.0d twin turbo 3.0i 3.0L Diesel 4WD Turbo 4.0…" at bounding box center [419, 483] width 343 height 29
type input "[STREET_ADDRESS][PERSON_NAME]"
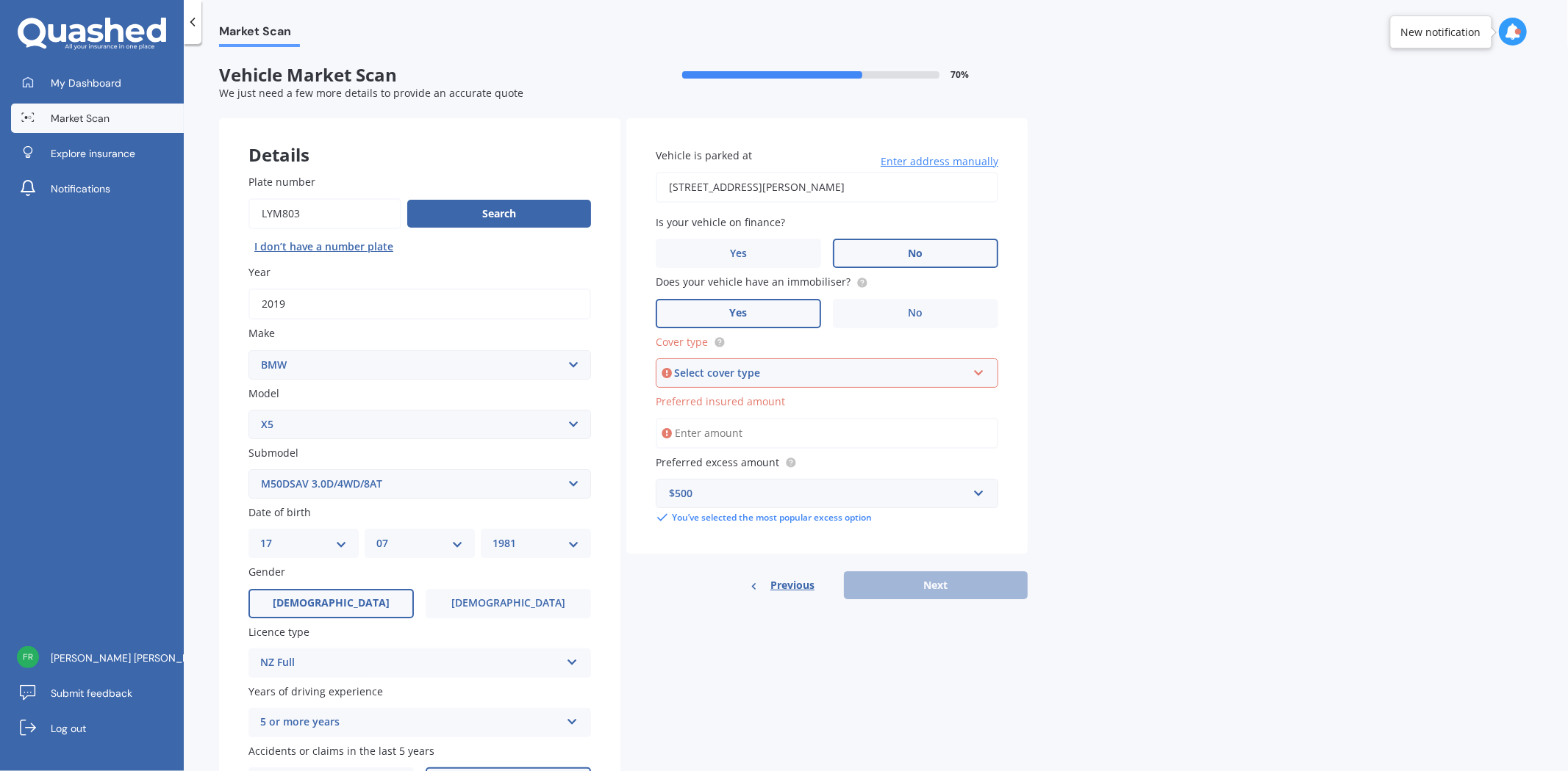
click at [706, 375] on div "Select cover type" at bounding box center [820, 372] width 293 height 16
click at [715, 401] on span "Comprehensive" at bounding box center [708, 400] width 78 height 14
click at [715, 427] on input "Preferred insured amount" at bounding box center [826, 433] width 343 height 31
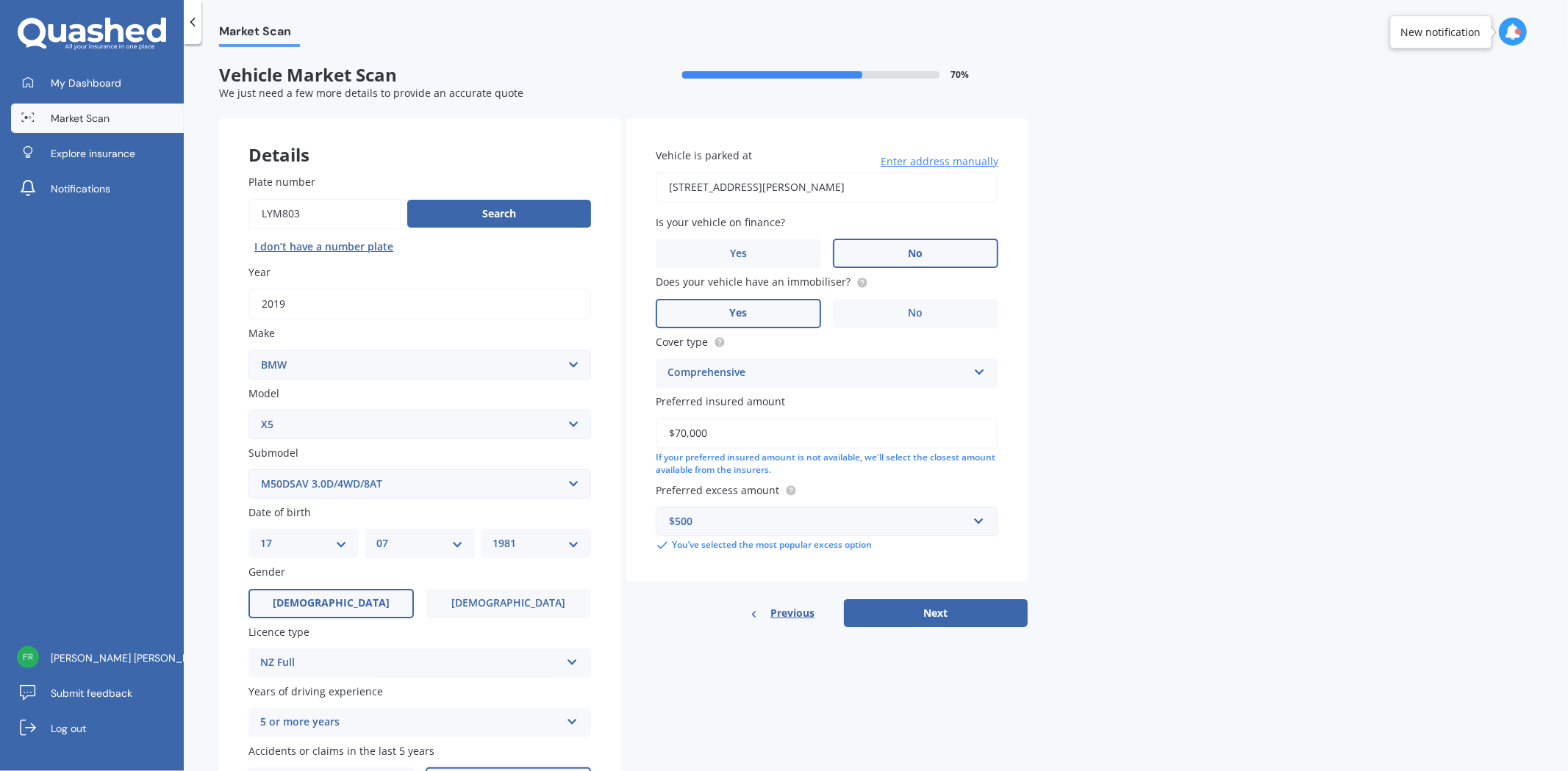
type input "$70,000"
click at [954, 608] on button "Next" at bounding box center [936, 613] width 183 height 28
select select "17"
select select "07"
select select "1981"
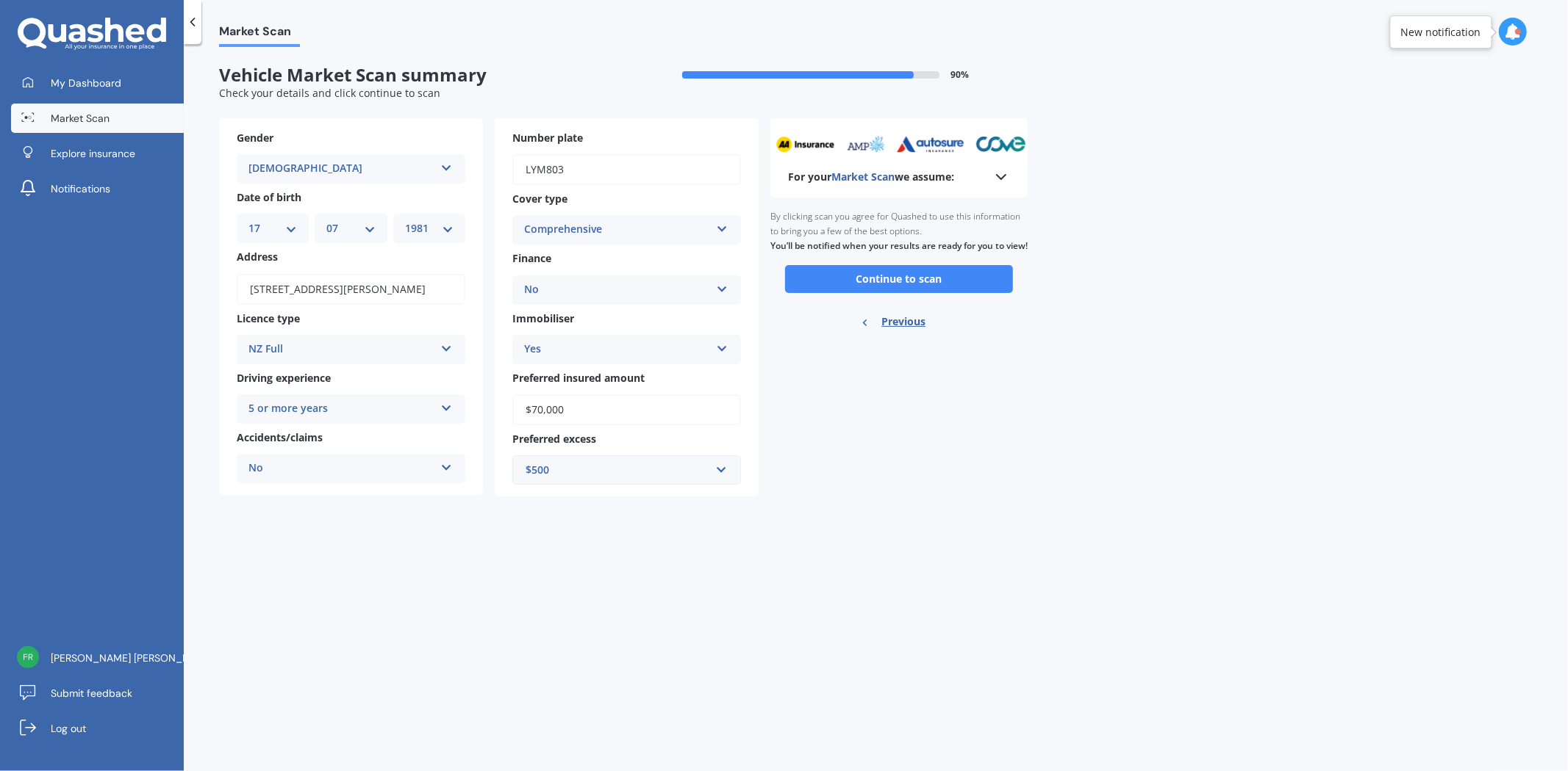
click at [938, 290] on button "Continue to scan" at bounding box center [899, 279] width 228 height 28
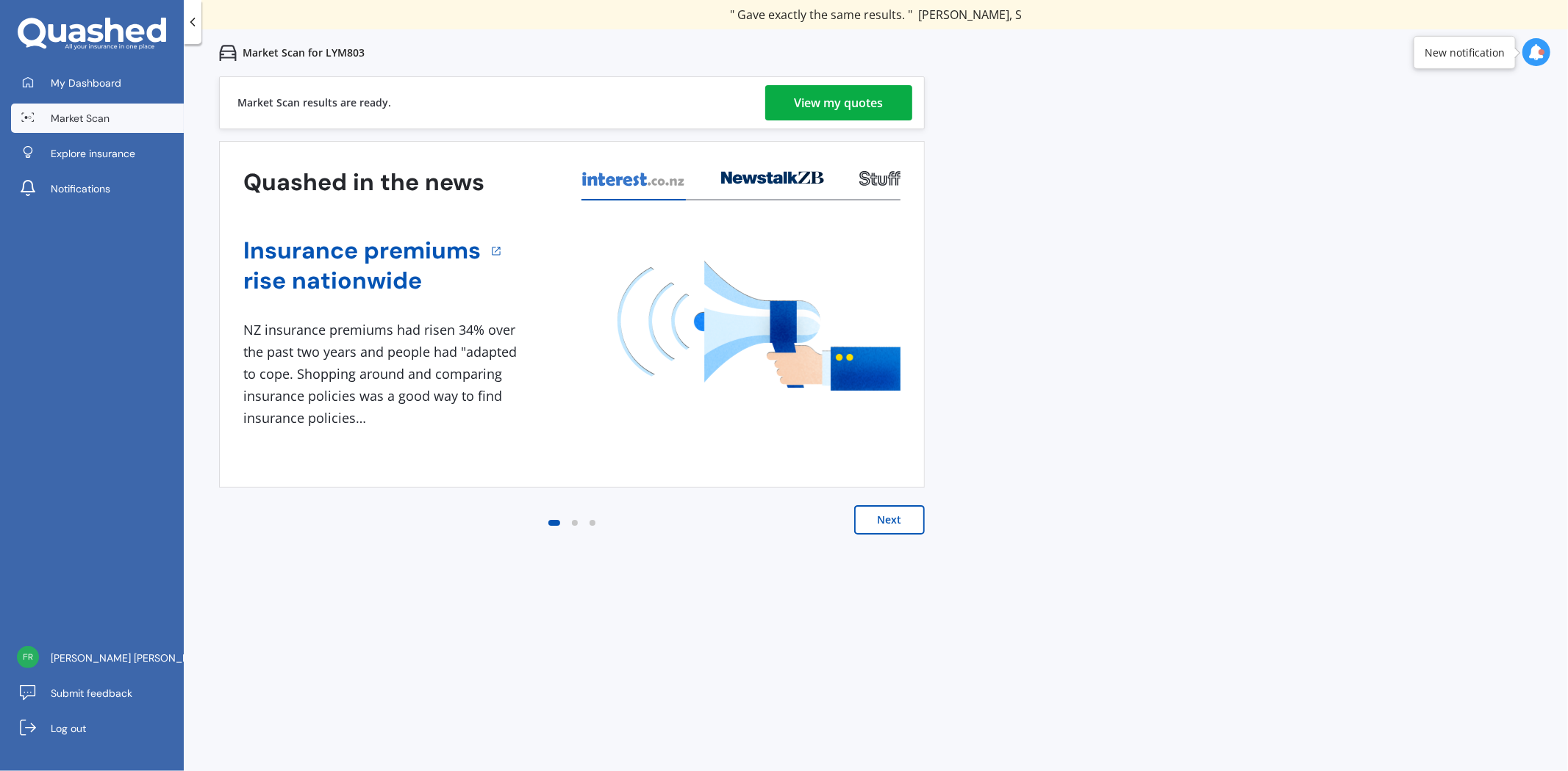
click at [826, 103] on div "View my quotes" at bounding box center [839, 102] width 89 height 36
